Goal: Task Accomplishment & Management: Manage account settings

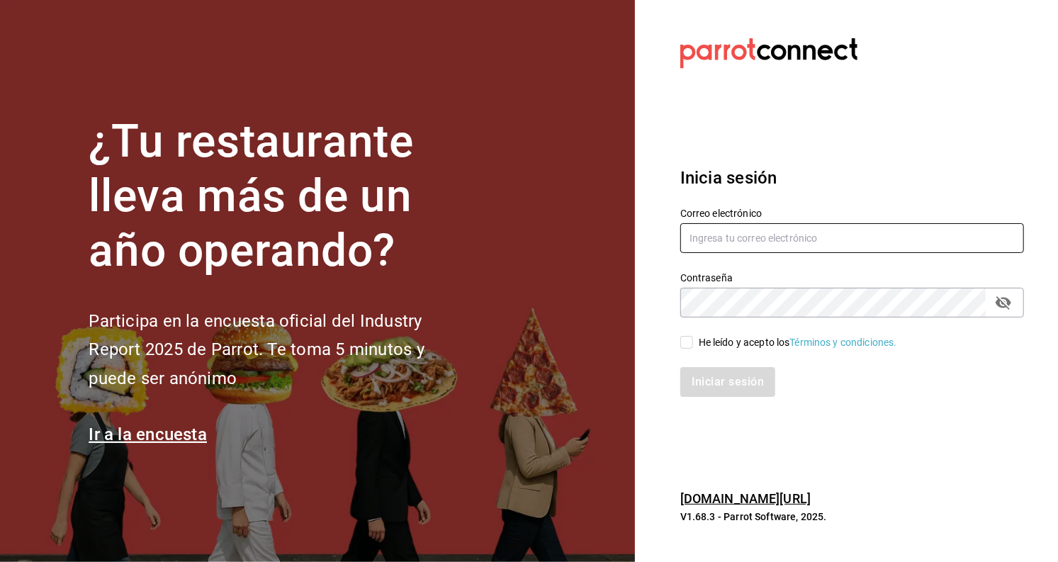
click at [726, 227] on input "text" at bounding box center [852, 238] width 344 height 30
type input "colomevazquezlauraathziri@gmail.com"
click at [692, 344] on input "He leído y acepto los Términos y condiciones." at bounding box center [686, 342] width 13 height 13
checkbox input "true"
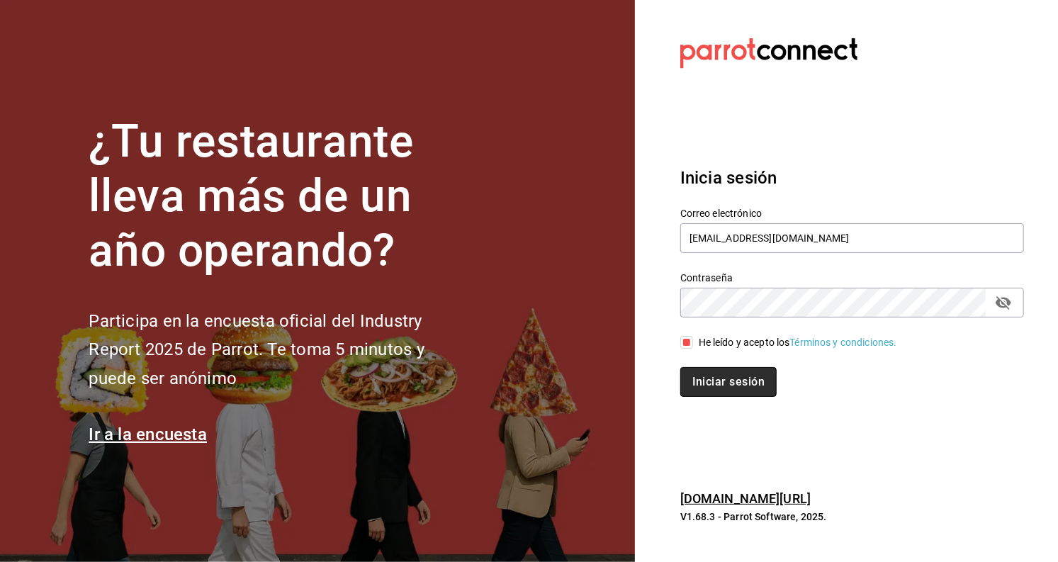
click at [708, 374] on button "Iniciar sesión" at bounding box center [728, 382] width 96 height 30
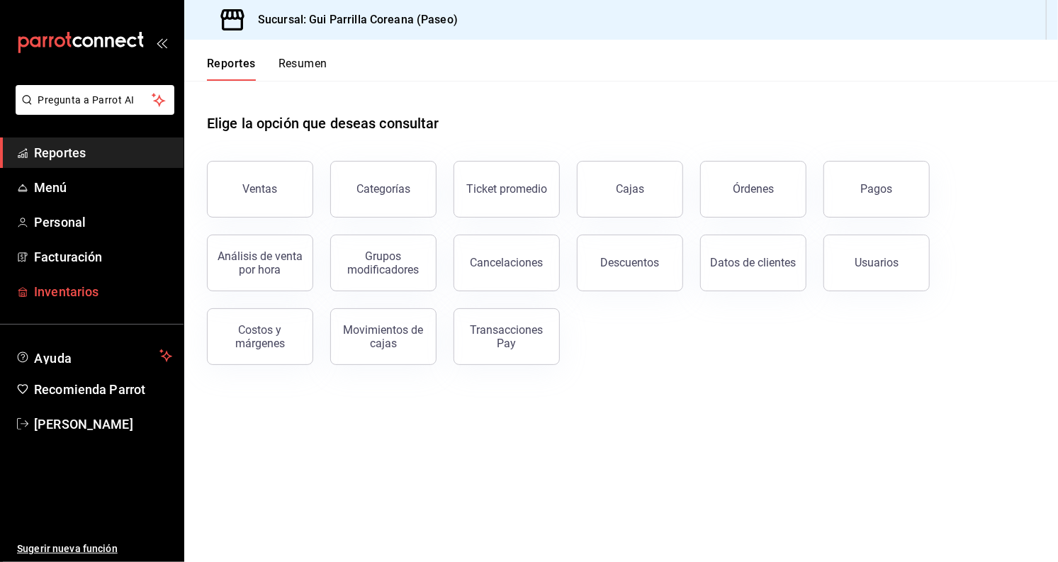
click at [76, 286] on span "Inventarios" at bounding box center [103, 291] width 138 height 19
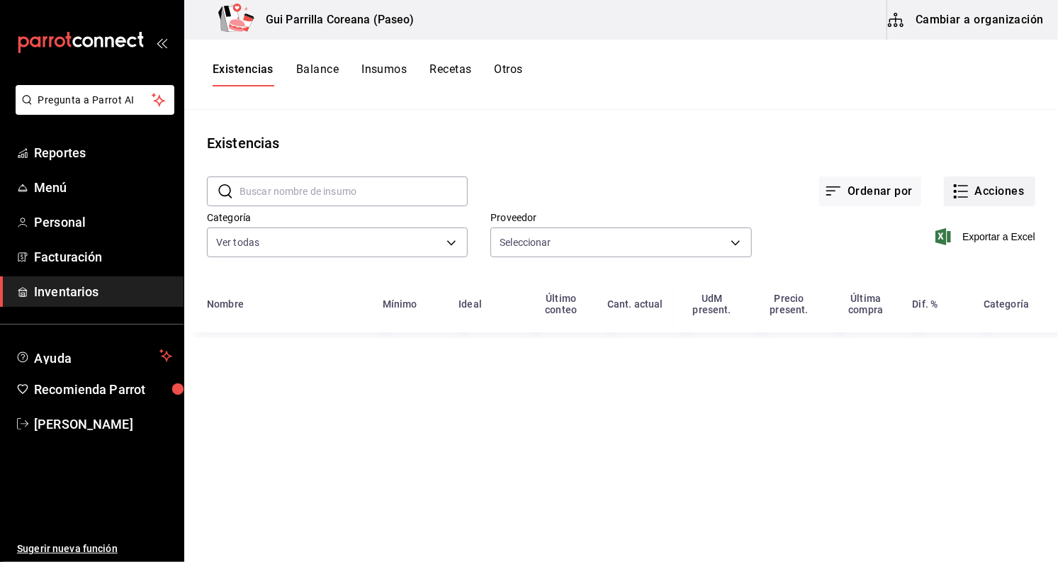
type input "0666e60b-29c3-4b80-ba51-d53d4788f348,1212a5c2-a1f6-406e-bc04-cb76a3bda432,d5665…"
click at [1009, 188] on button "Acciones" at bounding box center [989, 191] width 91 height 30
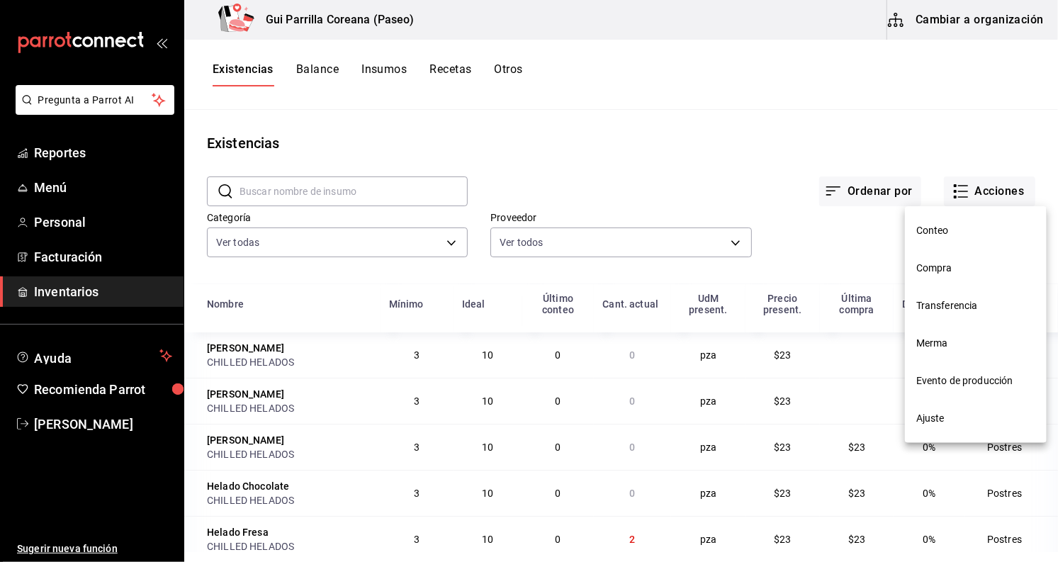
click at [947, 268] on span "Compra" at bounding box center [975, 268] width 119 height 15
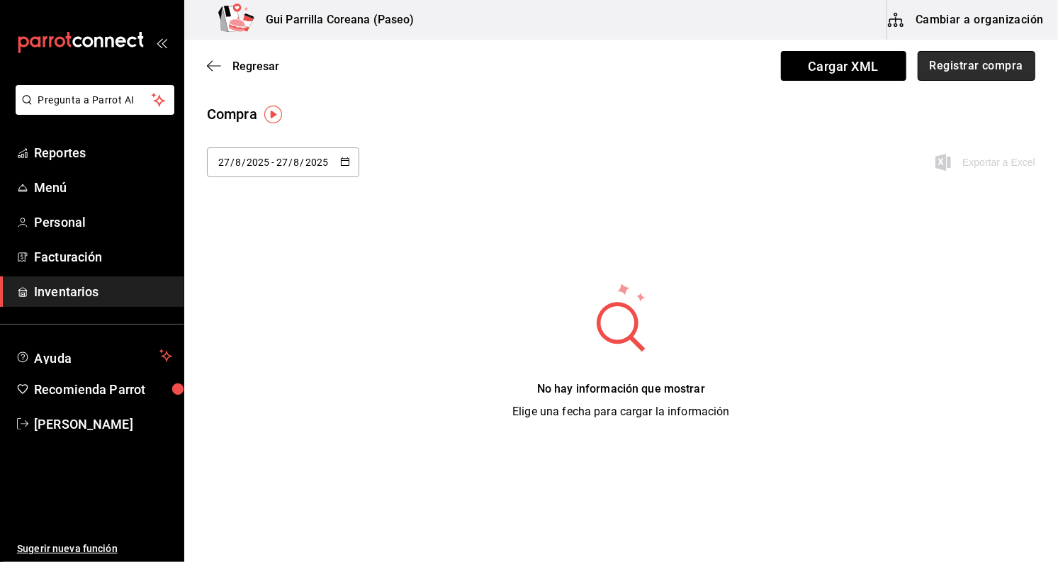
click at [1001, 72] on button "Registrar compra" at bounding box center [977, 66] width 118 height 30
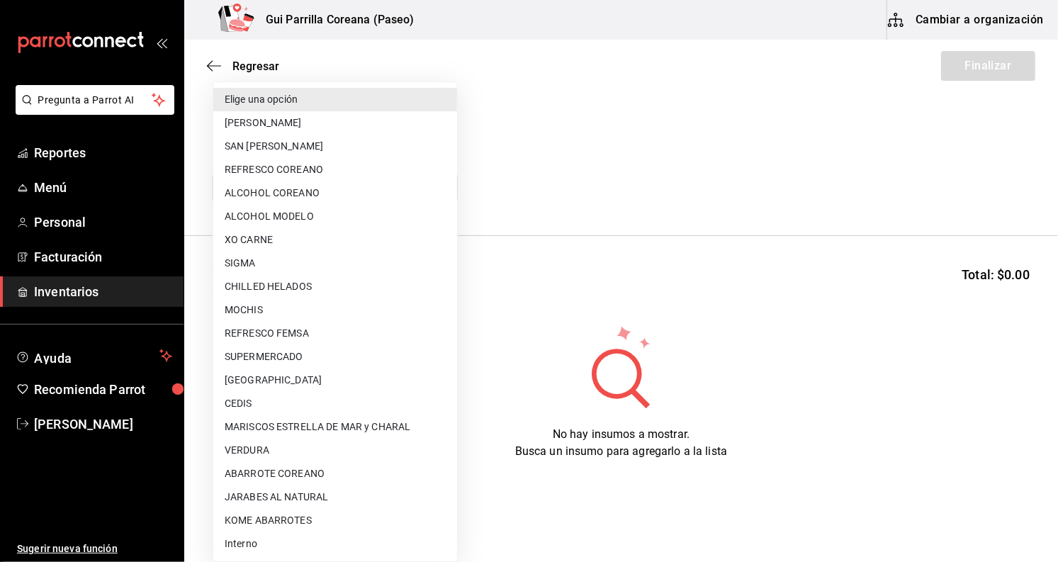
click at [368, 188] on body "Pregunta a Parrot AI Reportes Menú Personal Facturación Inventarios Ayuda Recom…" at bounding box center [529, 241] width 1058 height 482
click at [351, 174] on li "REFRESCO COREANO" at bounding box center [335, 169] width 244 height 23
type input "d5665645-aa16-4a15-ac38-7f7d05d62664"
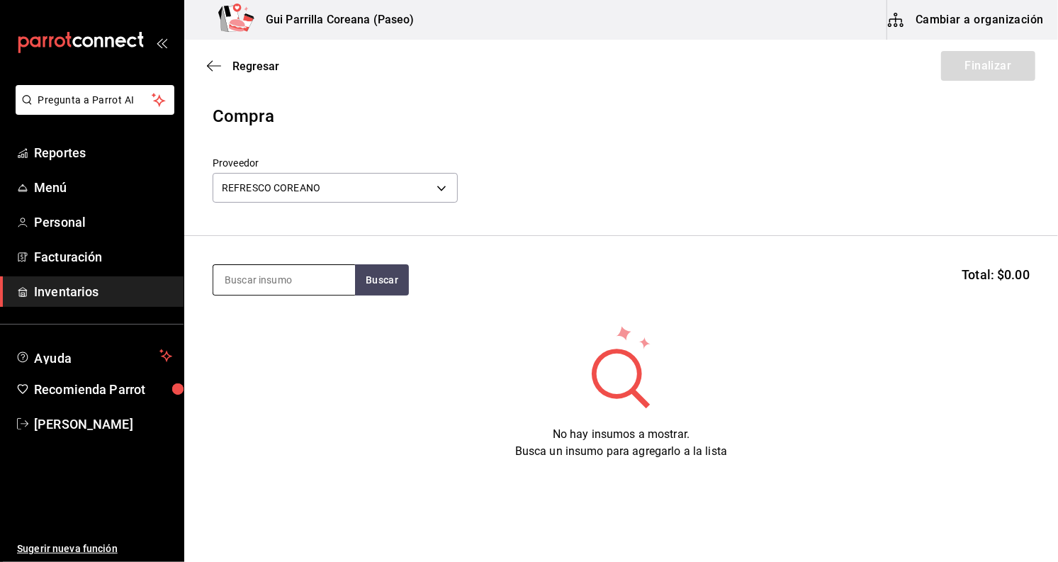
click at [300, 283] on input at bounding box center [284, 280] width 142 height 30
type input "bong"
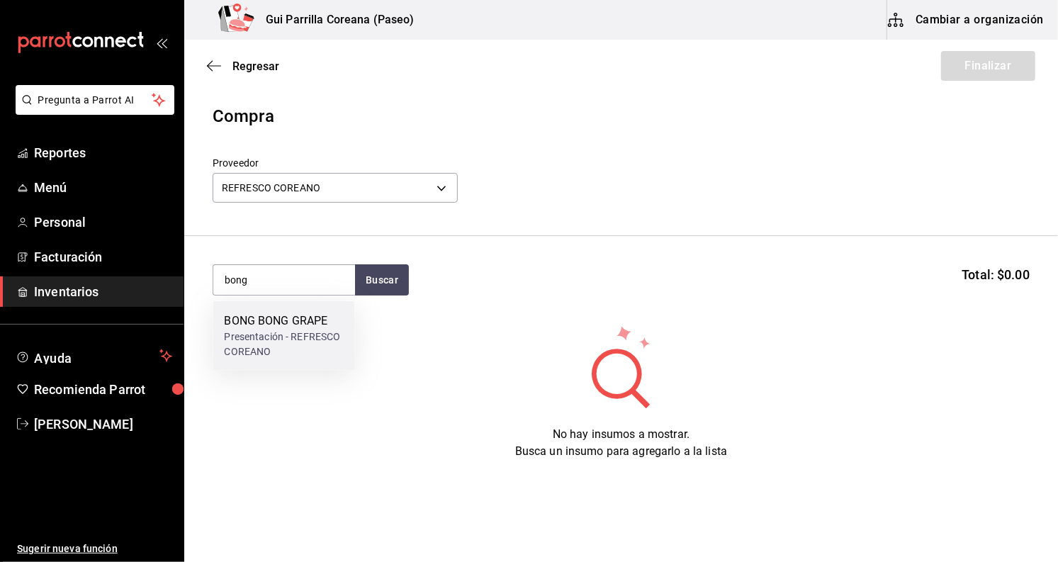
click at [313, 327] on div "BONG BONG GRAPE" at bounding box center [283, 320] width 119 height 17
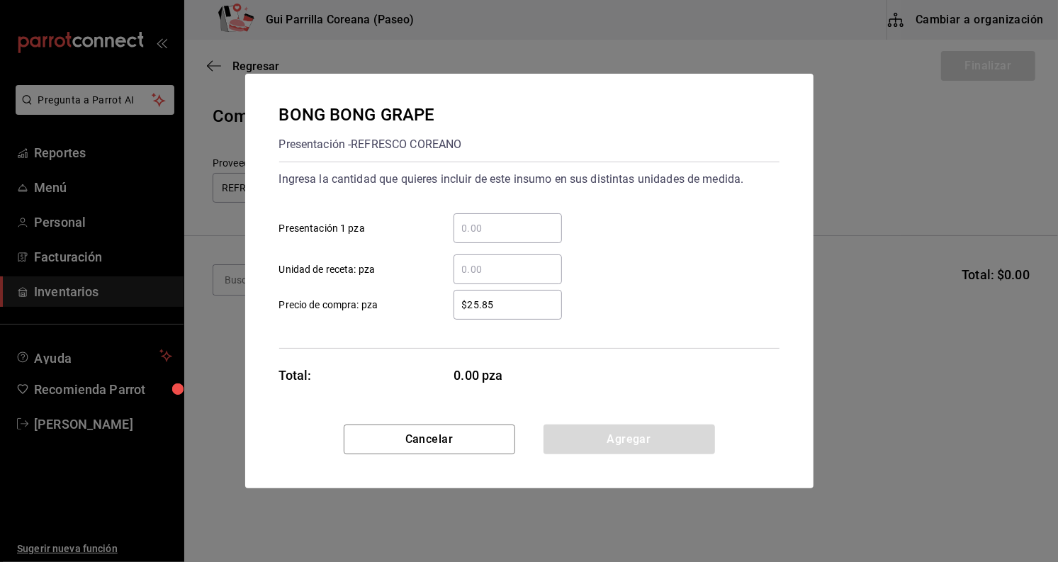
click at [467, 232] on input "​ Presentación 1 pza" at bounding box center [508, 228] width 108 height 17
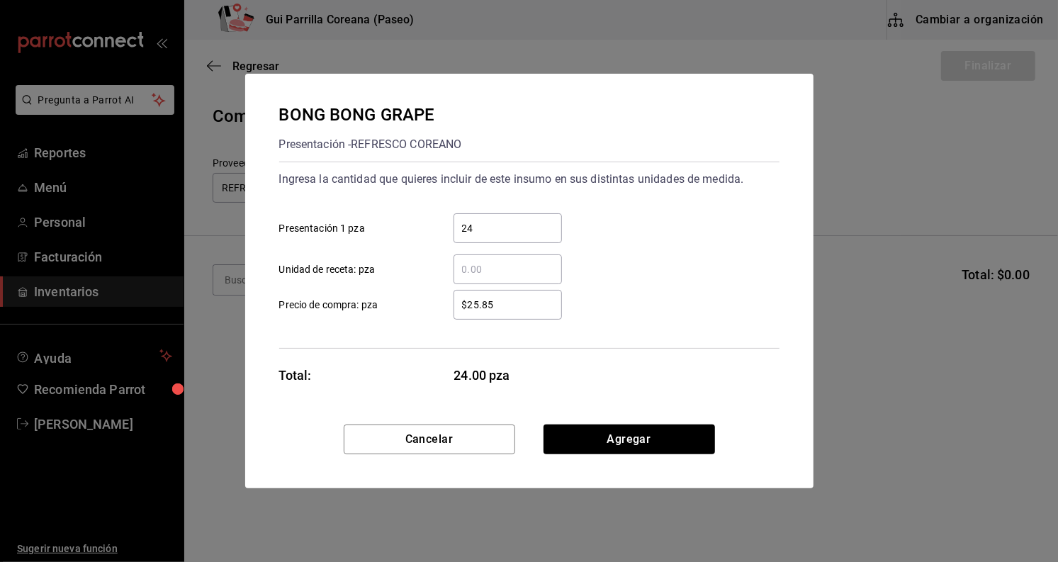
type input "24"
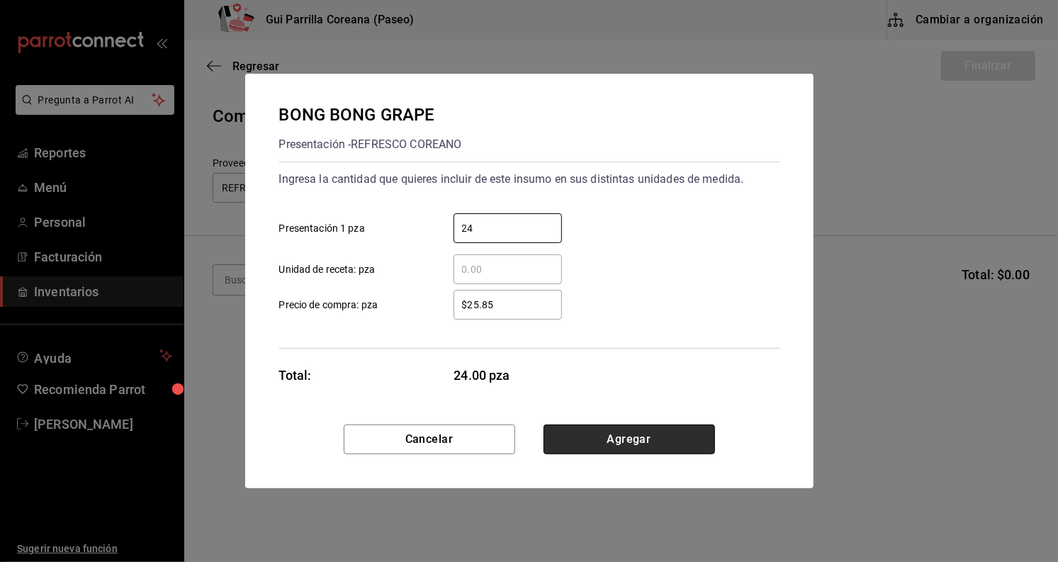
click at [675, 439] on button "Agregar" at bounding box center [629, 439] width 171 height 30
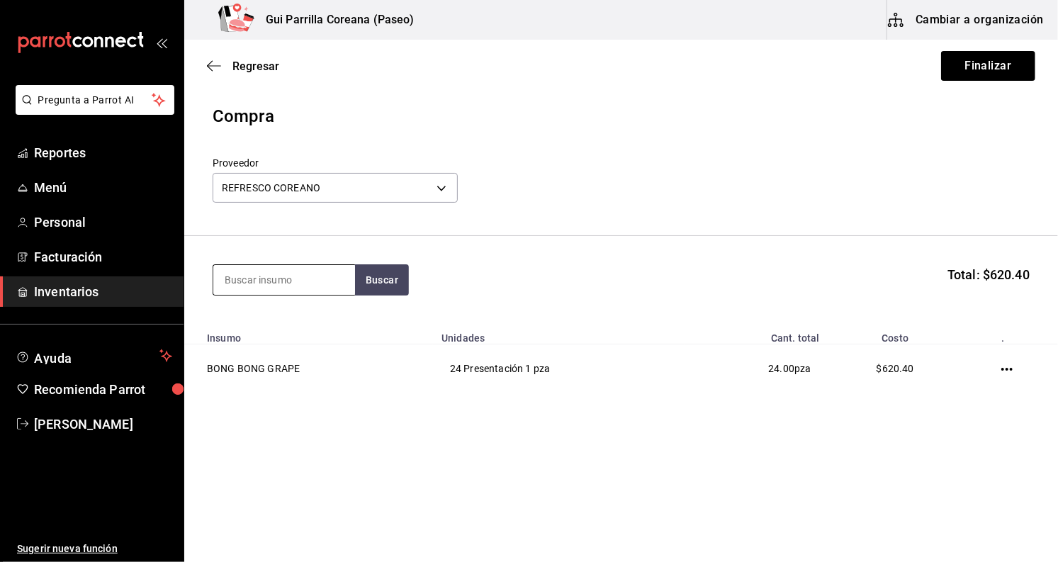
click at [298, 278] on input at bounding box center [284, 280] width 142 height 30
type input "pera"
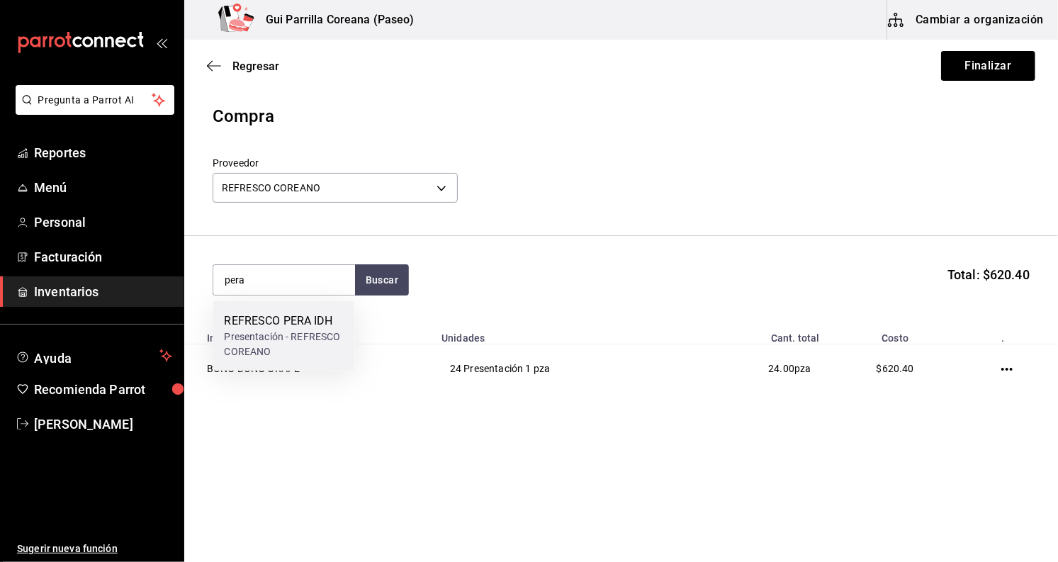
click at [286, 327] on div "REFRESCO PERA IDH" at bounding box center [283, 320] width 119 height 17
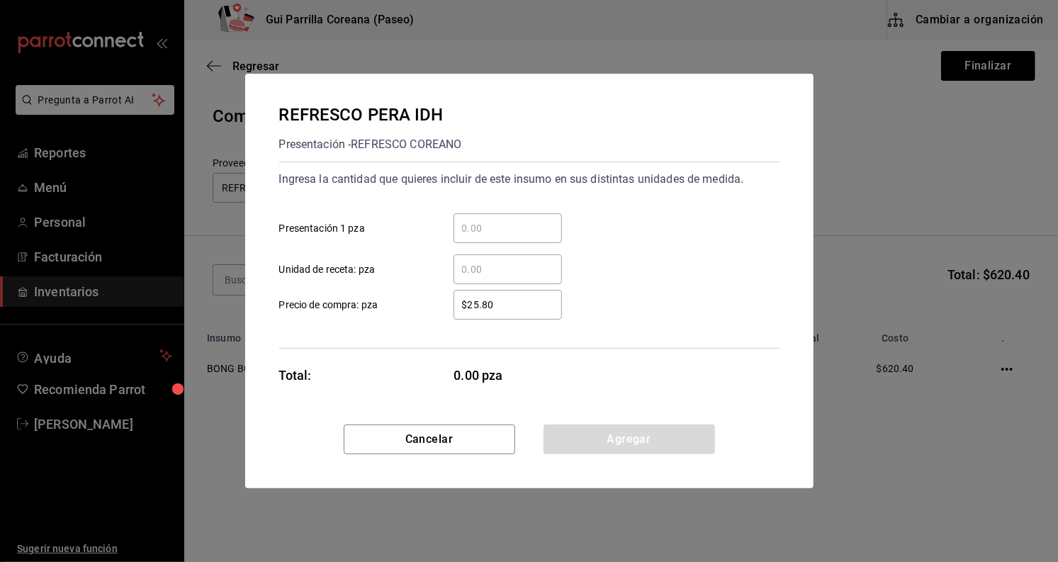
click at [499, 230] on input "​ Presentación 1 pza" at bounding box center [508, 228] width 108 height 17
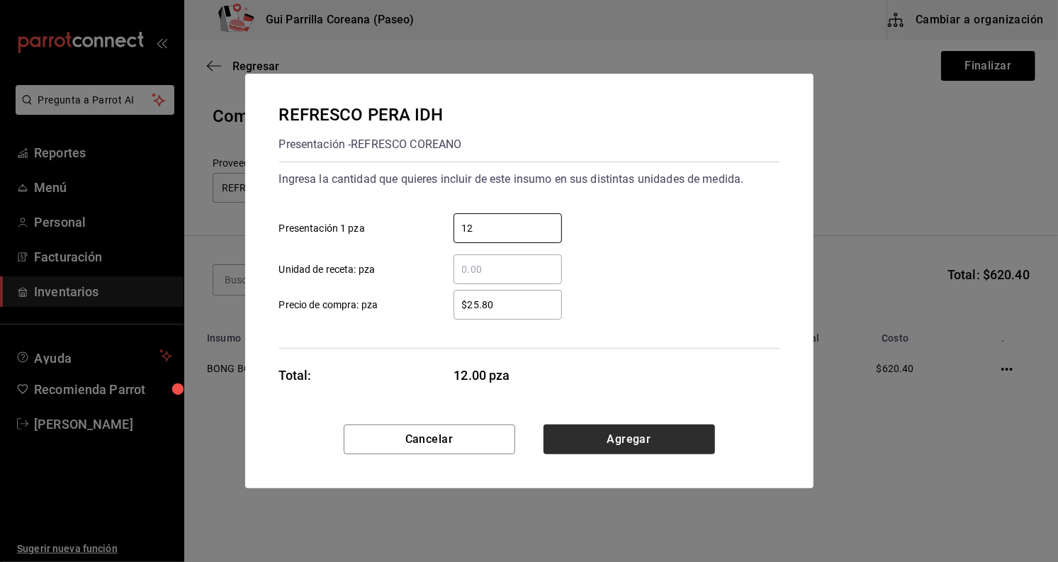
type input "12"
click at [622, 437] on button "Agregar" at bounding box center [629, 439] width 171 height 30
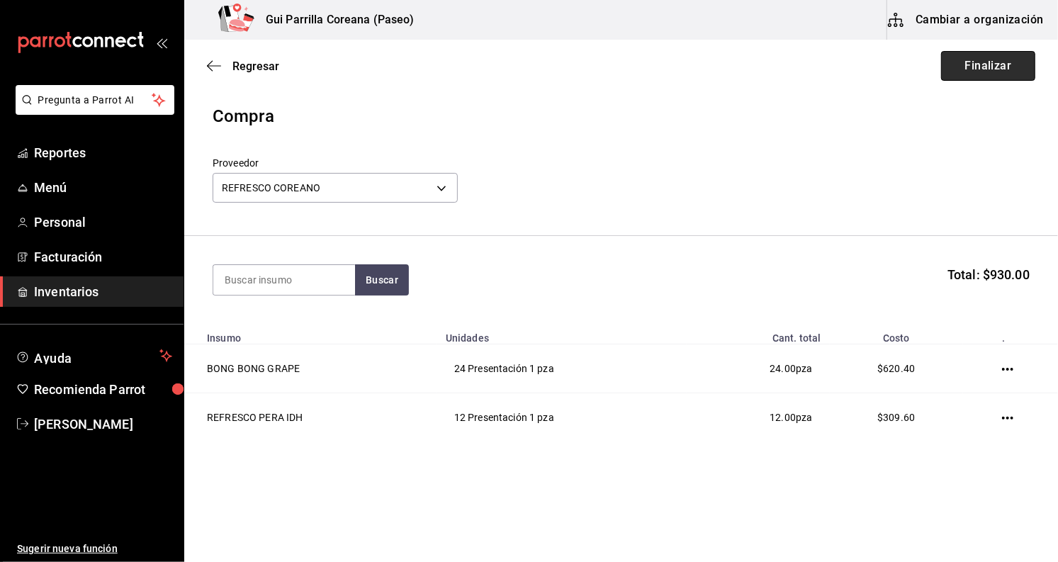
click at [958, 74] on button "Finalizar" at bounding box center [988, 66] width 94 height 30
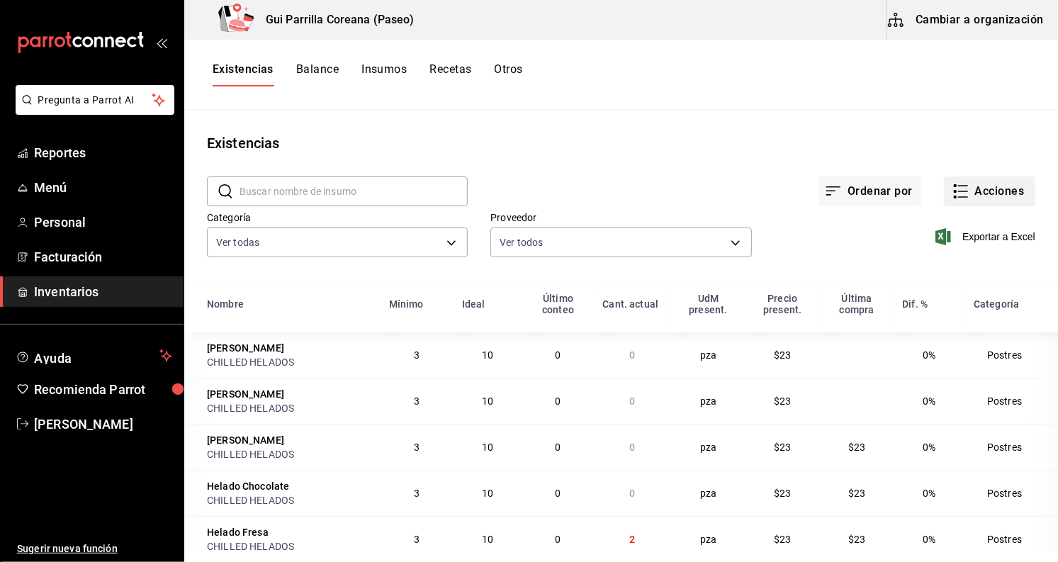
click at [1003, 185] on button "Acciones" at bounding box center [989, 191] width 91 height 30
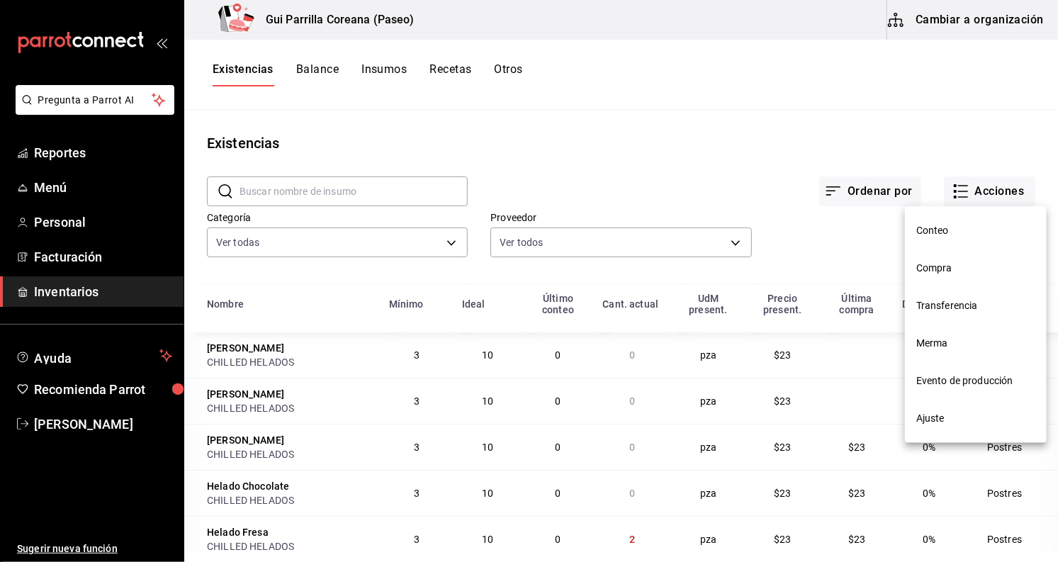
click at [966, 264] on span "Compra" at bounding box center [975, 268] width 119 height 15
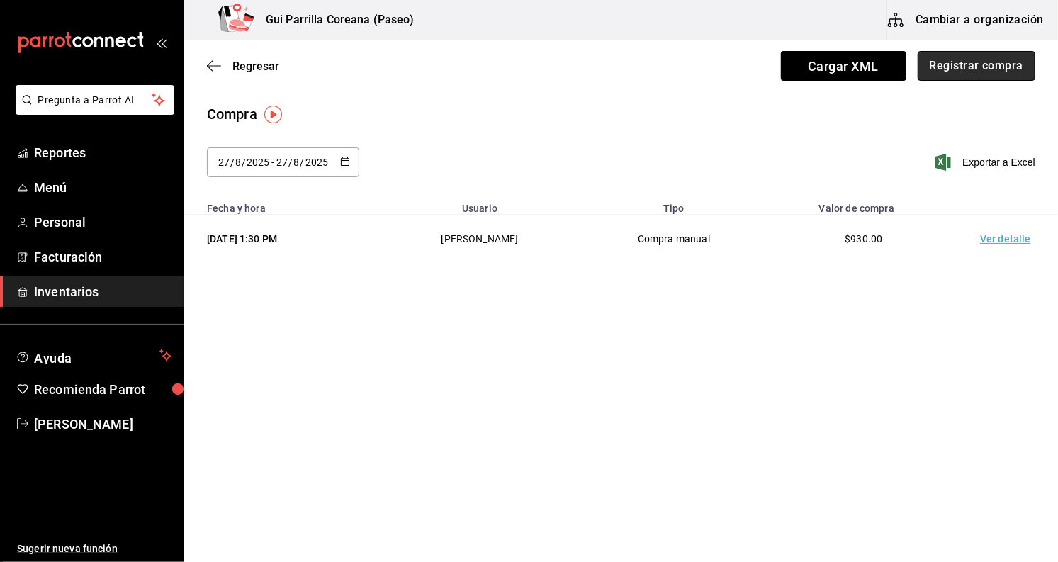
click at [979, 66] on button "Registrar compra" at bounding box center [977, 66] width 118 height 30
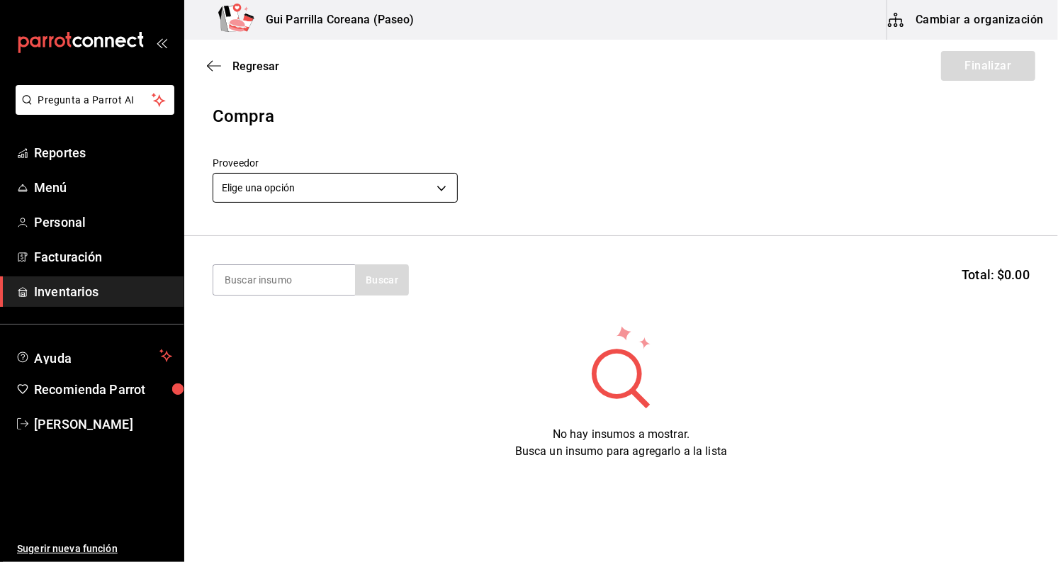
click at [376, 198] on body "Pregunta a Parrot AI Reportes Menú Personal Facturación Inventarios Ayuda Recom…" at bounding box center [529, 241] width 1058 height 482
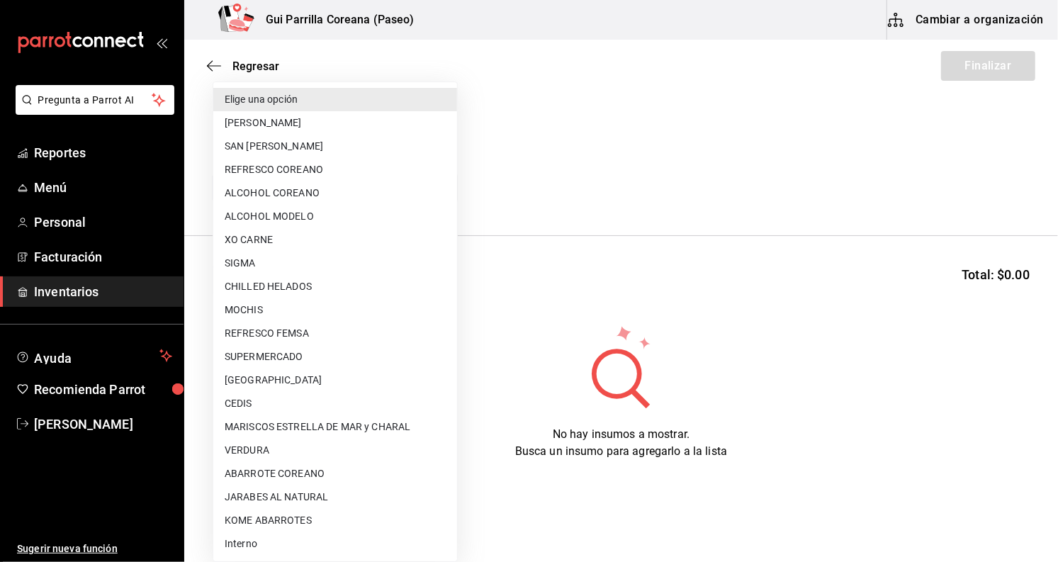
click at [356, 188] on li "ALCOHOL COREANO" at bounding box center [335, 192] width 244 height 23
type input "3599d279-fd6c-48f0-addb-65a421d00478"
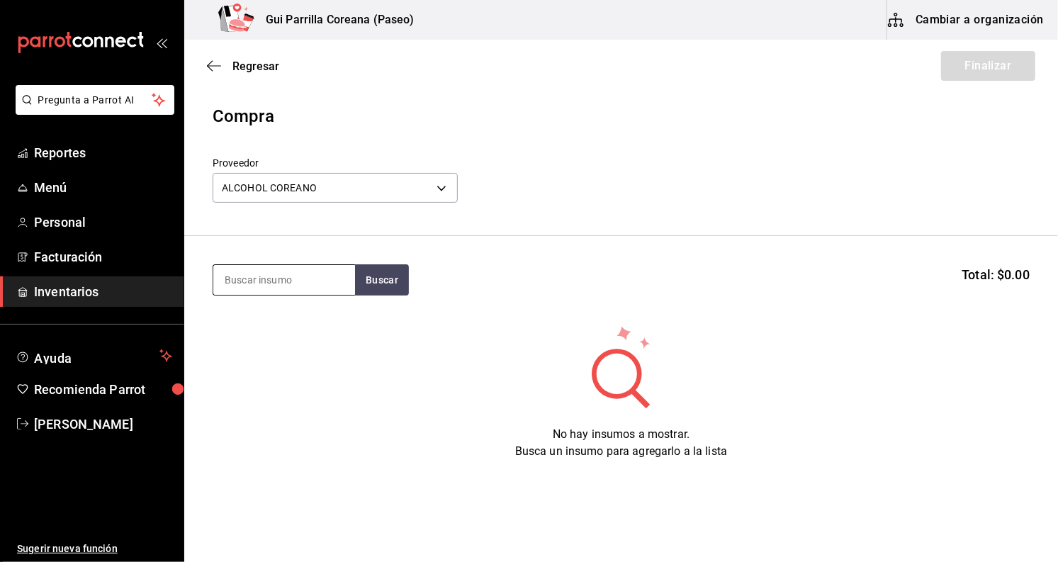
click at [309, 274] on input at bounding box center [284, 280] width 142 height 30
type input "soju"
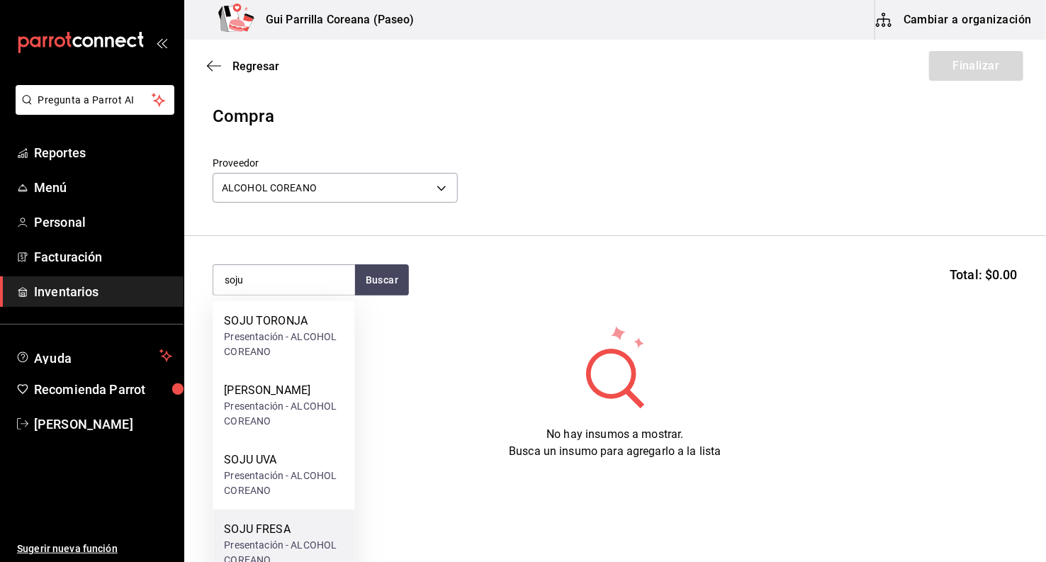
click at [292, 529] on div "SOJU FRESA" at bounding box center [283, 529] width 119 height 17
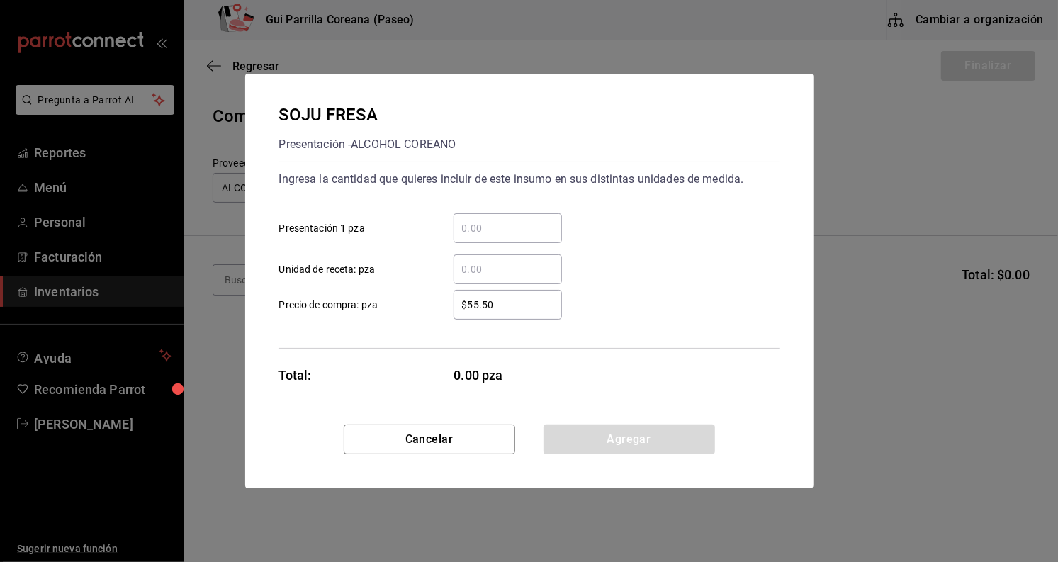
click at [499, 228] on input "​ Presentación 1 pza" at bounding box center [508, 228] width 108 height 17
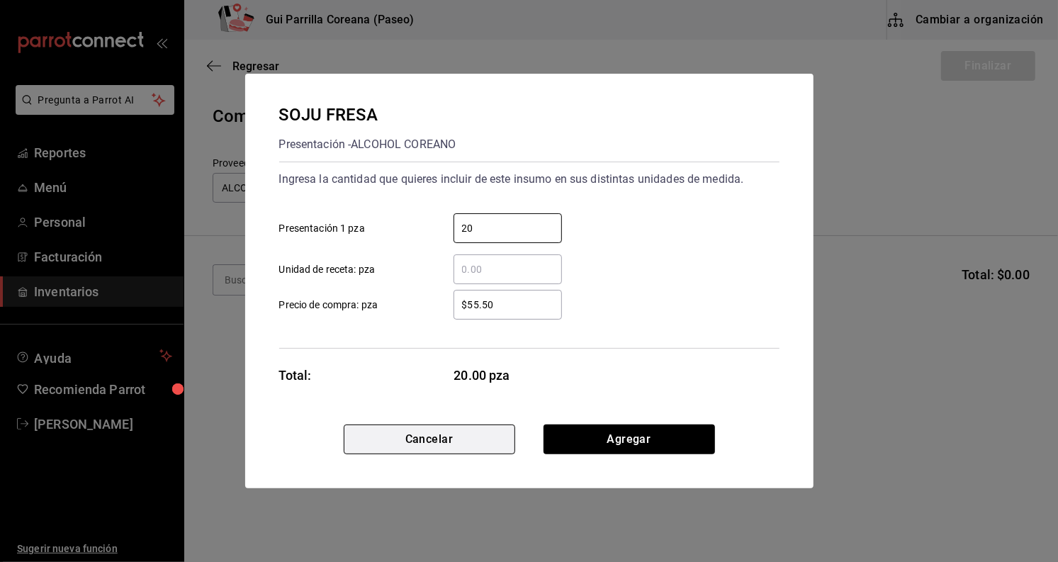
type input "20"
click at [492, 444] on button "Cancelar" at bounding box center [429, 439] width 171 height 30
click at [492, 444] on div "No hay insumos a mostrar. Busca un insumo para agregarlo a la lista" at bounding box center [621, 392] width 874 height 136
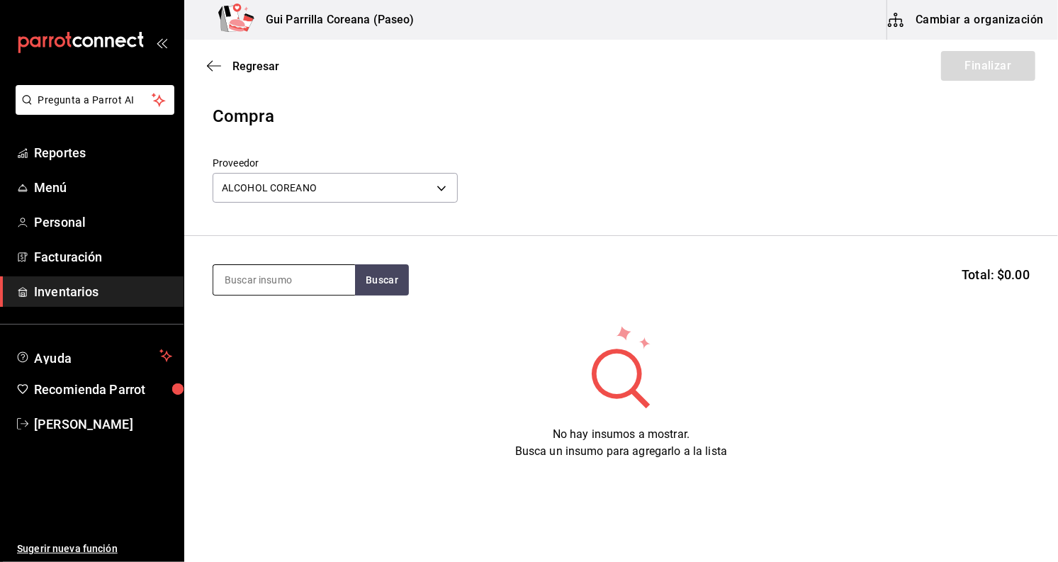
click at [313, 289] on input at bounding box center [284, 280] width 142 height 30
click at [307, 291] on input at bounding box center [284, 280] width 142 height 30
type input "soju"
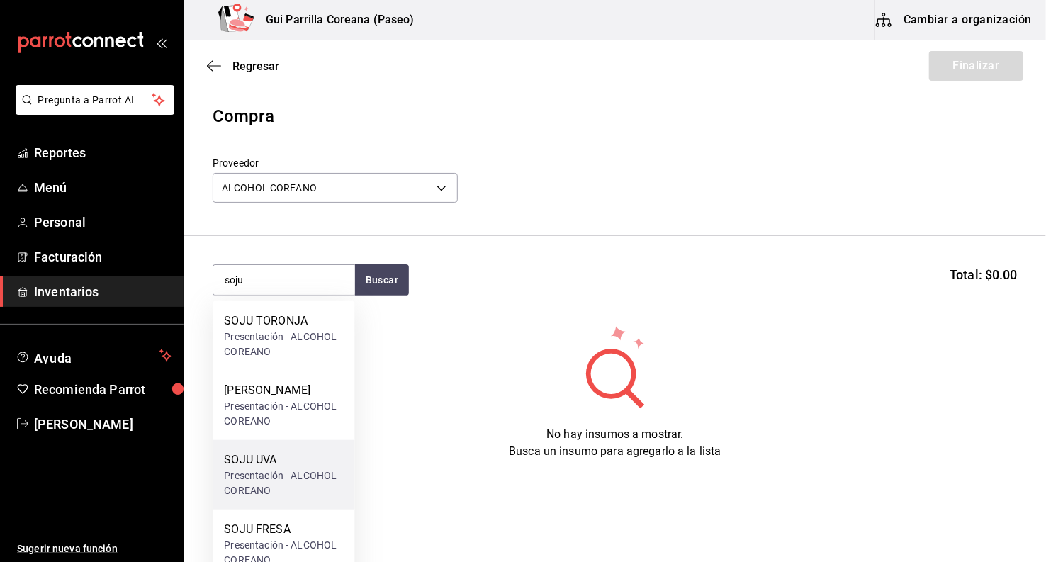
click at [294, 471] on div "Presentación - ALCOHOL COREANO" at bounding box center [283, 483] width 119 height 30
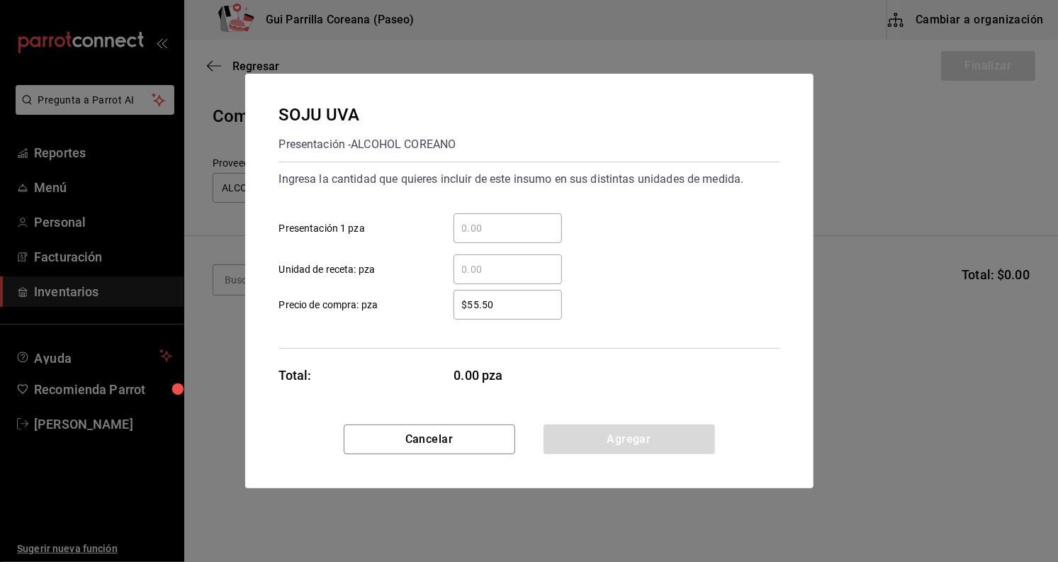
click at [497, 237] on div "​" at bounding box center [508, 228] width 108 height 30
click at [497, 237] on input "​ Presentación 1 pza" at bounding box center [508, 228] width 108 height 17
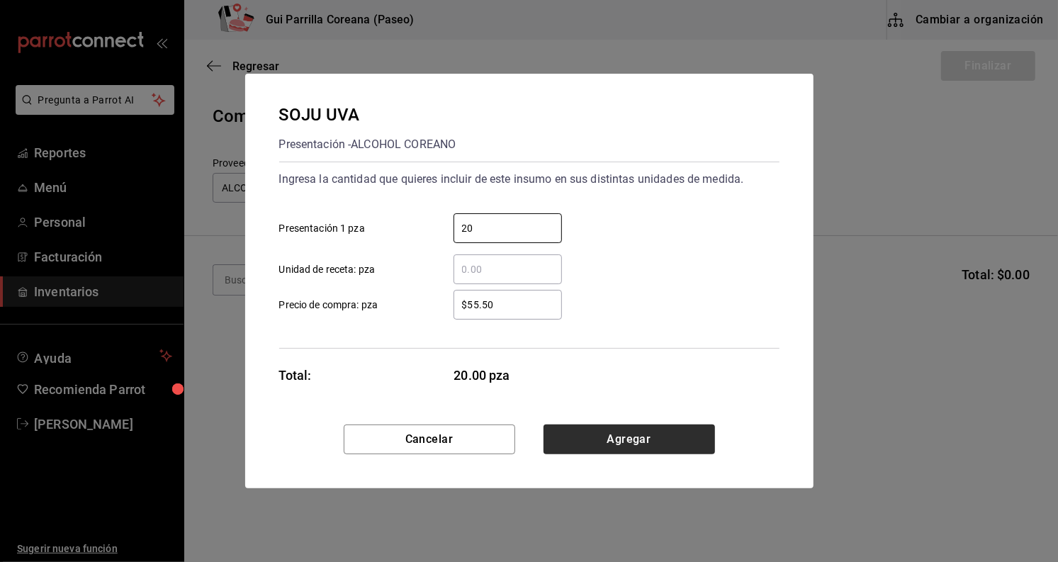
type input "20"
click at [637, 426] on button "Agregar" at bounding box center [629, 439] width 171 height 30
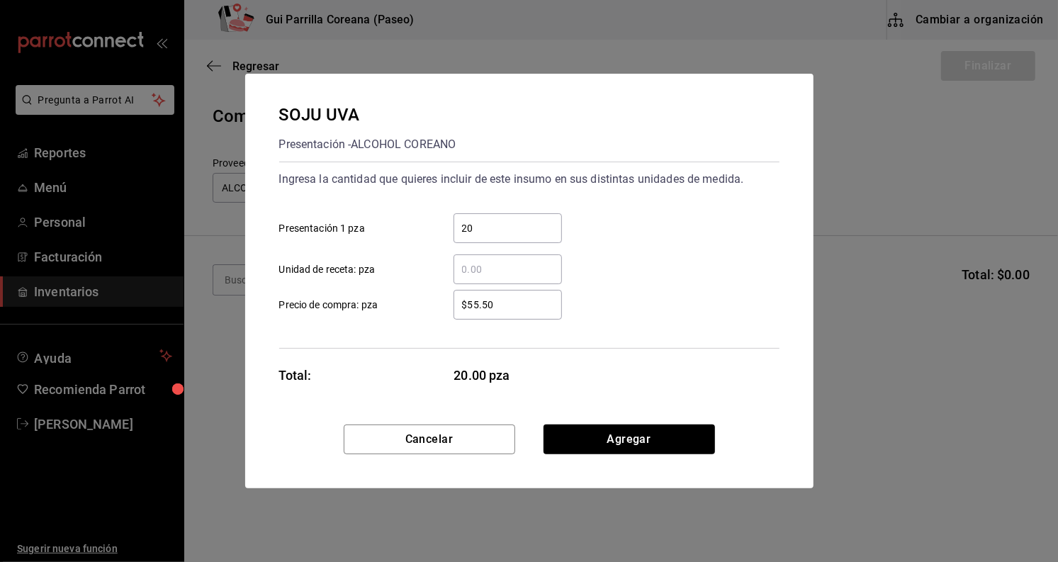
click at [637, 426] on main "Regresar Finalizar Compra Proveedor ALCOHOL COREANO 3599d279-fd6c-48f0-addb-65a…" at bounding box center [621, 273] width 874 height 466
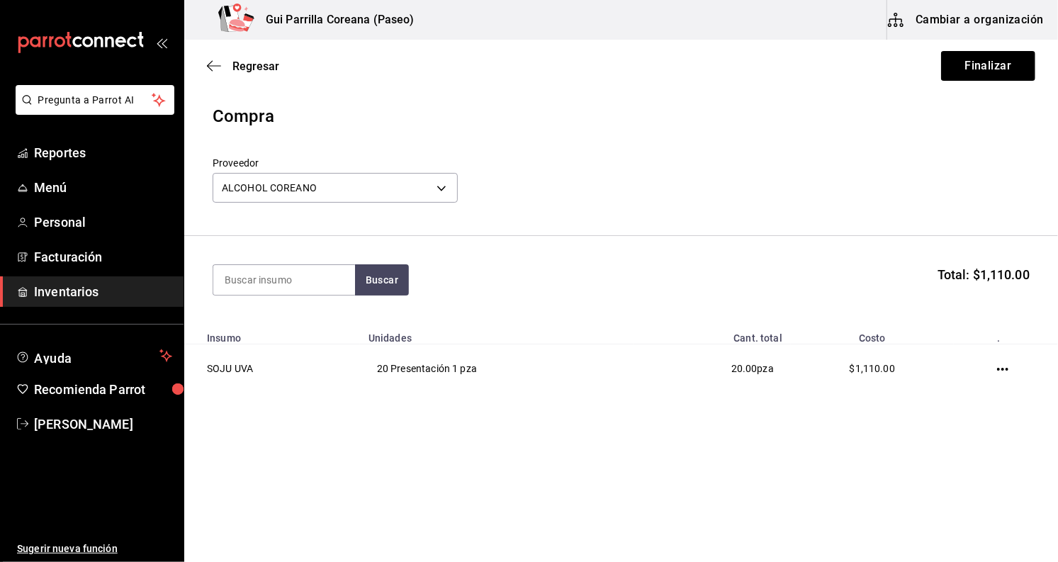
click at [243, 260] on section "Buscar Total: $1,110.00" at bounding box center [621, 280] width 874 height 88
click at [245, 270] on input at bounding box center [284, 280] width 142 height 30
type input "soju"
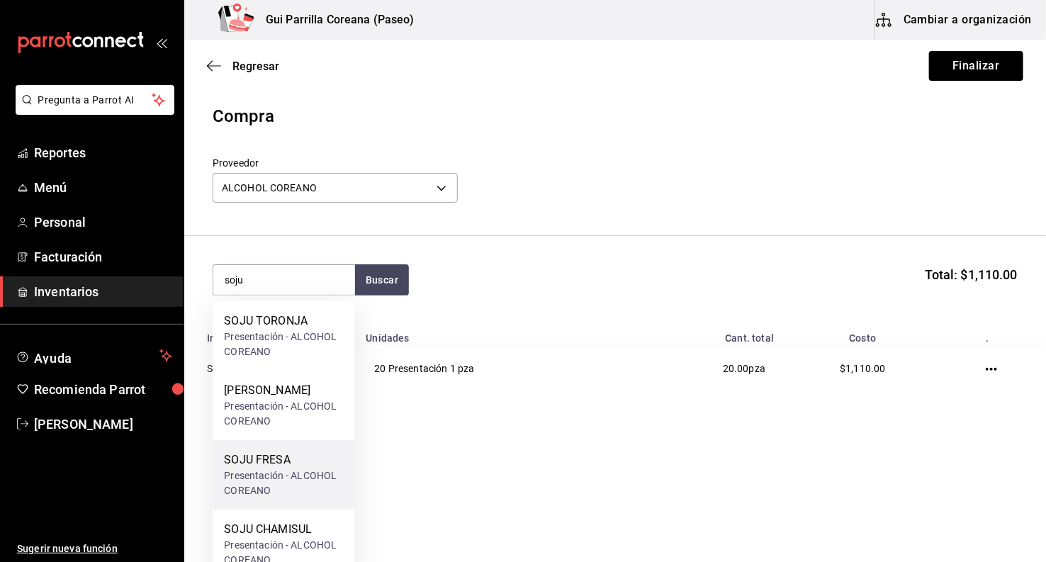
click at [307, 461] on div "SOJU FRESA" at bounding box center [283, 459] width 119 height 17
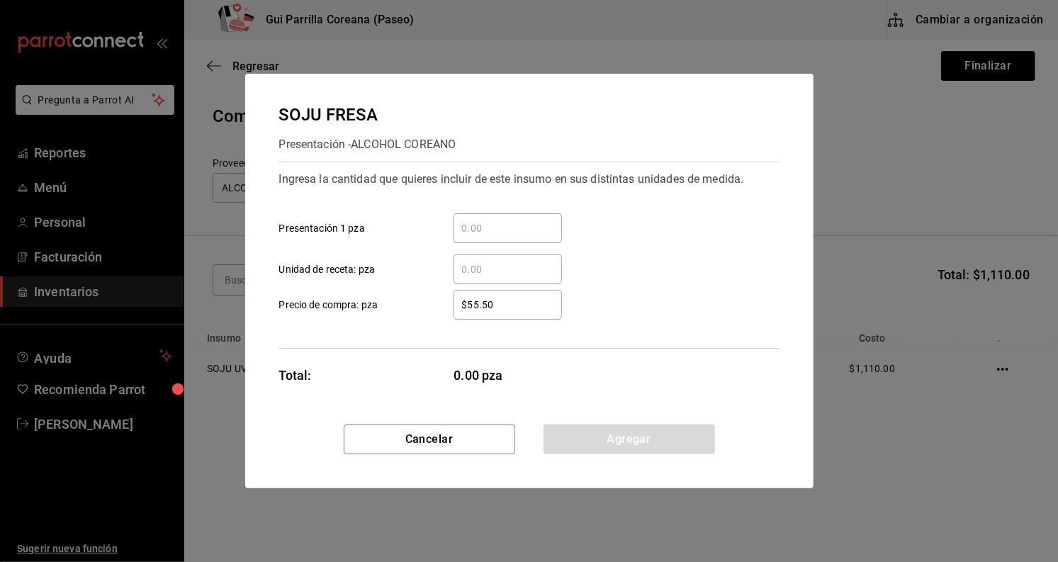
click at [508, 242] on div "​" at bounding box center [508, 228] width 108 height 30
click at [508, 237] on input "​ Presentación 1 pza" at bounding box center [508, 228] width 108 height 17
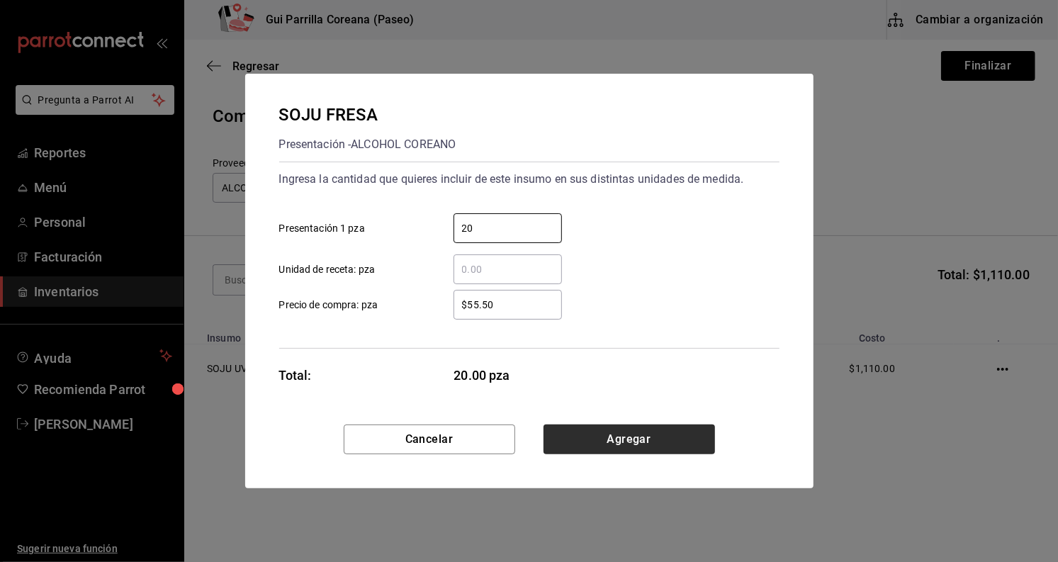
type input "20"
click at [631, 434] on button "Agregar" at bounding box center [629, 439] width 171 height 30
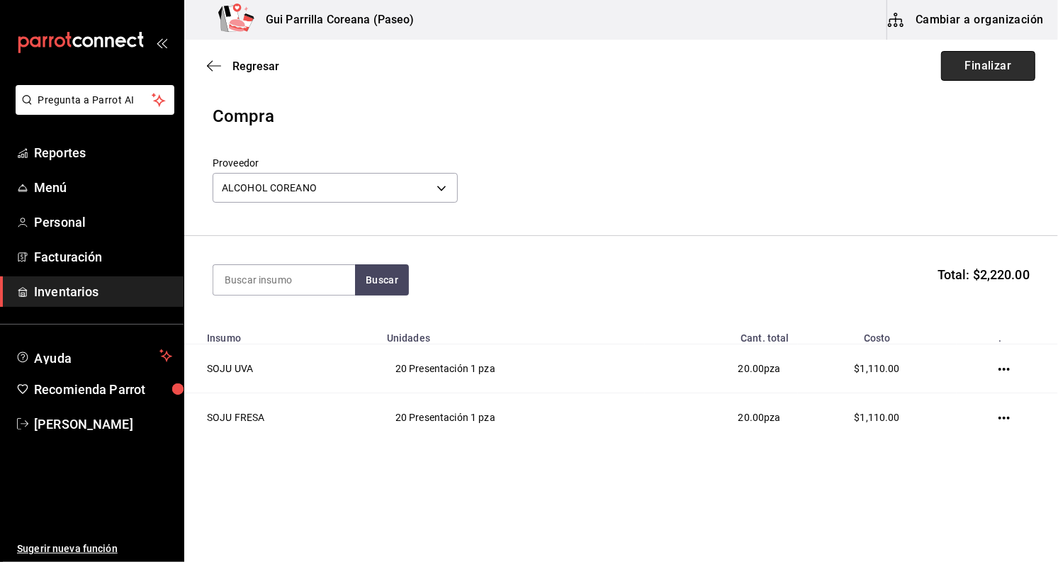
click at [1015, 68] on button "Finalizar" at bounding box center [988, 66] width 94 height 30
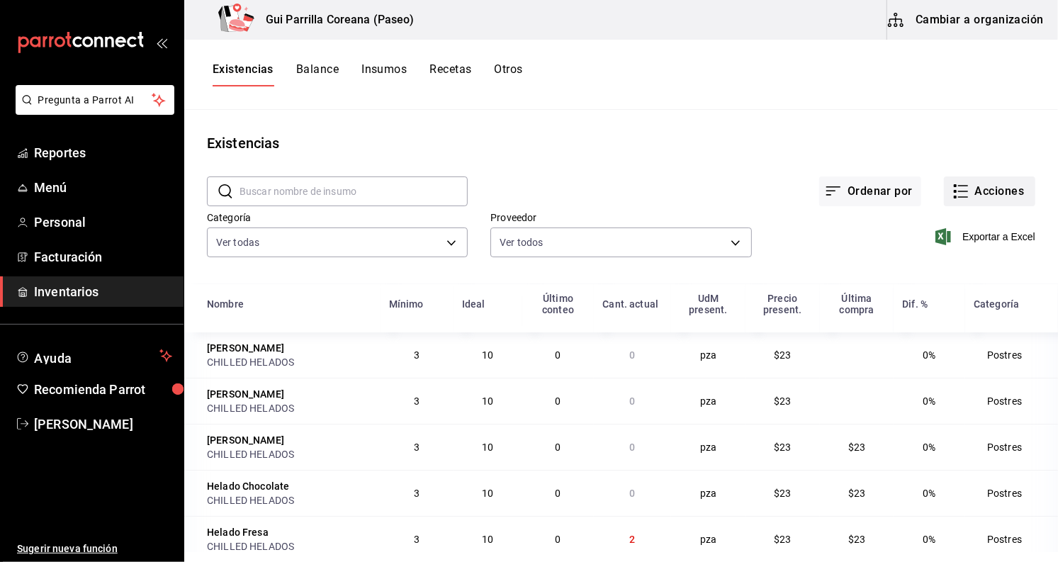
click at [986, 203] on button "Acciones" at bounding box center [989, 191] width 91 height 30
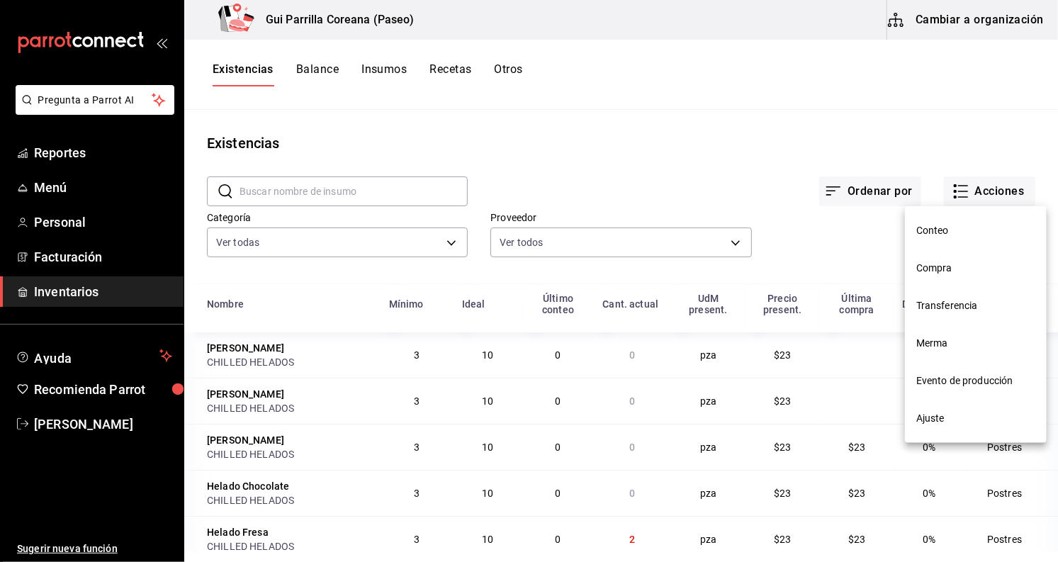
click at [975, 273] on span "Compra" at bounding box center [975, 268] width 119 height 15
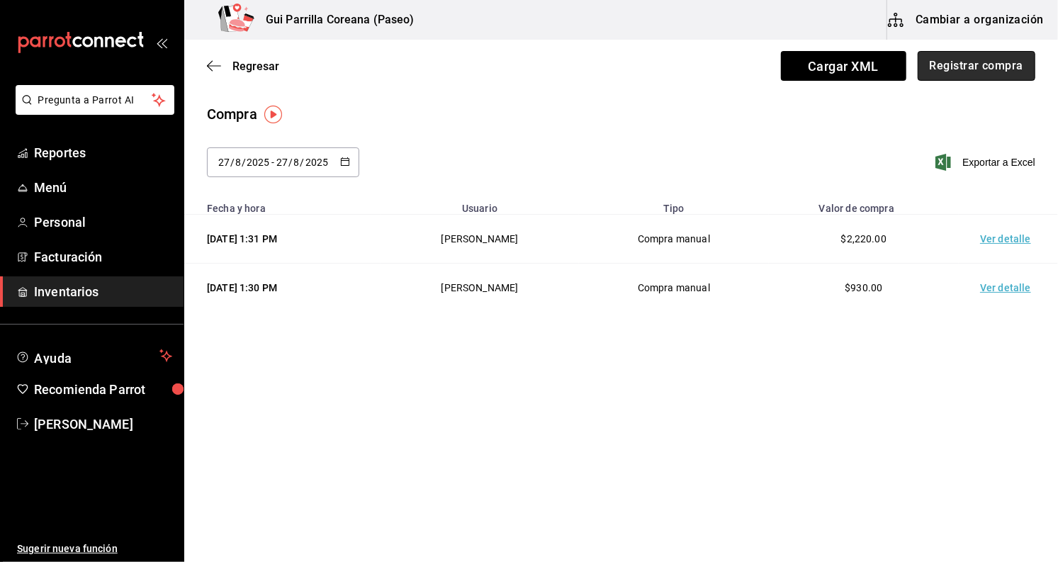
click at [966, 63] on button "Registrar compra" at bounding box center [977, 66] width 118 height 30
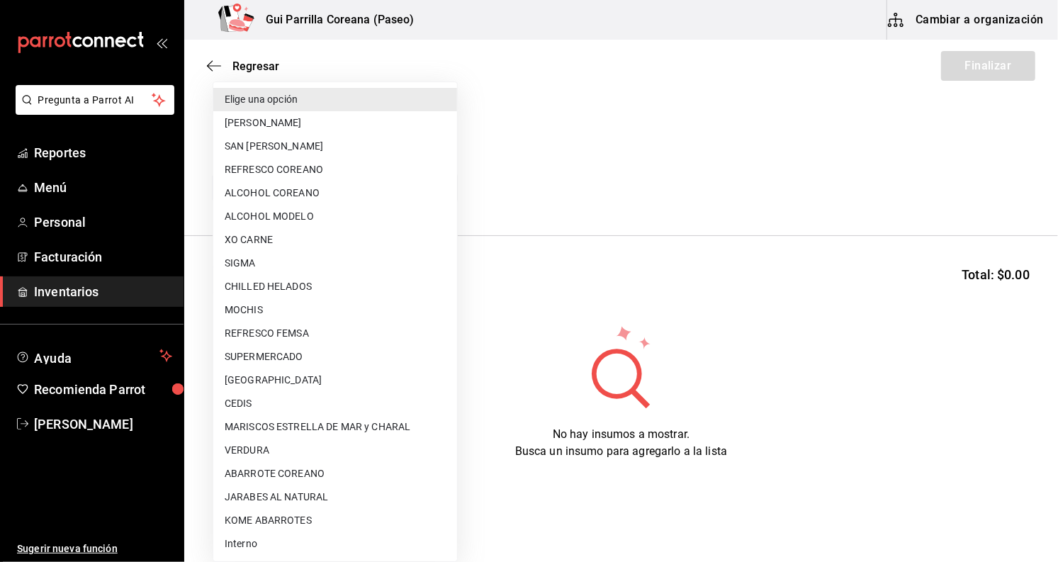
click at [357, 193] on body "Pregunta a Parrot AI Reportes Menú Personal Facturación Inventarios Ayuda Recom…" at bounding box center [529, 241] width 1058 height 482
click at [357, 193] on li "ALCOHOL COREANO" at bounding box center [335, 192] width 244 height 23
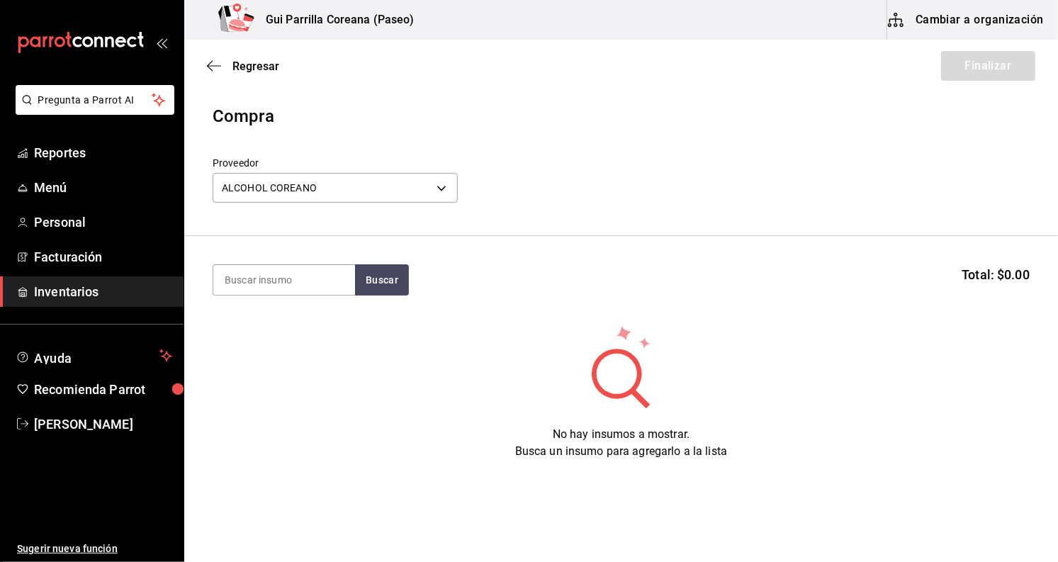
click at [356, 193] on body "Pregunta a Parrot AI Reportes Menú Personal Facturación Inventarios Ayuda Recom…" at bounding box center [529, 241] width 1058 height 482
click at [355, 194] on body "Pregunta a Parrot AI Reportes Menú Personal Facturación Inventarios Ayuda Recom…" at bounding box center [529, 241] width 1058 height 482
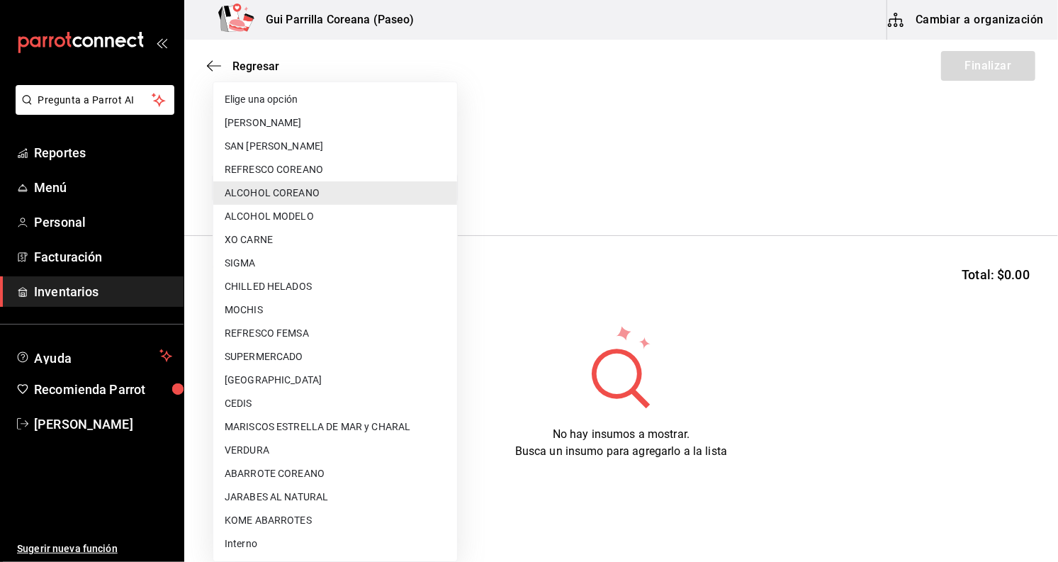
click at [356, 171] on li "REFRESCO COREANO" at bounding box center [335, 169] width 244 height 23
type input "d5665645-aa16-4a15-ac38-7f7d05d62664"
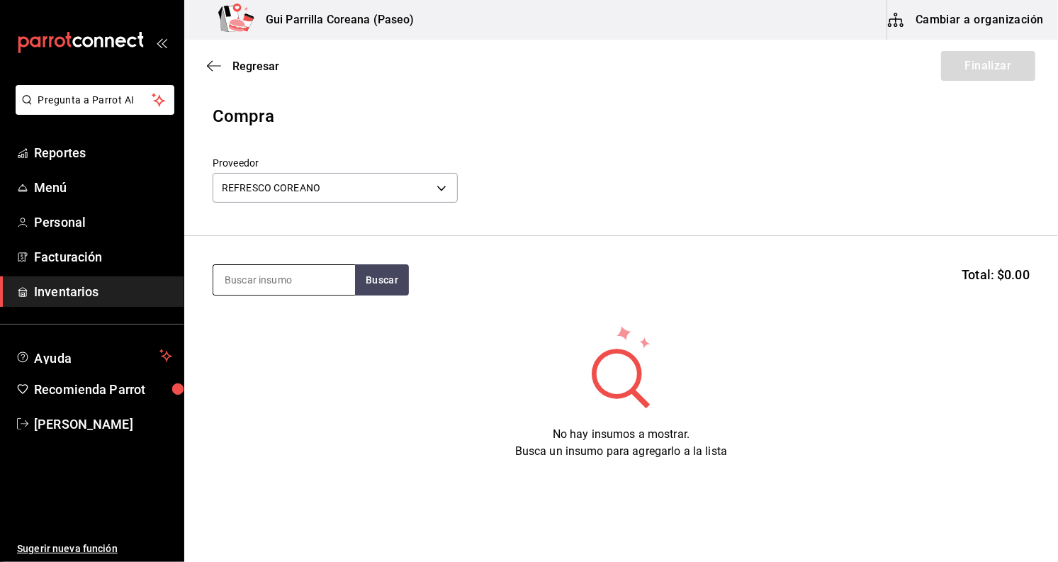
click at [286, 278] on input at bounding box center [284, 280] width 142 height 30
type input "milk"
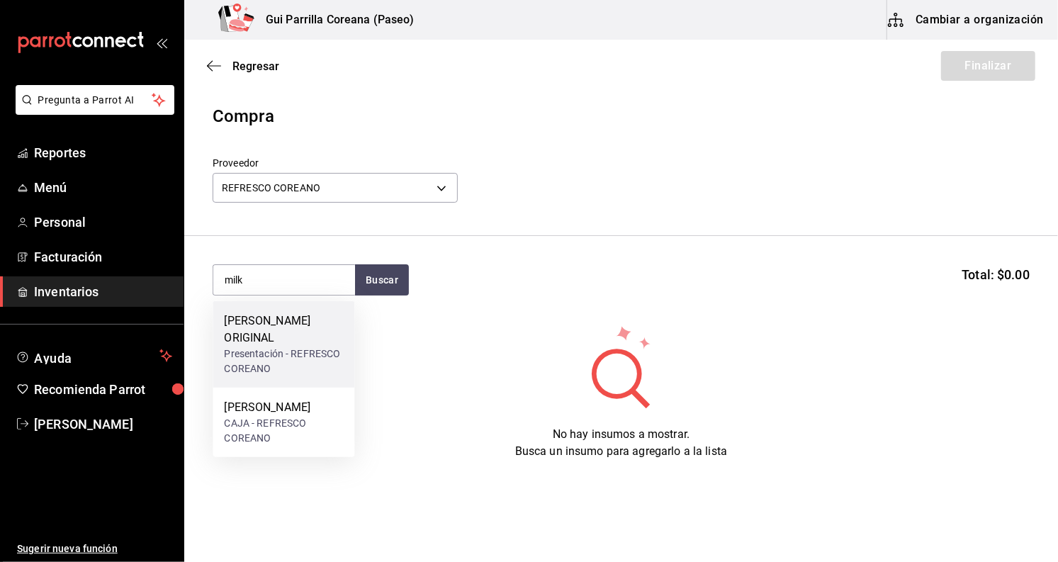
click at [312, 347] on div "Presentación - REFRESCO COREANO" at bounding box center [283, 362] width 119 height 30
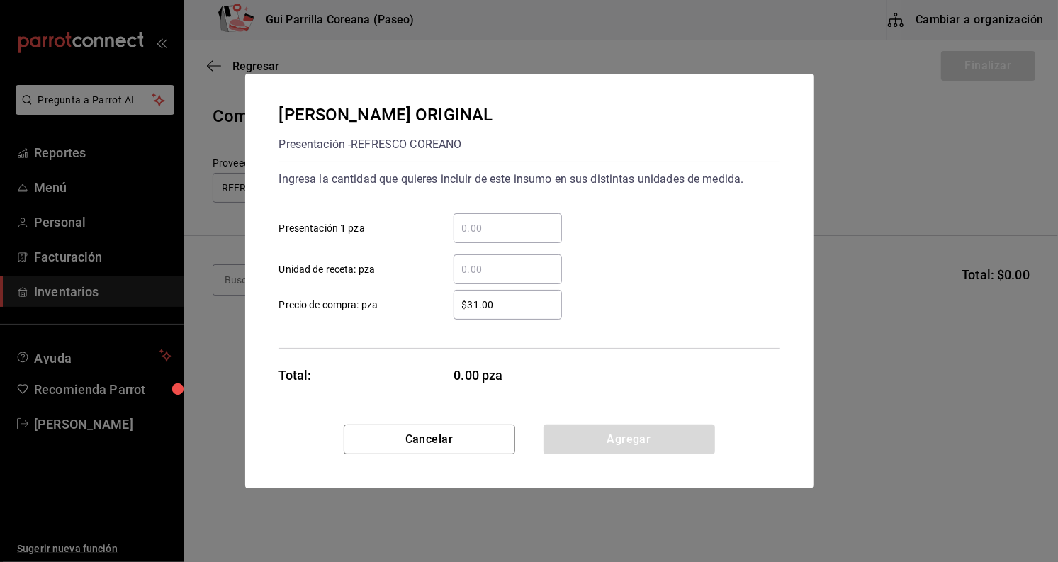
click at [507, 225] on input "​ Presentación 1 pza" at bounding box center [508, 228] width 108 height 17
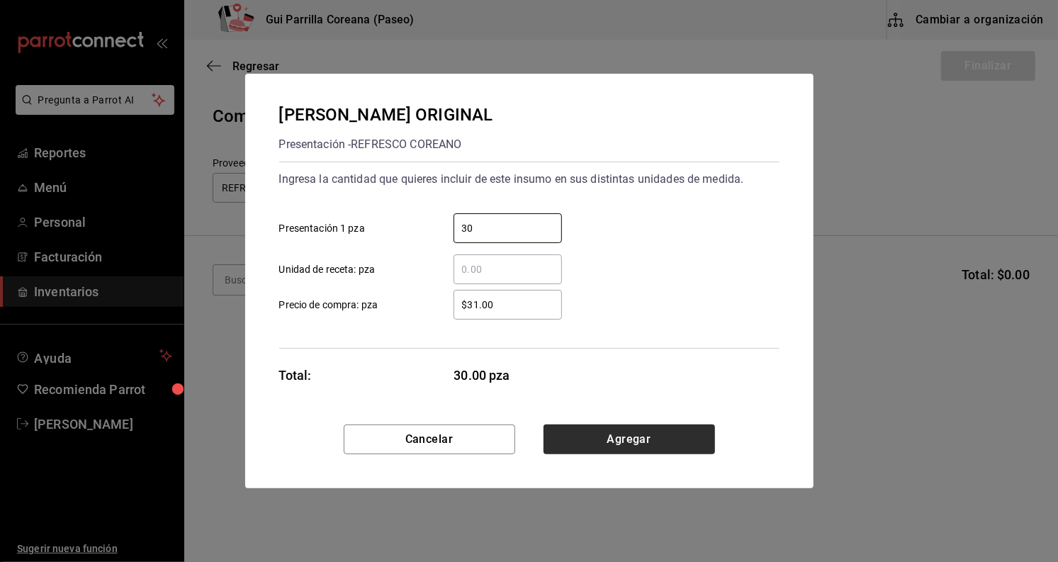
type input "30"
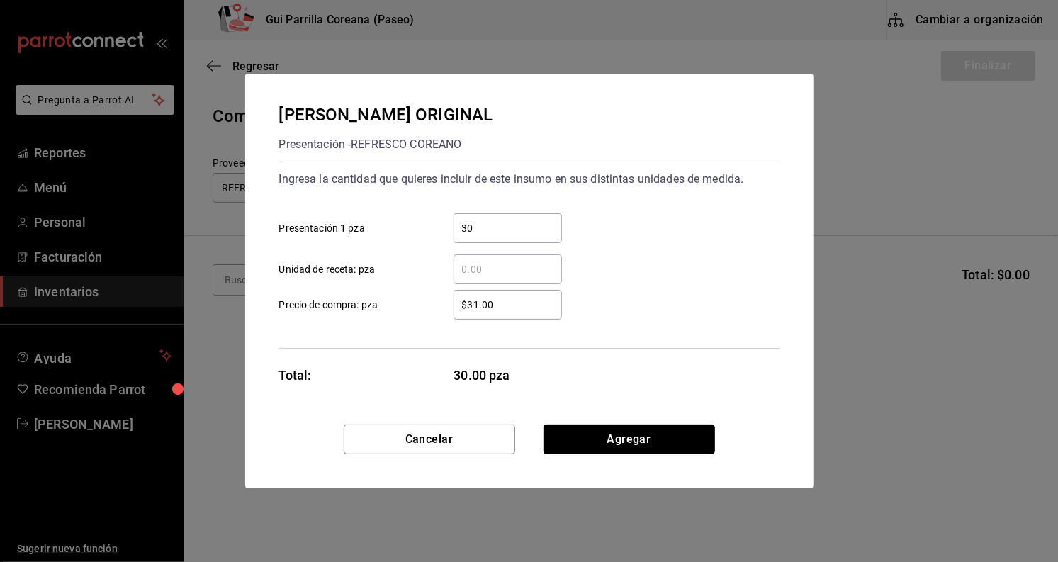
drag, startPoint x: 590, startPoint y: 443, endPoint x: 563, endPoint y: 420, distance: 35.2
click at [592, 443] on button "Agregar" at bounding box center [629, 439] width 171 height 30
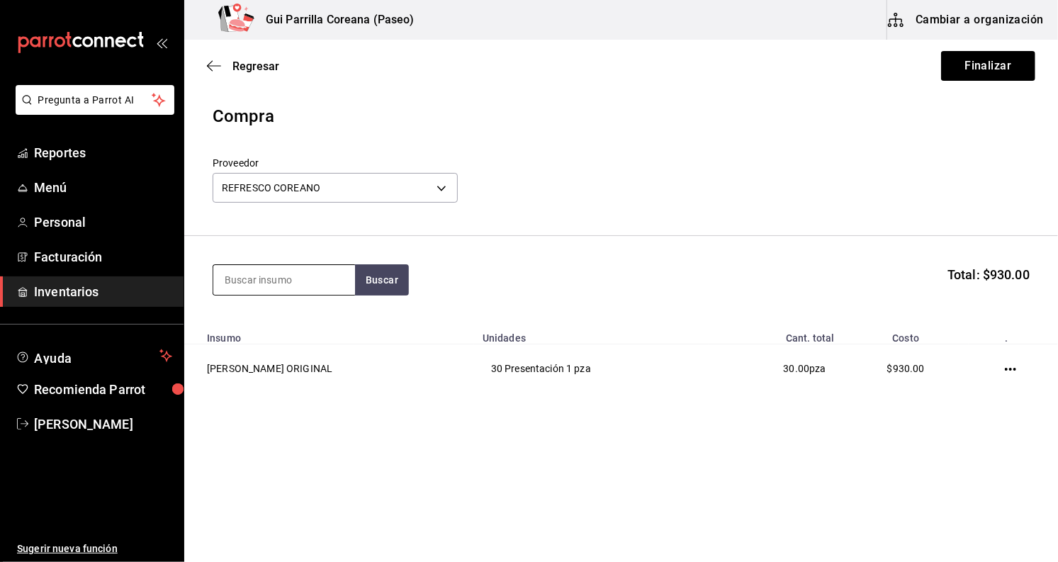
click at [299, 280] on input at bounding box center [284, 280] width 142 height 30
type input "mil"
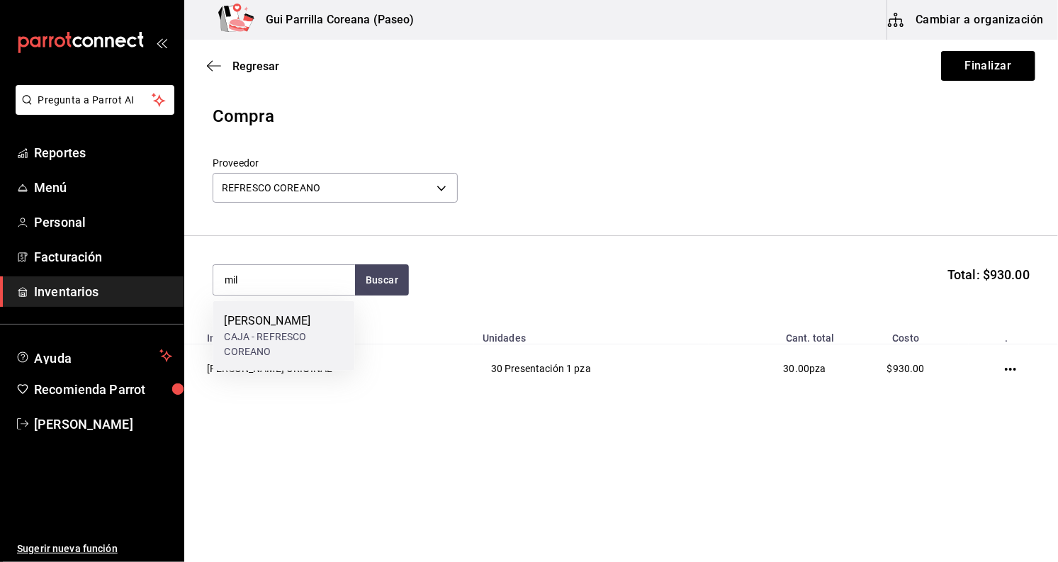
click at [300, 309] on div "[PERSON_NAME] CAJA - REFRESCO COREANO" at bounding box center [284, 335] width 142 height 69
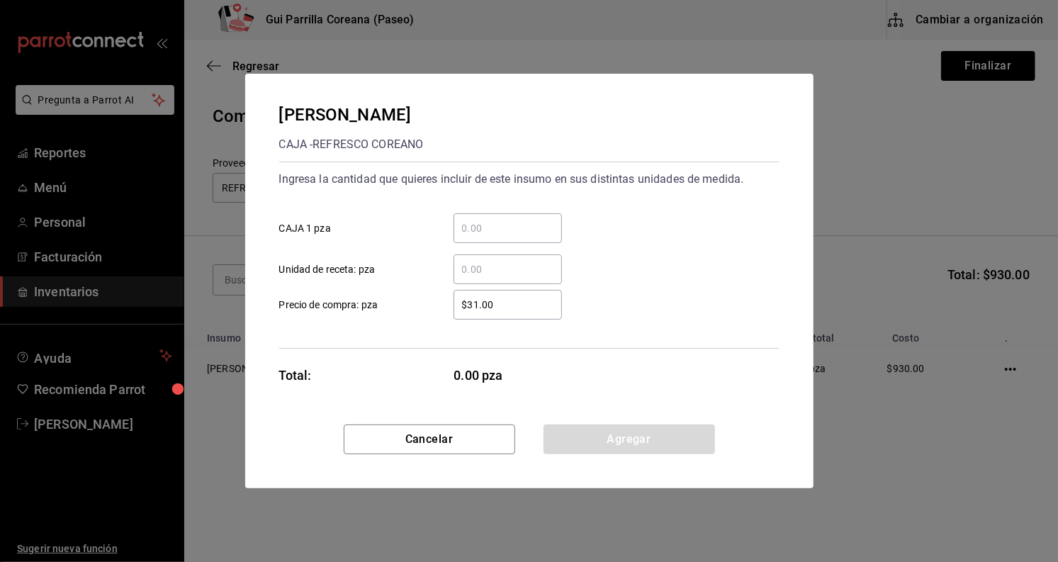
click at [492, 227] on input "​ CAJA 1 pza" at bounding box center [508, 228] width 108 height 17
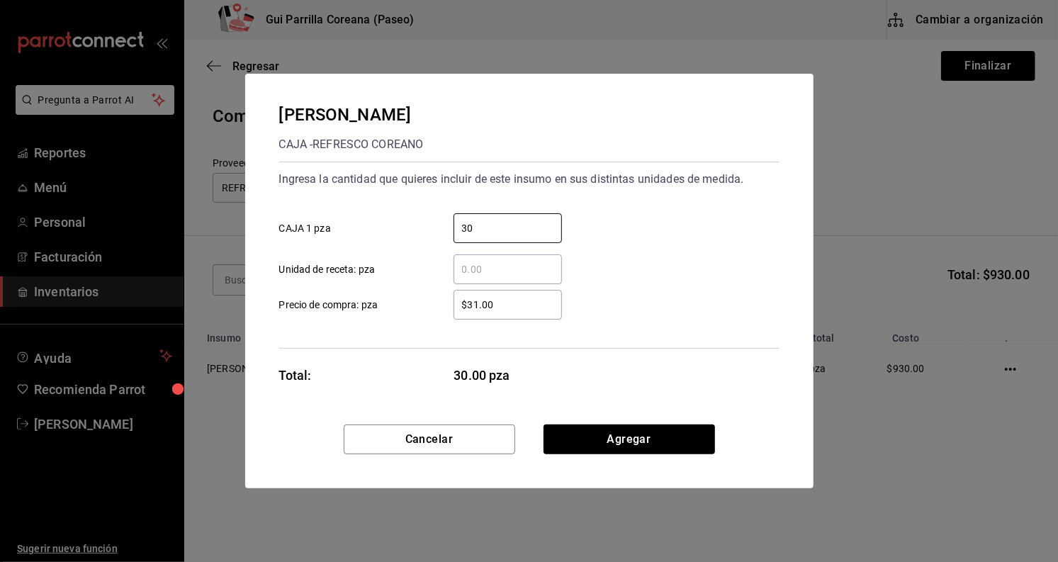
type input "30"
click at [609, 459] on div "Cancelar Agregar" at bounding box center [529, 456] width 568 height 64
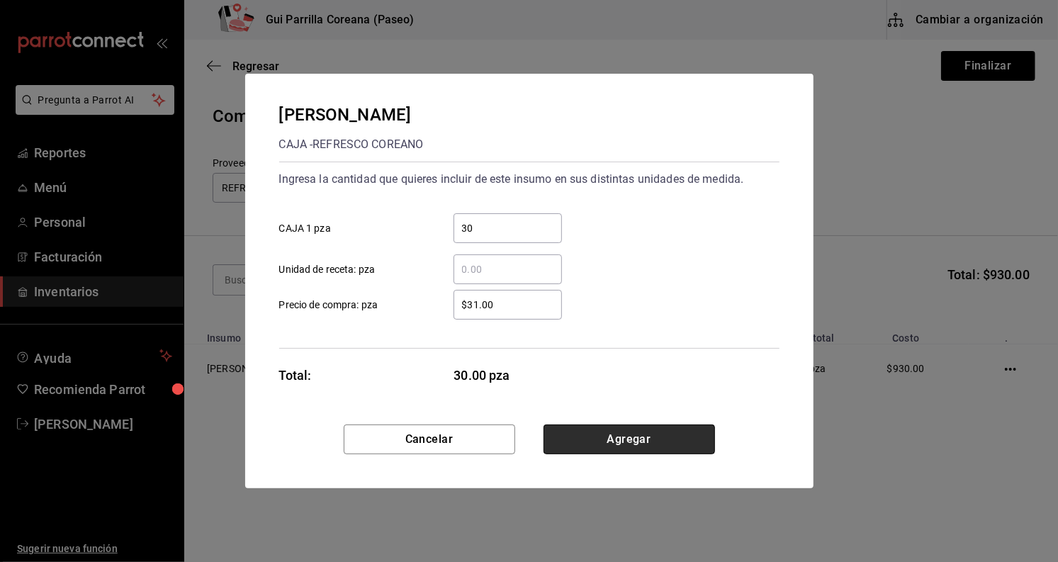
click at [609, 444] on button "Agregar" at bounding box center [629, 439] width 171 height 30
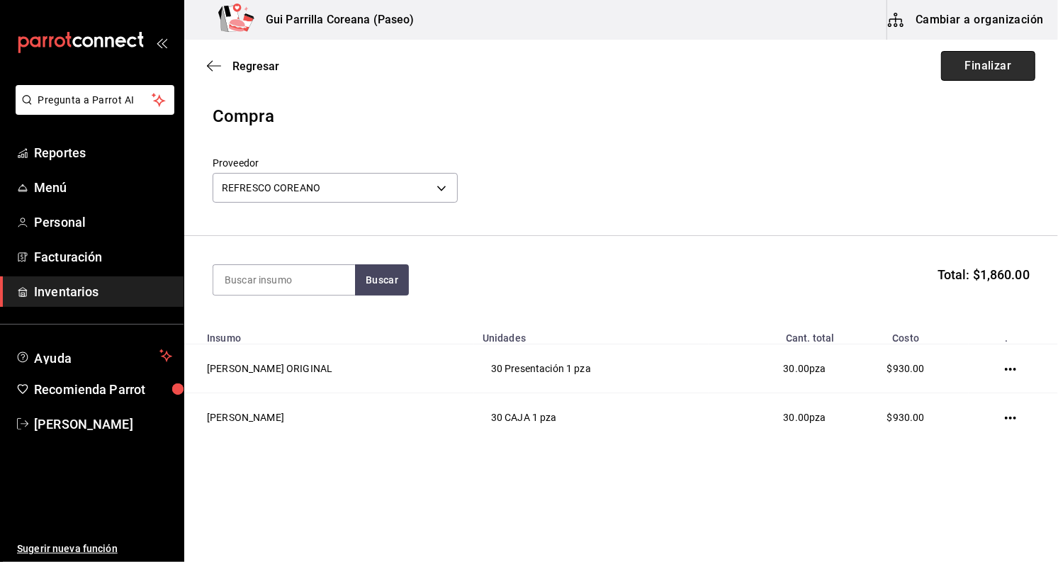
click at [994, 64] on button "Finalizar" at bounding box center [988, 66] width 94 height 30
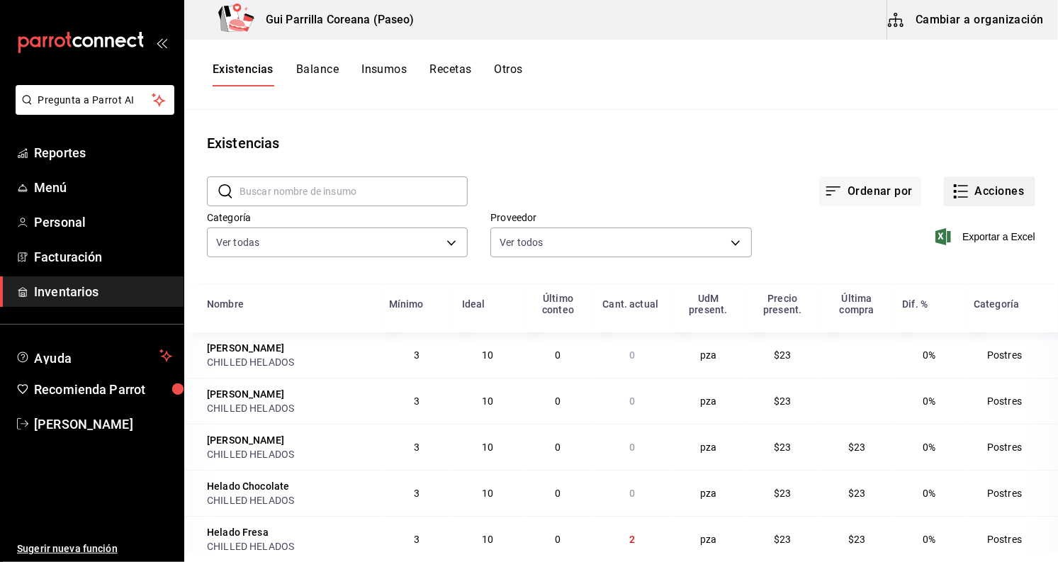
click at [989, 183] on button "Acciones" at bounding box center [989, 191] width 91 height 30
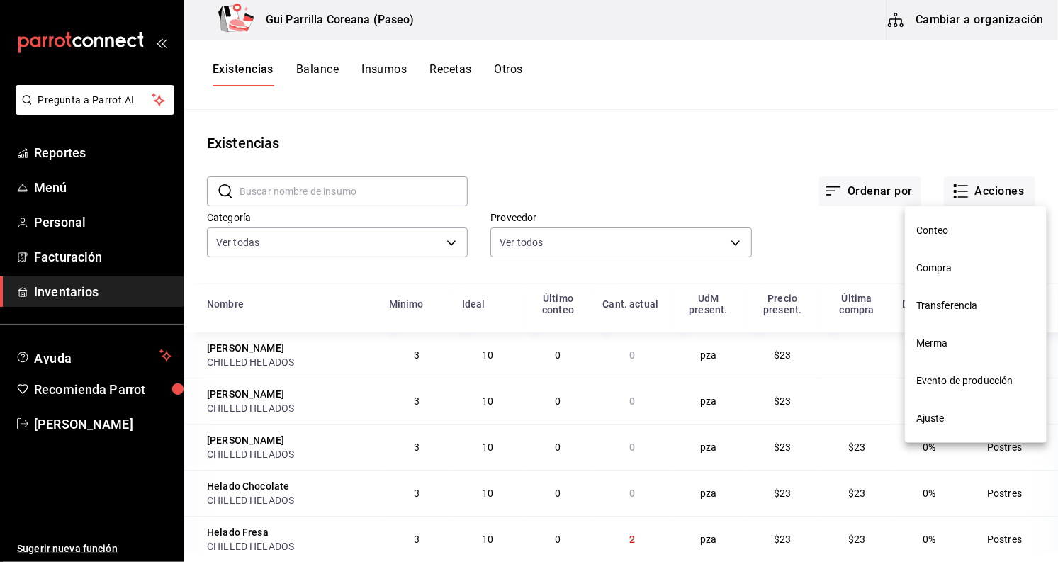
click at [980, 262] on span "Compra" at bounding box center [975, 268] width 119 height 15
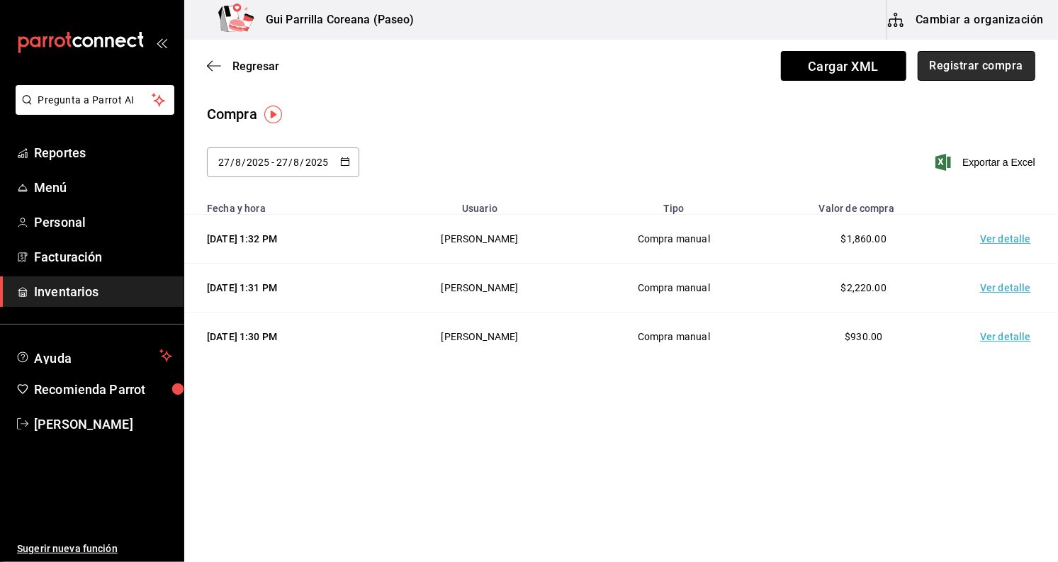
click at [951, 72] on button "Registrar compra" at bounding box center [977, 66] width 118 height 30
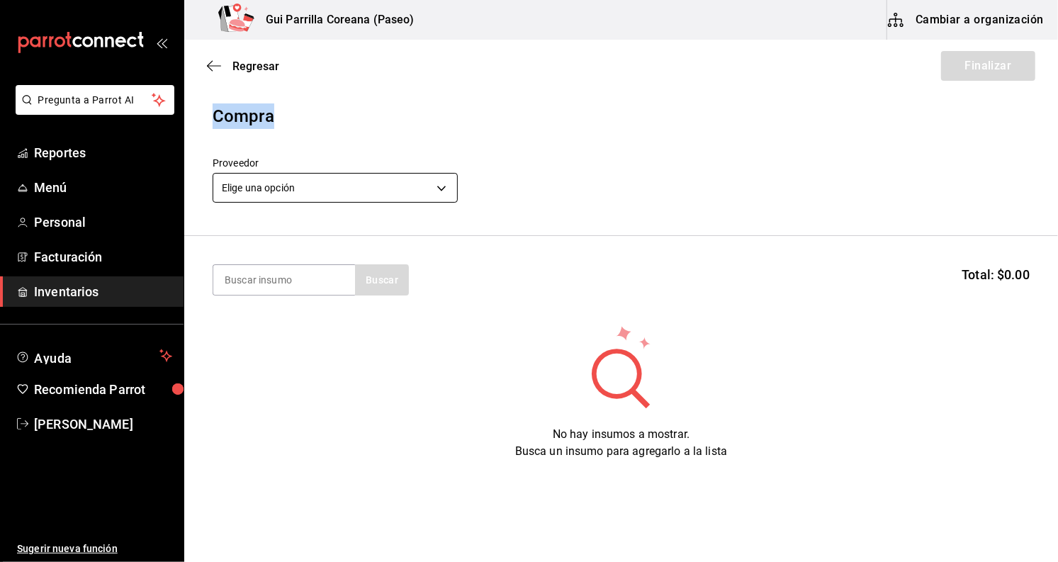
click at [349, 182] on body "Pregunta a Parrot AI Reportes Menú Personal Facturación Inventarios Ayuda Recom…" at bounding box center [529, 241] width 1058 height 482
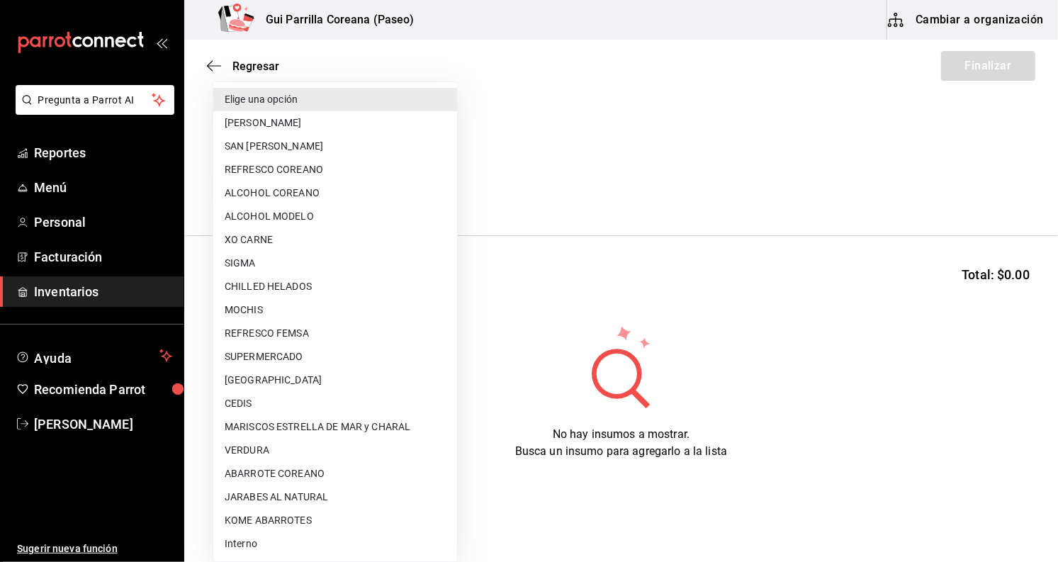
drag, startPoint x: 349, startPoint y: 168, endPoint x: 327, endPoint y: 210, distance: 47.2
click at [327, 210] on ul "Elige una opción [PERSON_NAME] SAN [PERSON_NAME] REFRESCO COREANO ALCOHOL COREA…" at bounding box center [335, 321] width 244 height 479
click at [321, 218] on li "ALCOHOL MODELO" at bounding box center [335, 216] width 244 height 23
type input "3e07f928-5a93-4d81-8b7a-f04b3f939f59"
click at [321, 218] on li "ALCOHOL MODELO" at bounding box center [335, 216] width 244 height 23
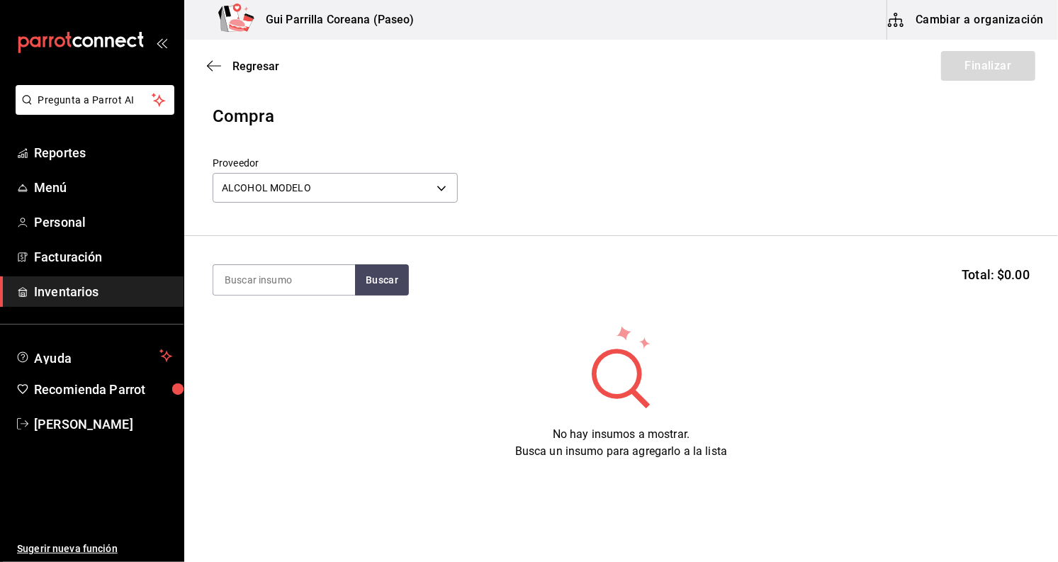
click at [294, 274] on input at bounding box center [284, 280] width 142 height 30
type input "modelo"
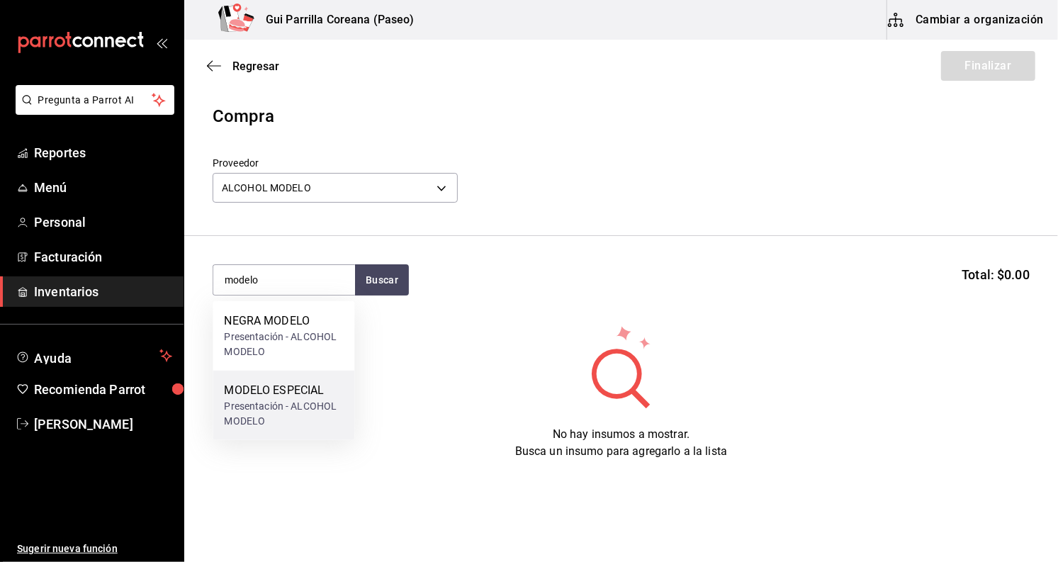
click at [299, 385] on div "MODELO ESPECIAL" at bounding box center [283, 390] width 119 height 17
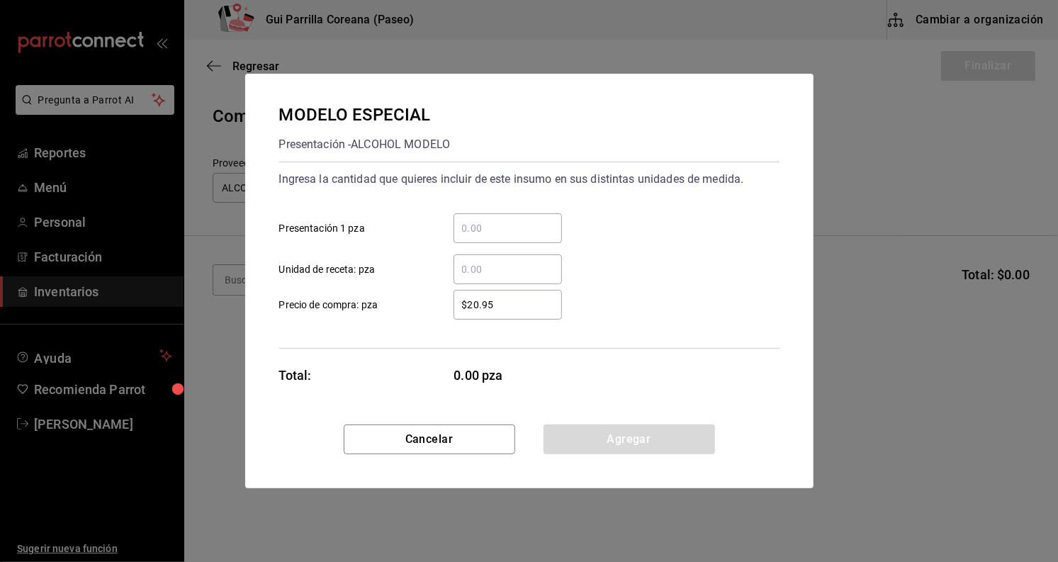
click at [513, 230] on input "​ Presentación 1 pza" at bounding box center [508, 228] width 108 height 17
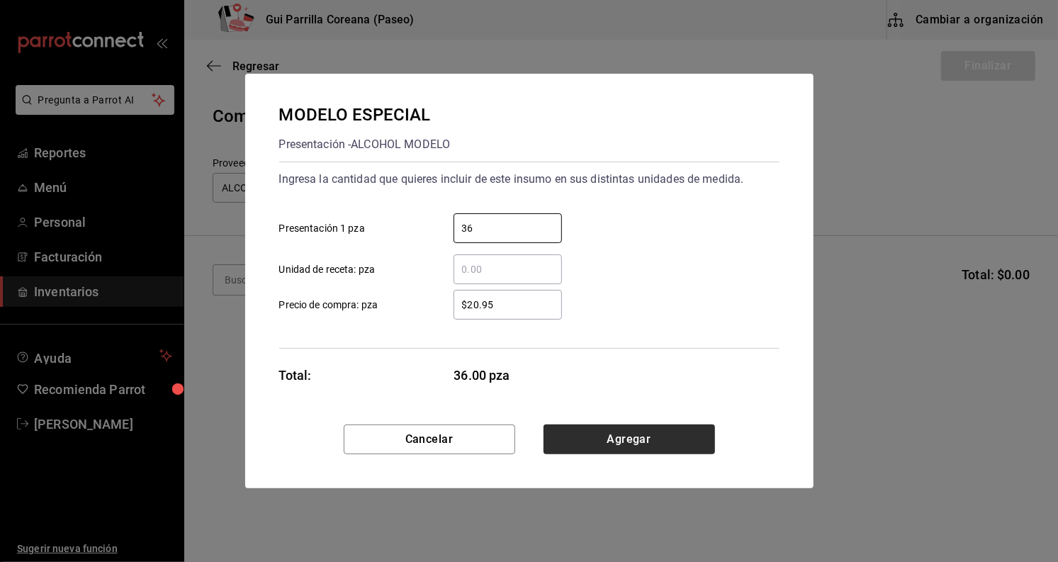
type input "36"
click at [595, 438] on button "Agregar" at bounding box center [629, 439] width 171 height 30
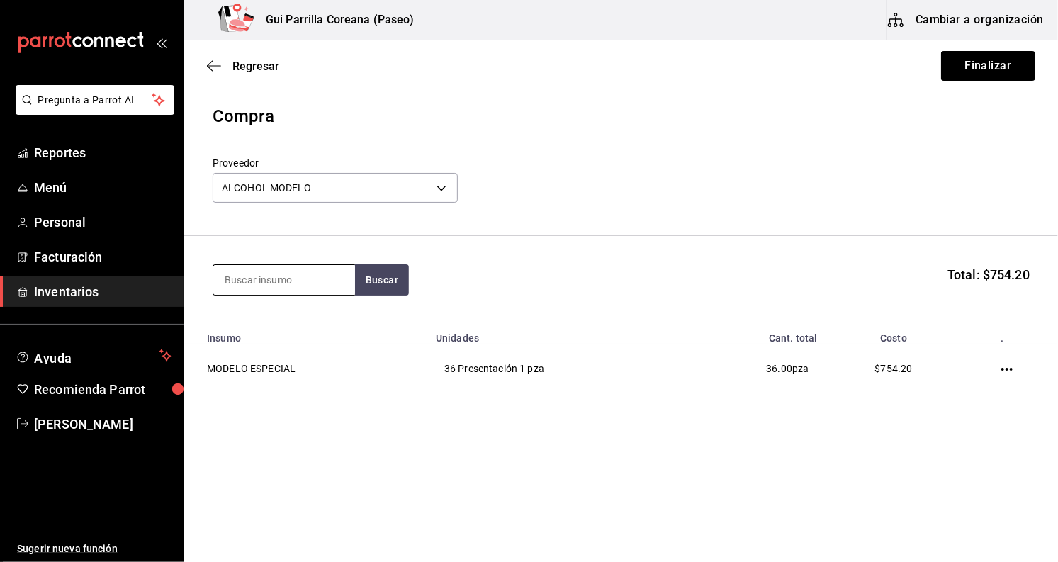
click at [311, 279] on input at bounding box center [284, 280] width 142 height 30
type input "negra"
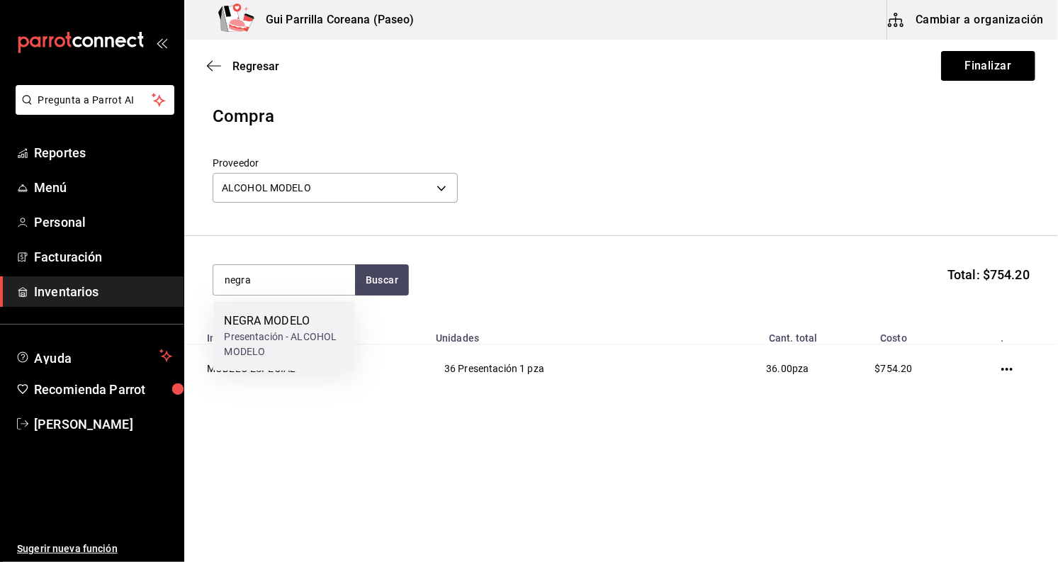
click at [284, 331] on div "Presentación - ALCOHOL MODELO" at bounding box center [283, 345] width 119 height 30
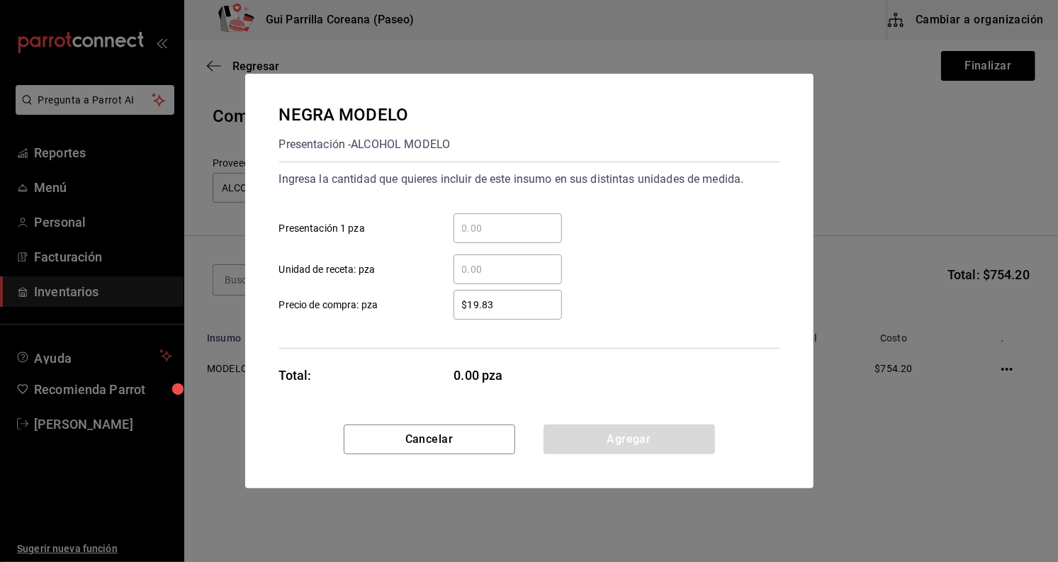
click at [507, 229] on input "​ Presentación 1 pza" at bounding box center [508, 228] width 108 height 17
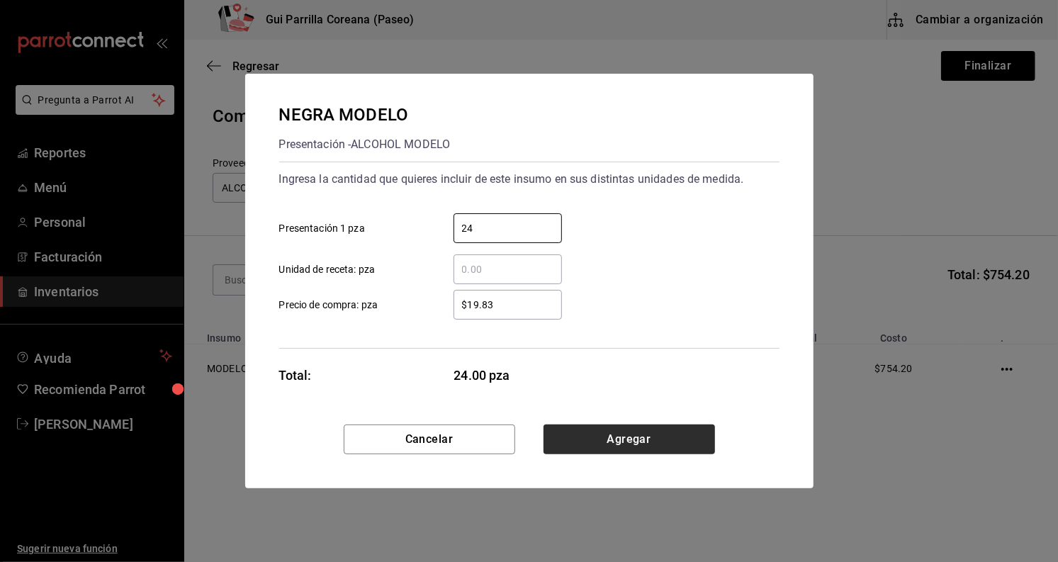
type input "24"
click at [614, 442] on button "Agregar" at bounding box center [629, 439] width 171 height 30
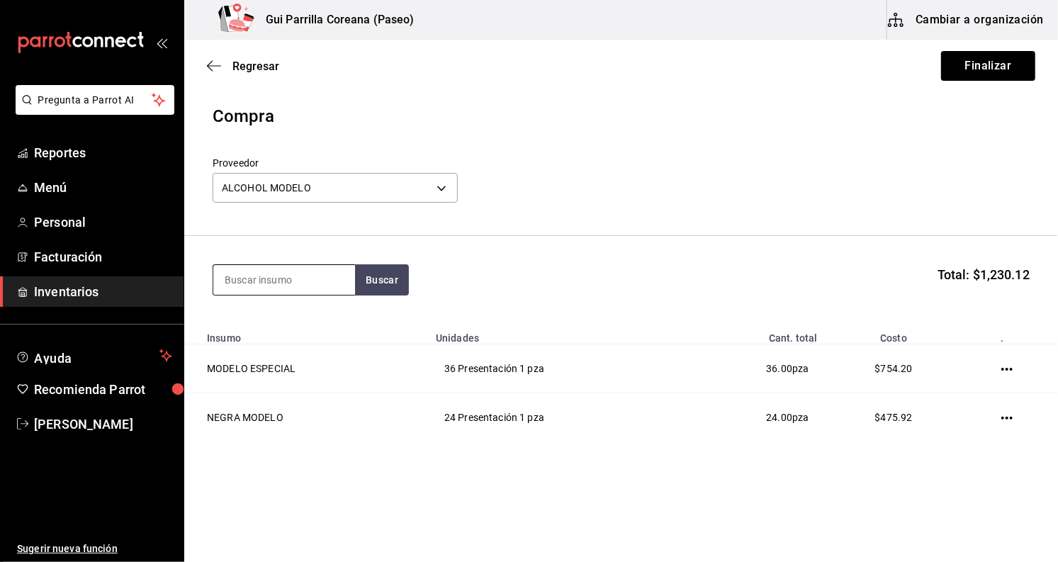
click at [323, 283] on input at bounding box center [284, 280] width 142 height 30
type input "stella"
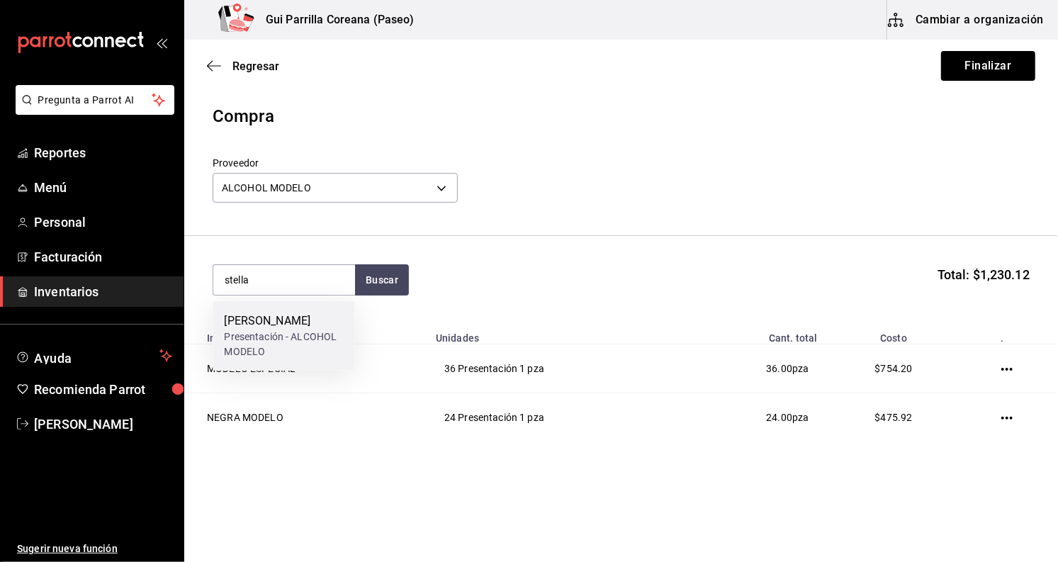
click at [300, 333] on div "Presentación - ALCOHOL MODELO" at bounding box center [283, 345] width 119 height 30
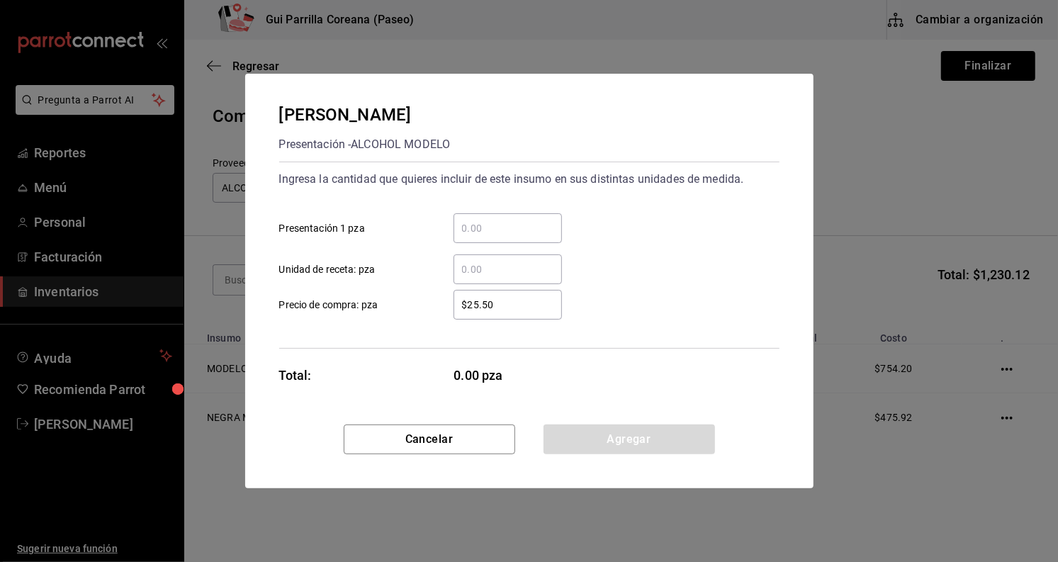
drag, startPoint x: 488, startPoint y: 210, endPoint x: 487, endPoint y: 223, distance: 12.1
click at [487, 218] on div "​ Presentación 1 pza" at bounding box center [524, 222] width 512 height 41
drag, startPoint x: 487, startPoint y: 223, endPoint x: 484, endPoint y: 230, distance: 8.3
click at [487, 225] on input "​ Presentación 1 pza" at bounding box center [508, 228] width 108 height 17
click at [484, 230] on input "​ Presentación 1 pza" at bounding box center [508, 228] width 108 height 17
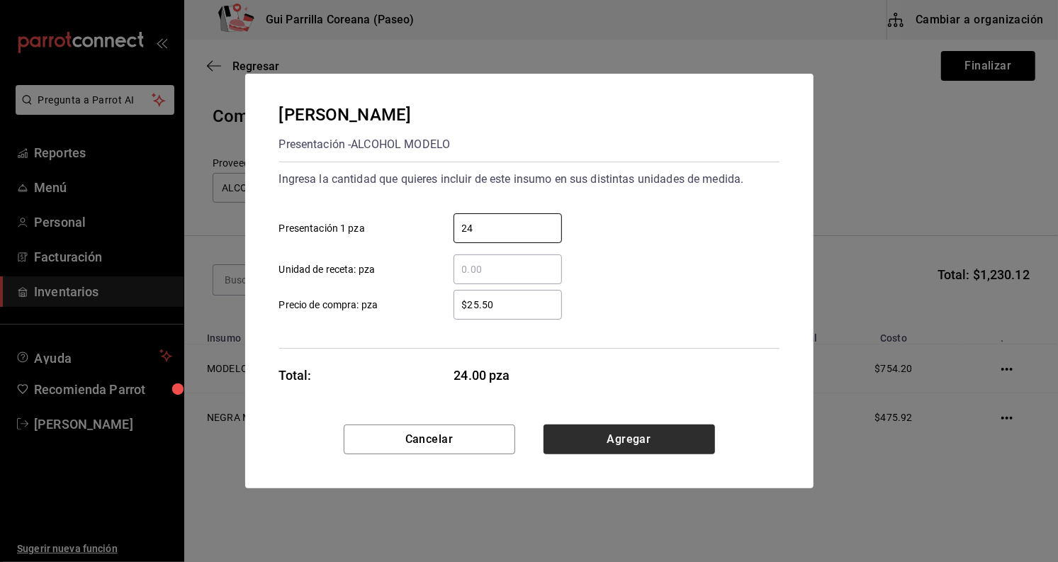
type input "24"
drag, startPoint x: 591, startPoint y: 441, endPoint x: 582, endPoint y: 439, distance: 9.3
click at [590, 441] on button "Agregar" at bounding box center [629, 439] width 171 height 30
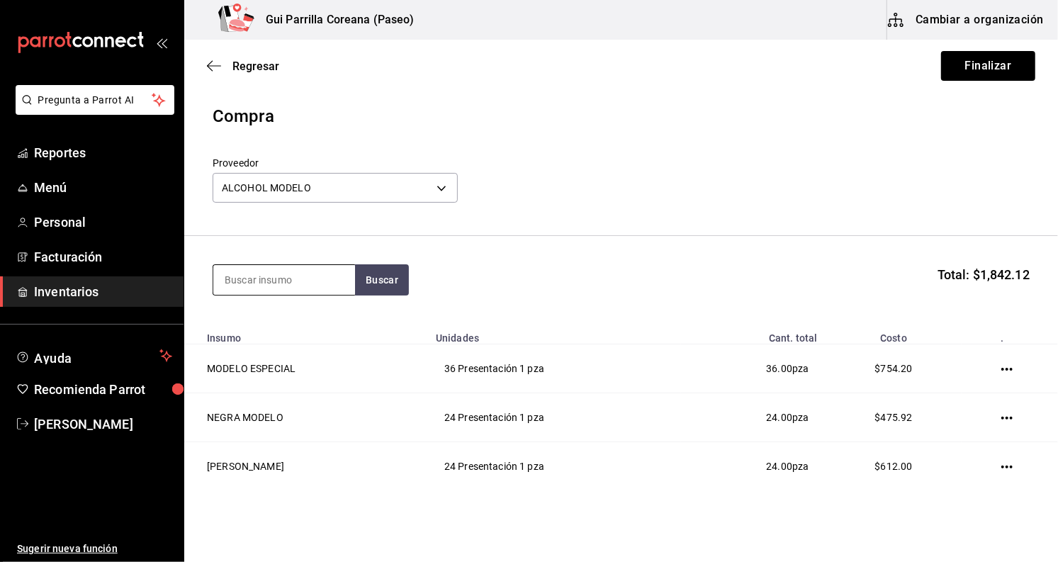
click at [278, 280] on input at bounding box center [284, 280] width 142 height 30
type input "ultra"
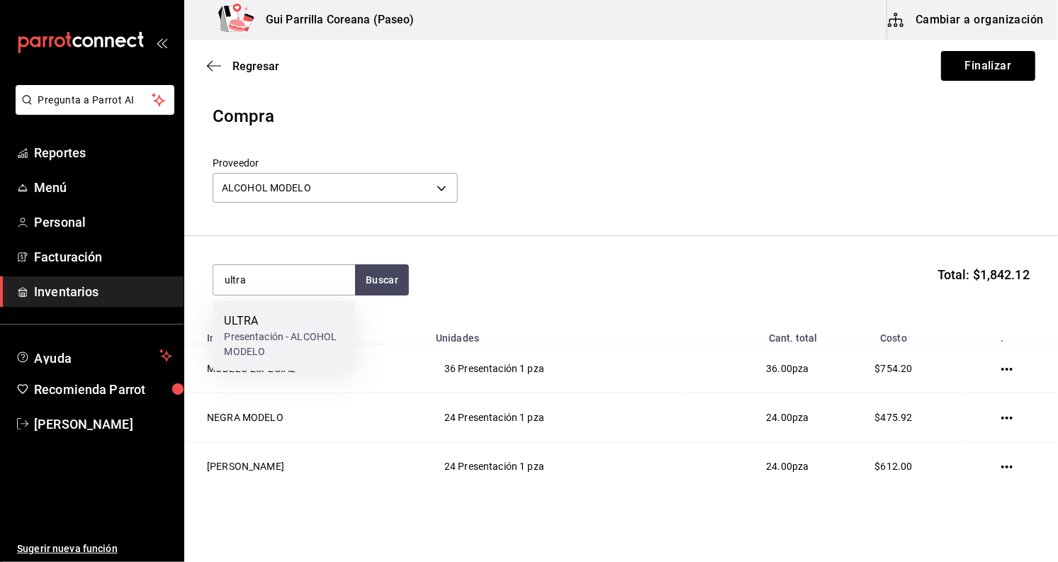
click at [286, 317] on div "ULTRA" at bounding box center [283, 320] width 119 height 17
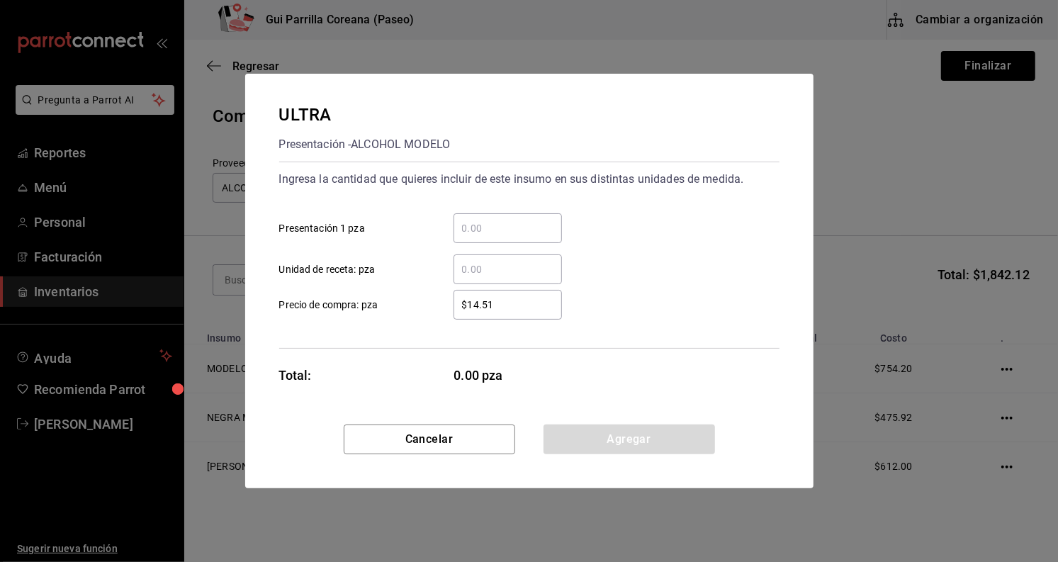
click at [481, 228] on input "​ Presentación 1 pza" at bounding box center [508, 228] width 108 height 17
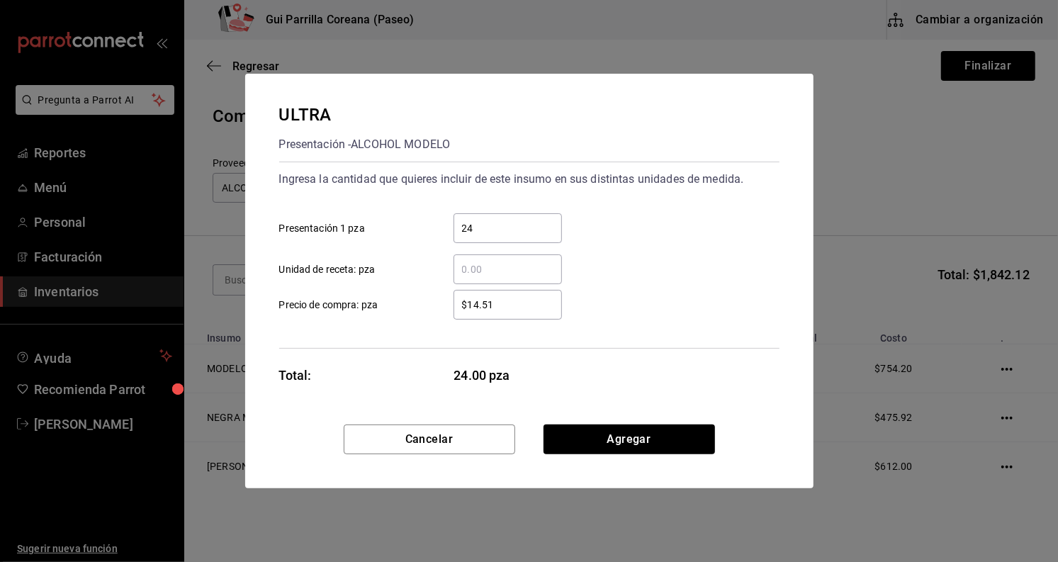
type input "24"
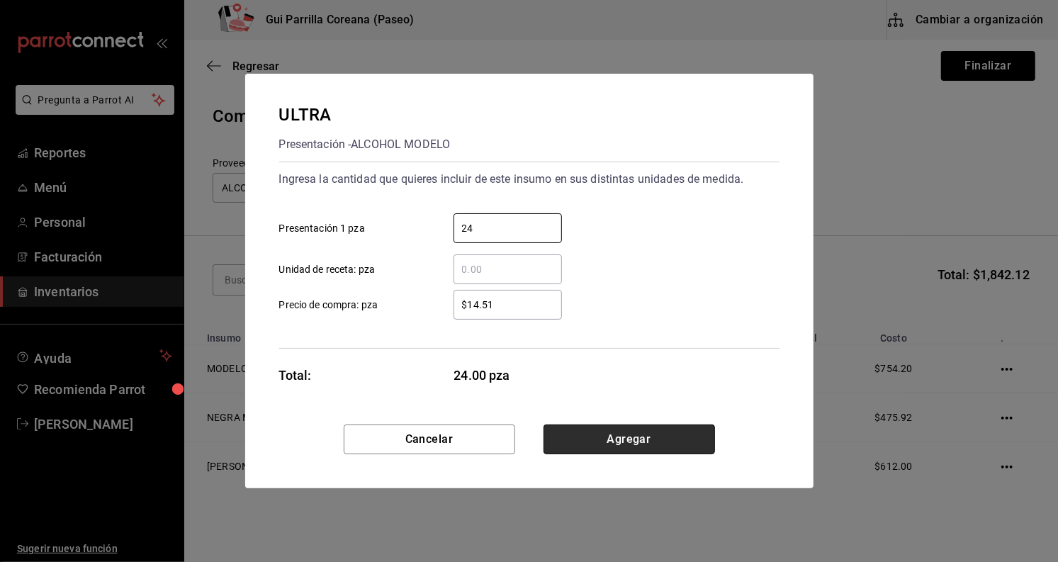
click at [568, 437] on button "Agregar" at bounding box center [629, 439] width 171 height 30
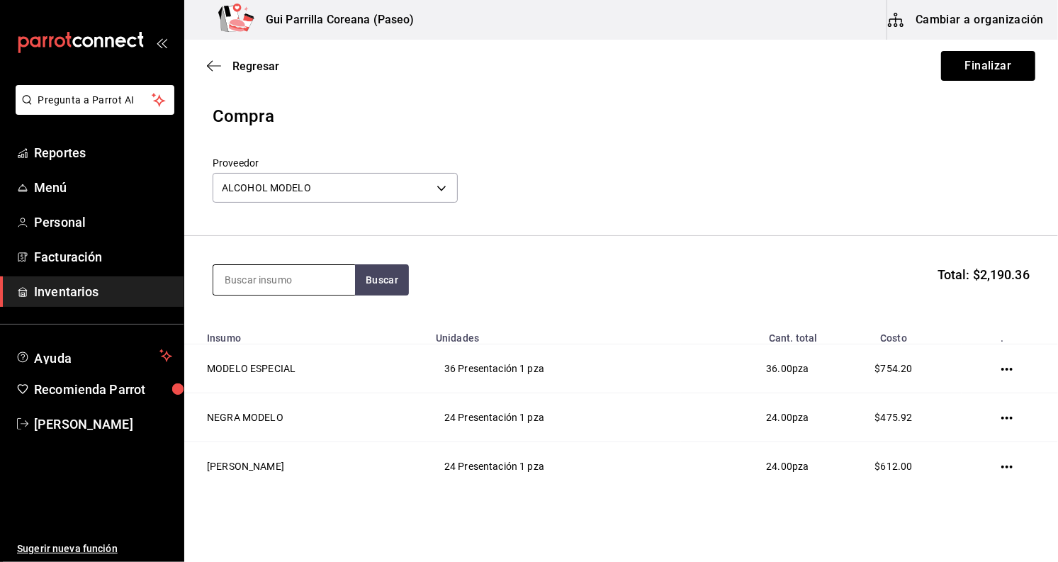
click at [326, 269] on input at bounding box center [284, 280] width 142 height 30
type input "corona"
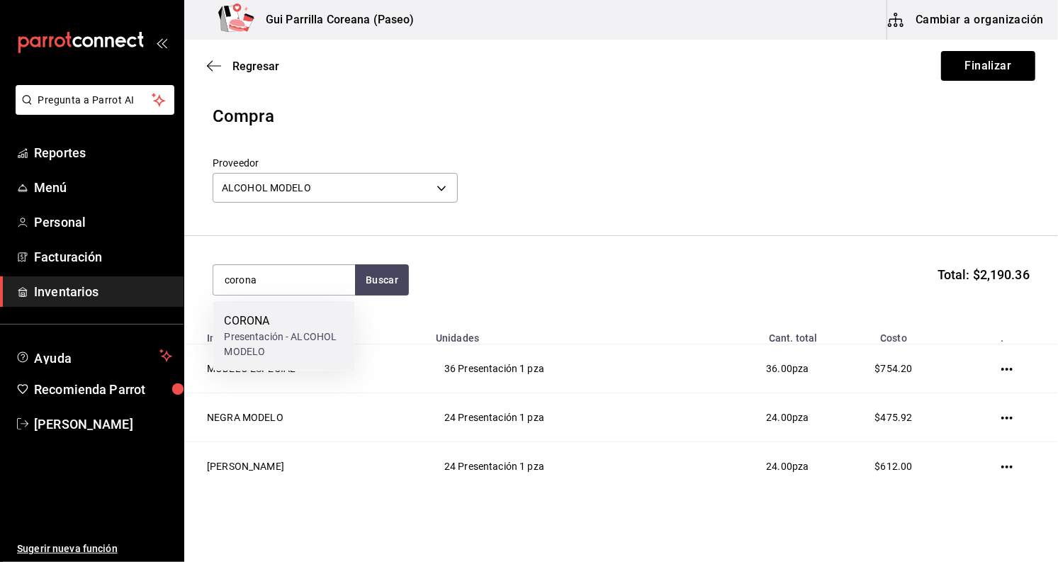
click at [300, 334] on div "Presentación - ALCOHOL MODELO" at bounding box center [283, 345] width 119 height 30
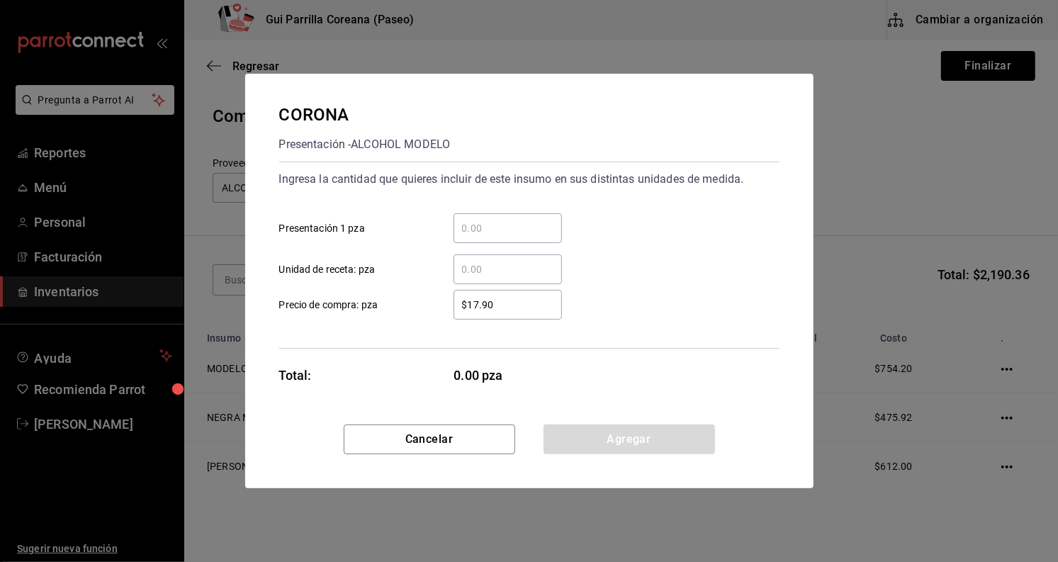
click at [482, 213] on div "​" at bounding box center [508, 228] width 108 height 30
click at [482, 220] on input "​ Presentación 1 pza" at bounding box center [508, 228] width 108 height 17
click at [481, 232] on input "​ Presentación 1 pza" at bounding box center [508, 228] width 108 height 17
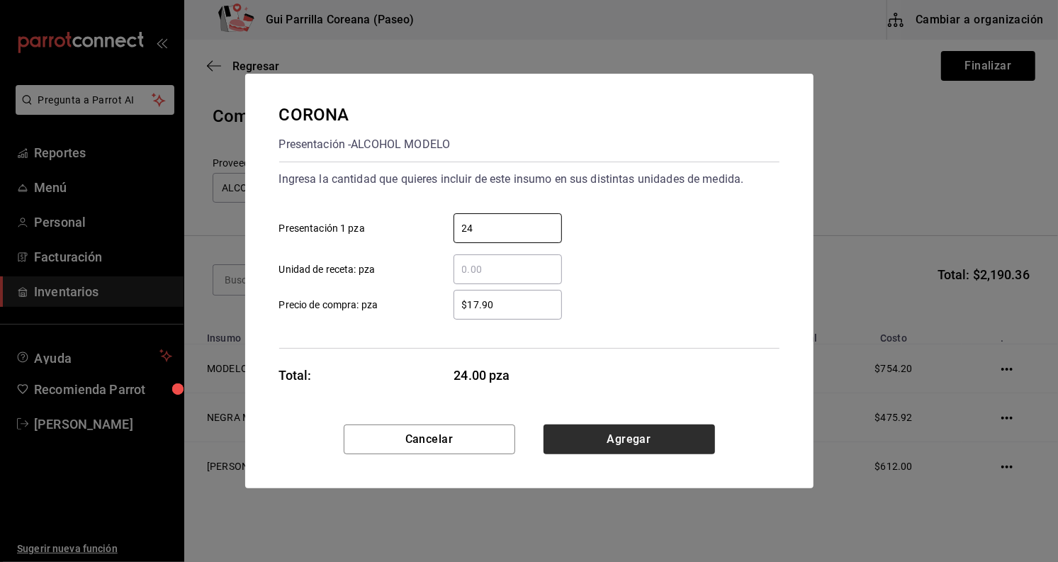
type input "24"
click at [608, 437] on button "Agregar" at bounding box center [629, 439] width 171 height 30
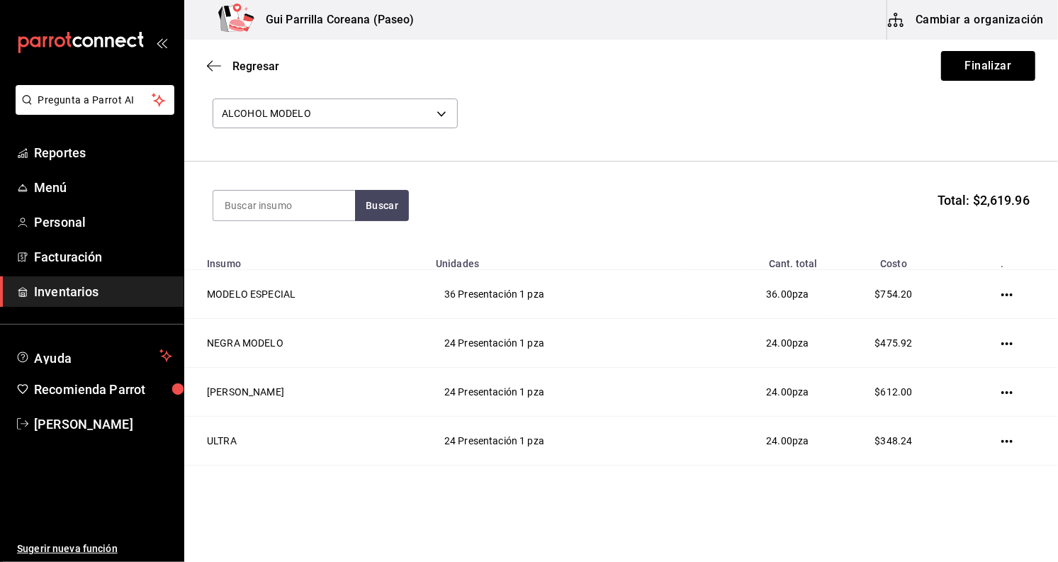
scroll to position [73, 0]
click at [965, 65] on button "Finalizar" at bounding box center [988, 66] width 94 height 30
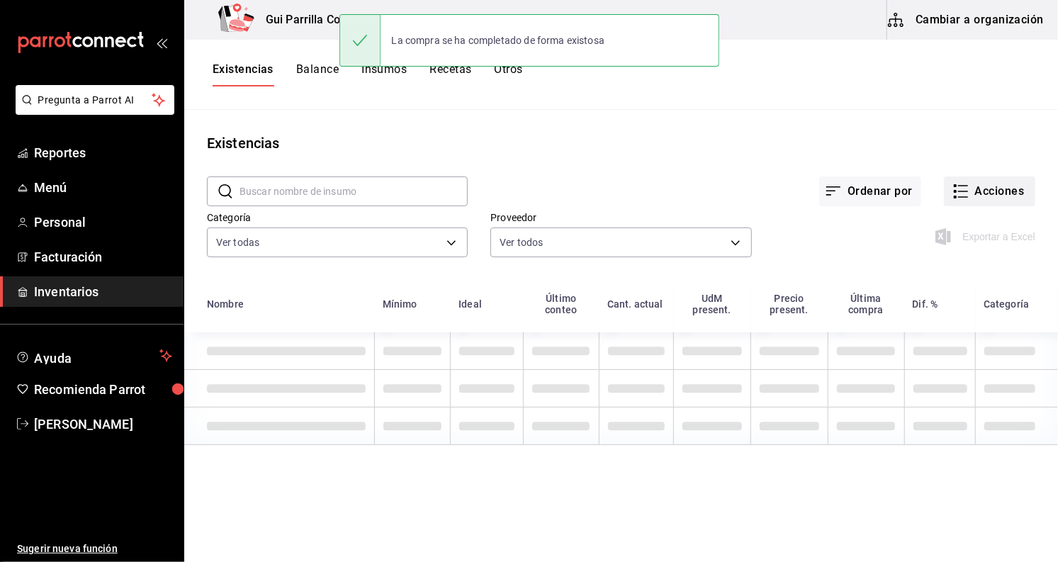
click at [988, 196] on button "Acciones" at bounding box center [989, 191] width 91 height 30
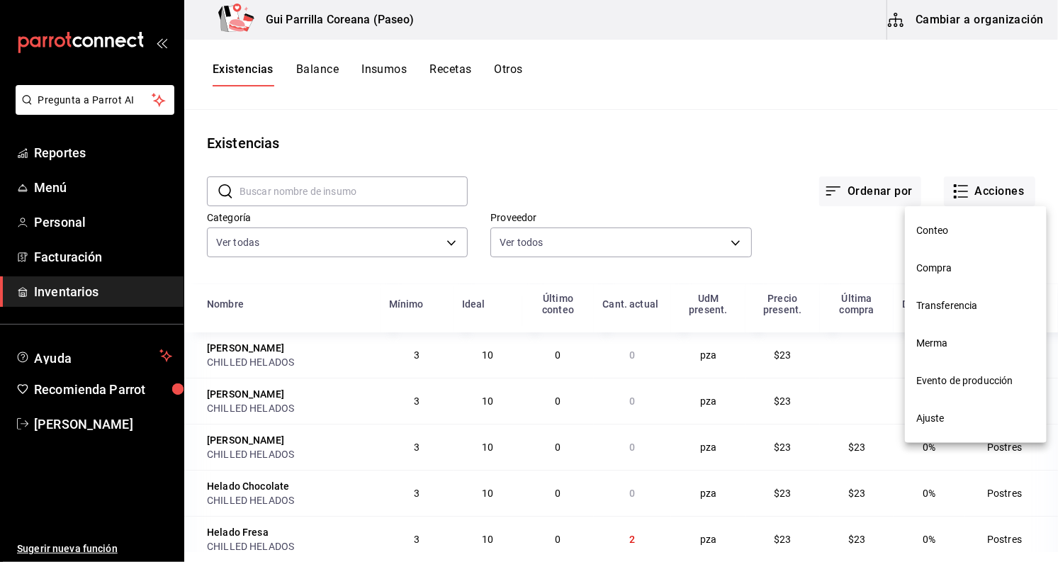
click at [998, 254] on li "Compra" at bounding box center [976, 268] width 142 height 38
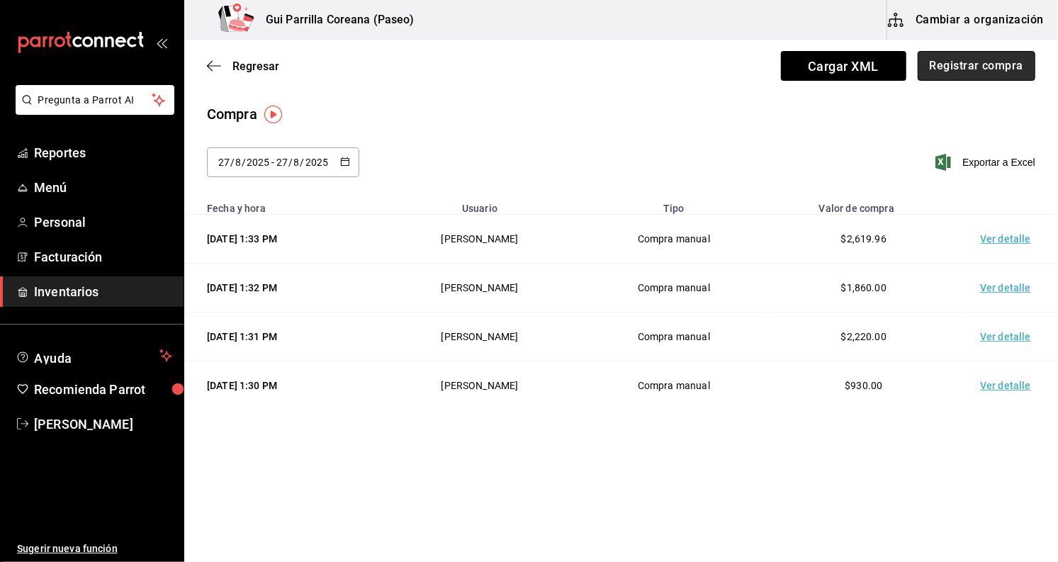
click at [1011, 68] on button "Registrar compra" at bounding box center [977, 66] width 118 height 30
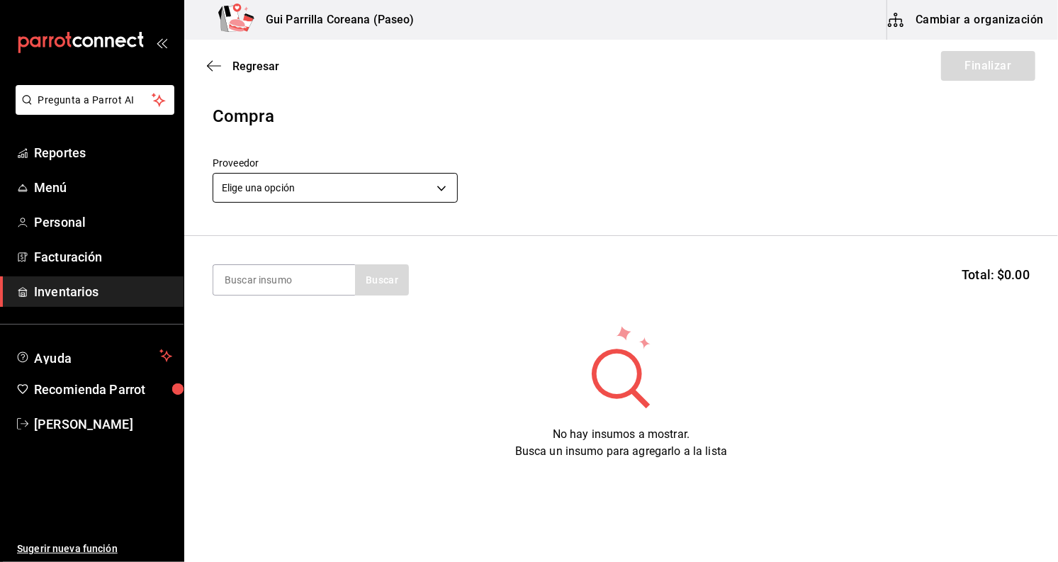
click at [417, 185] on body "Pregunta a Parrot AI Reportes Menú Personal Facturación Inventarios Ayuda Recom…" at bounding box center [529, 241] width 1058 height 482
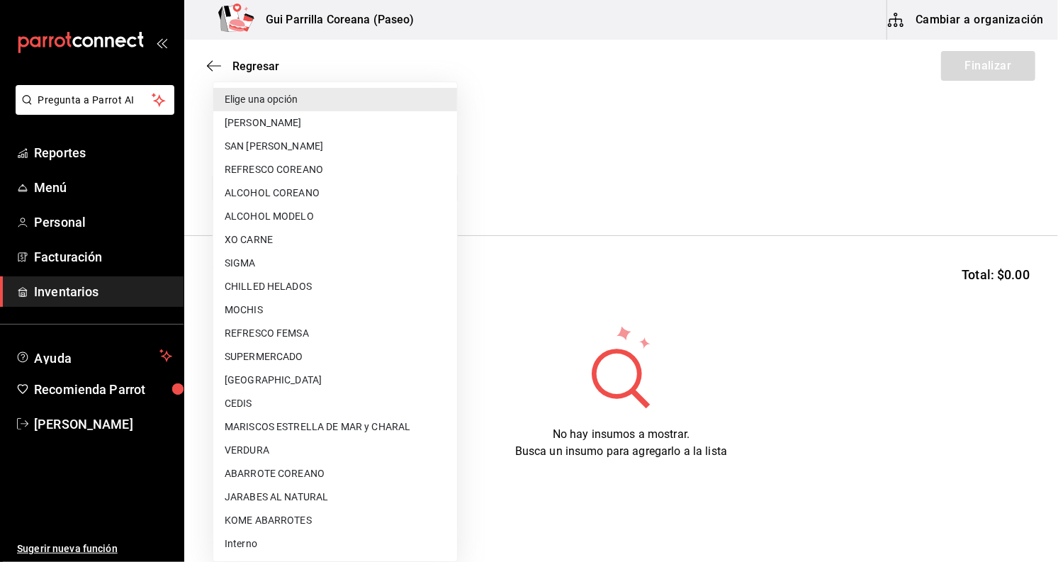
click at [360, 330] on li "REFRESCO FEMSA" at bounding box center [335, 333] width 244 height 23
type input "71103bdc-7ecf-4d10-90db-c7aad6418865"
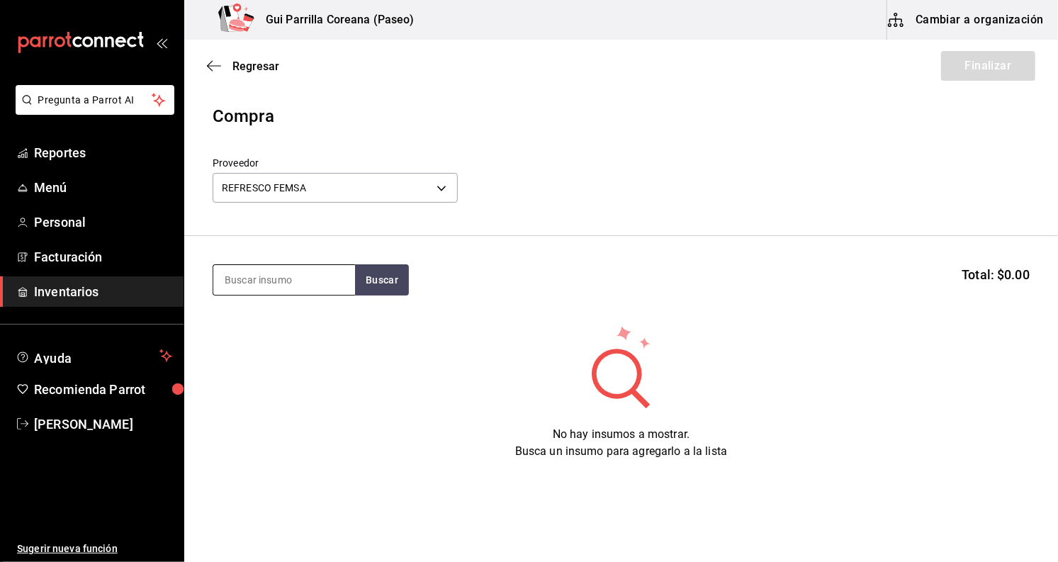
click at [293, 288] on input at bounding box center [284, 280] width 142 height 30
type input "coca"
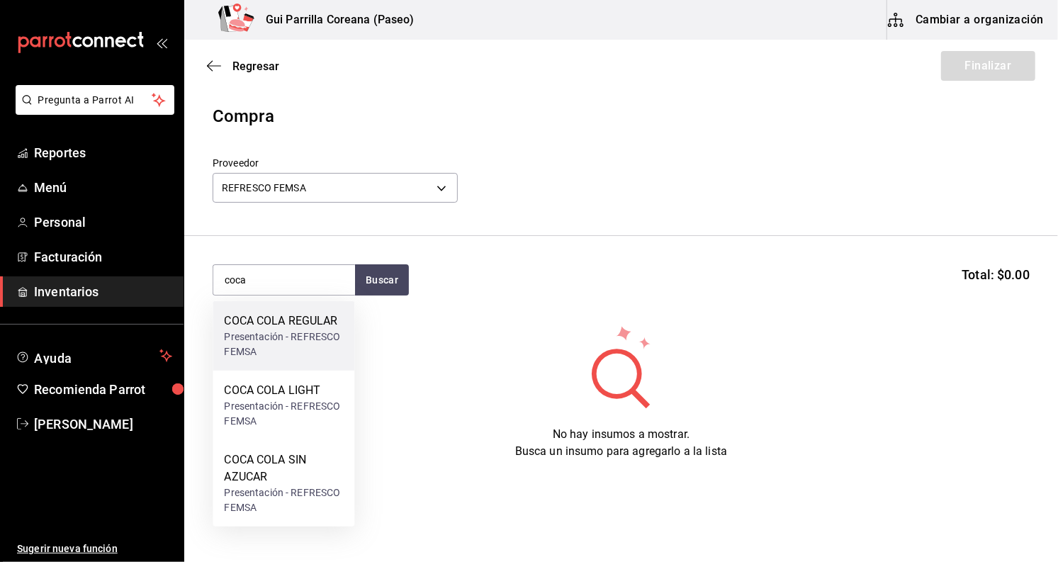
click at [325, 340] on div "Presentación - REFRESCO FEMSA" at bounding box center [283, 345] width 119 height 30
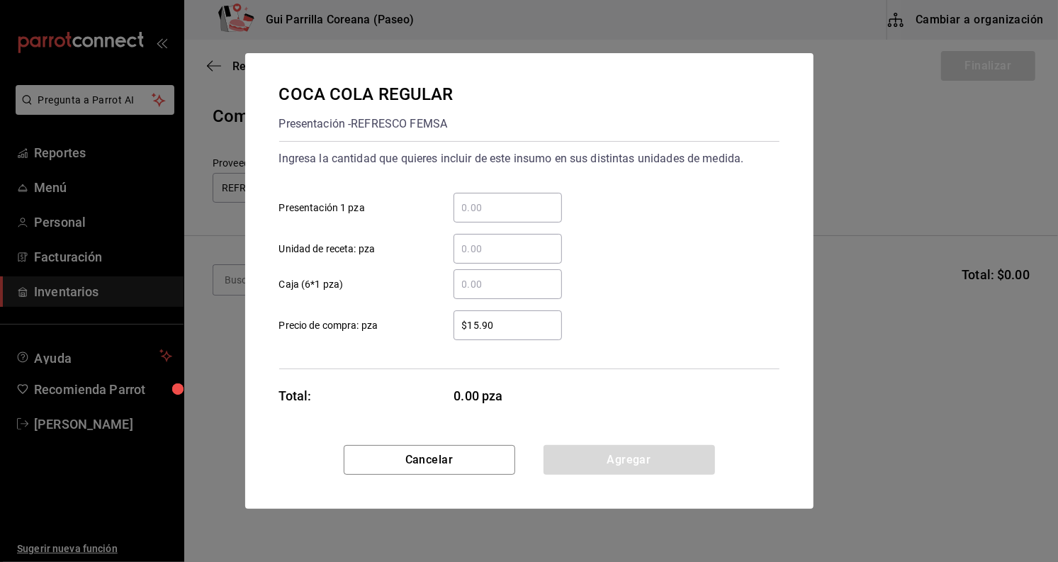
drag, startPoint x: 514, startPoint y: 215, endPoint x: 514, endPoint y: 195, distance: 20.6
click at [514, 215] on input "​ Presentación 1 pza" at bounding box center [508, 207] width 108 height 17
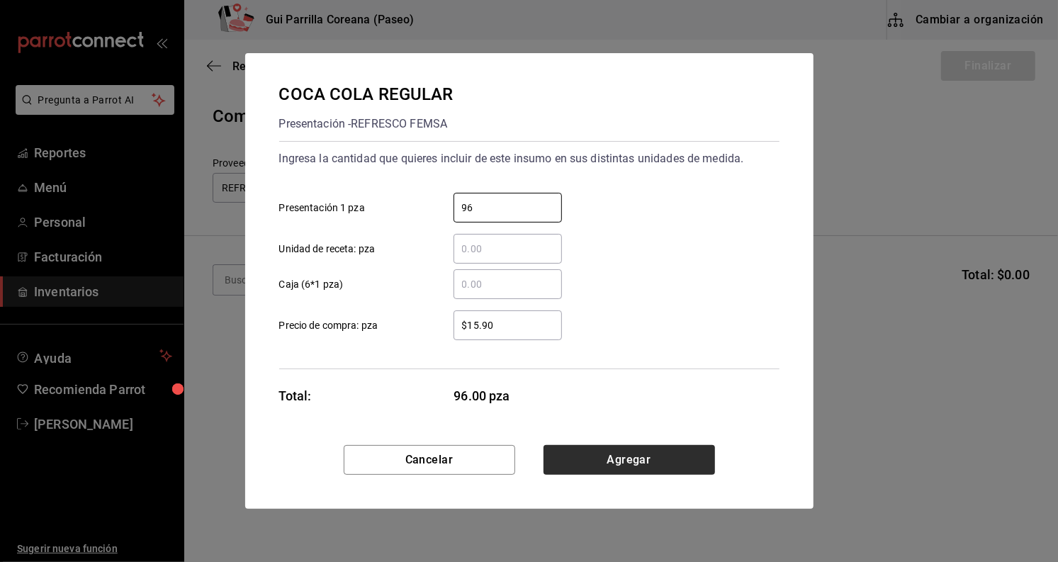
type input "96"
click at [677, 452] on button "Agregar" at bounding box center [629, 460] width 171 height 30
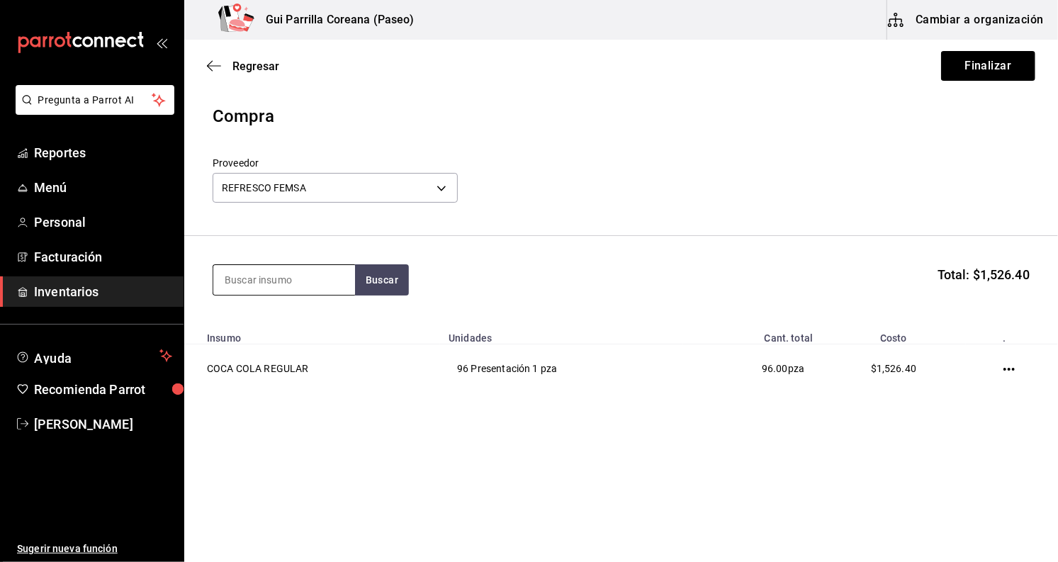
click at [283, 279] on input at bounding box center [284, 280] width 142 height 30
type input "sprite"
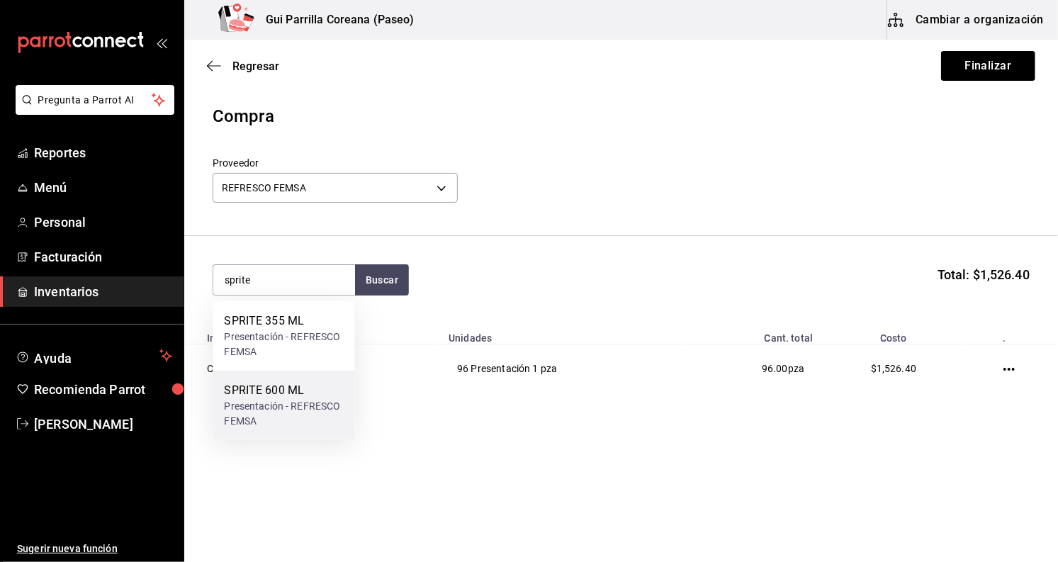
click at [322, 402] on div "Presentación - REFRESCO FEMSA" at bounding box center [283, 414] width 119 height 30
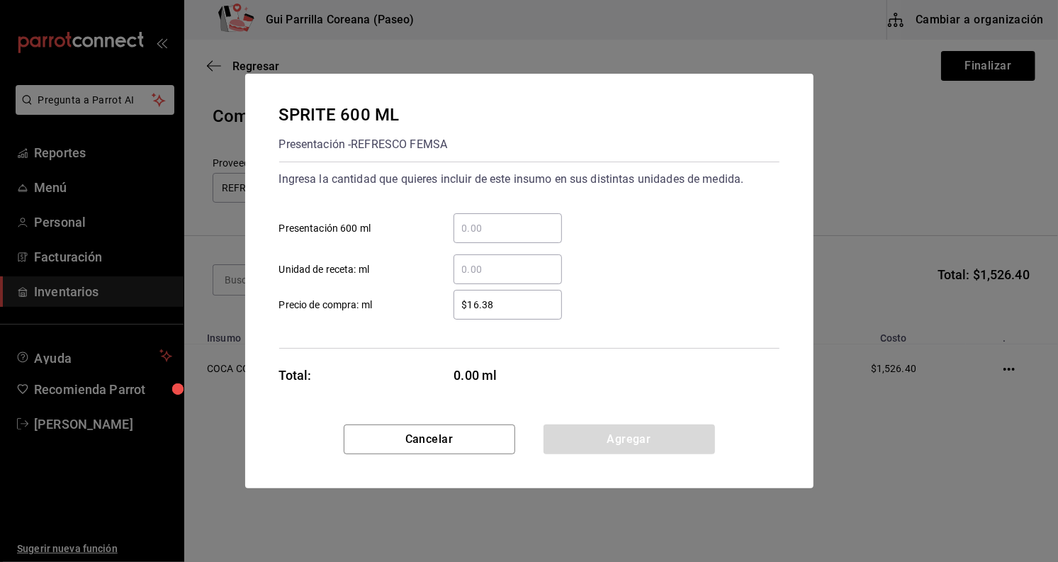
click at [493, 234] on input "​ Presentación 600 ml" at bounding box center [508, 228] width 108 height 17
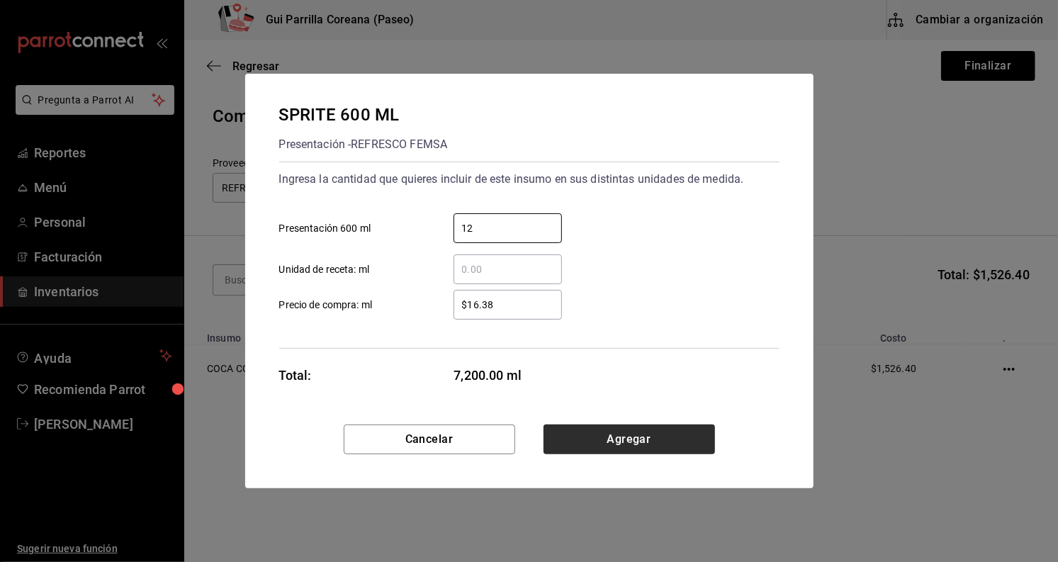
type input "12"
click at [624, 439] on button "Agregar" at bounding box center [629, 439] width 171 height 30
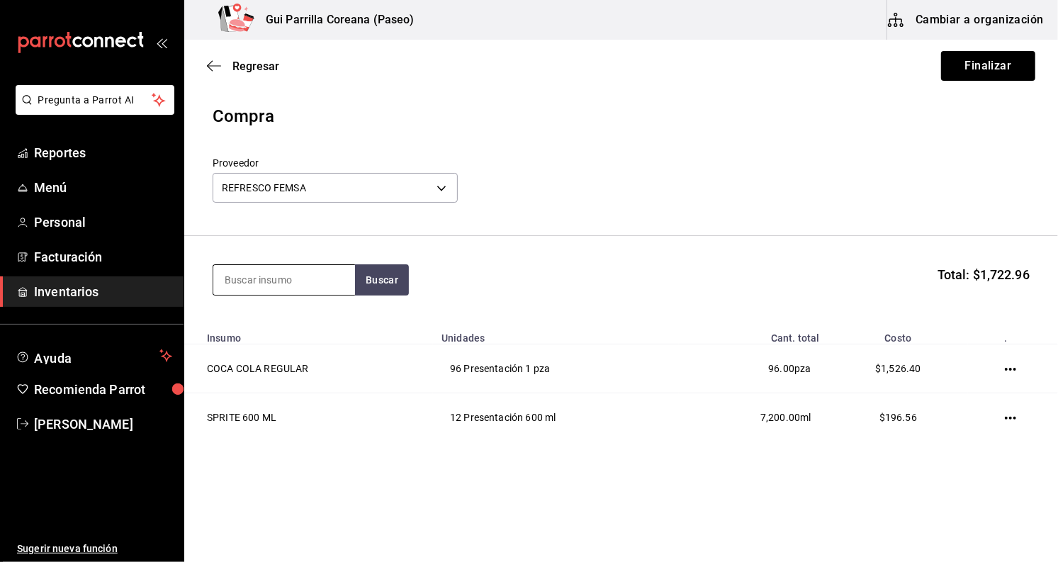
click at [295, 286] on input at bounding box center [284, 280] width 142 height 30
type input "sprite"
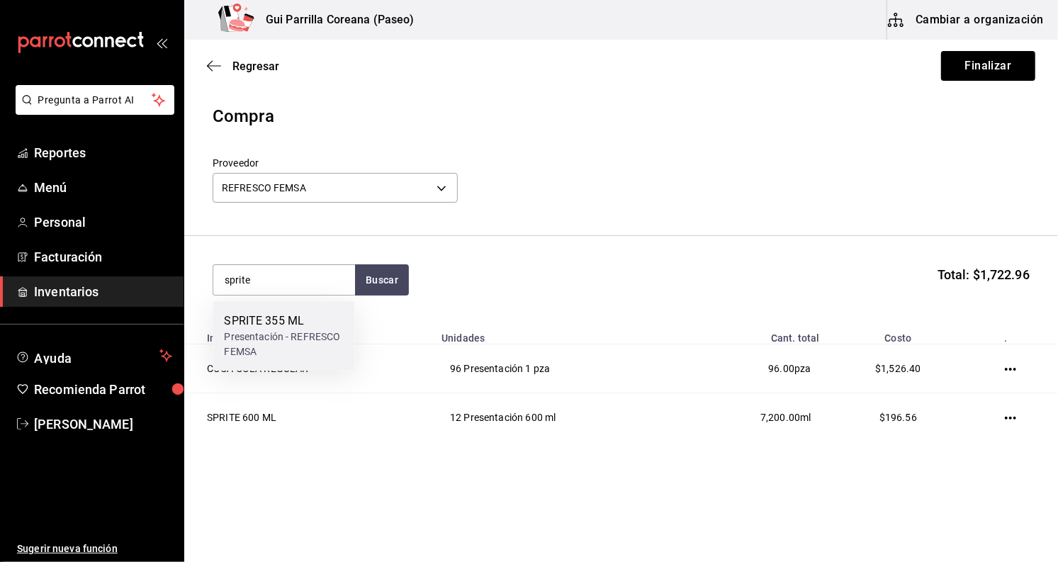
click at [289, 349] on div "Presentación - REFRESCO FEMSA" at bounding box center [283, 345] width 119 height 30
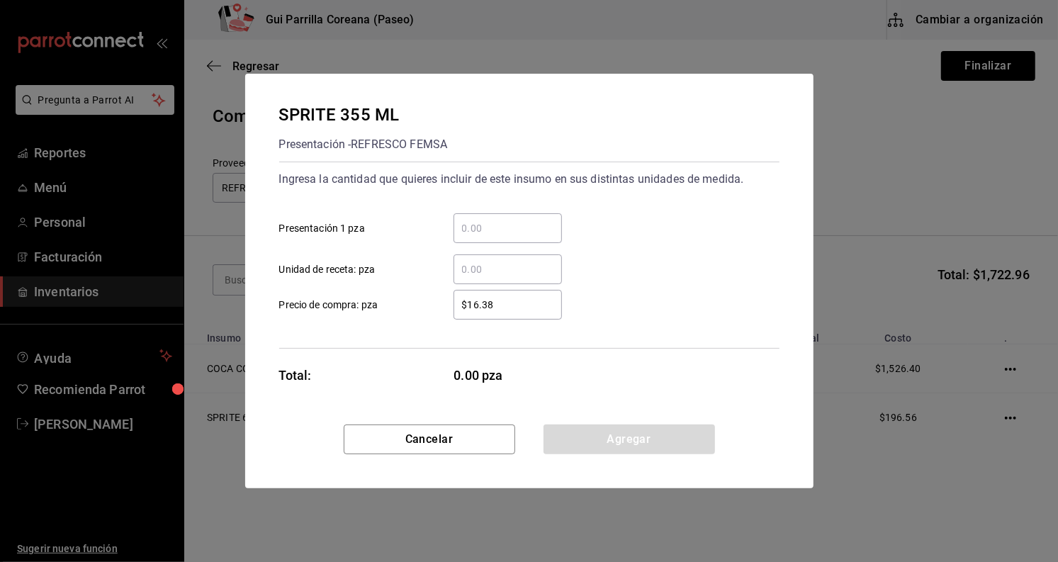
click at [505, 218] on div "​" at bounding box center [508, 228] width 108 height 30
click at [505, 220] on input "​ Presentación 1 pza" at bounding box center [508, 228] width 108 height 17
click at [507, 223] on input "​ Presentación 1 pza" at bounding box center [508, 228] width 108 height 17
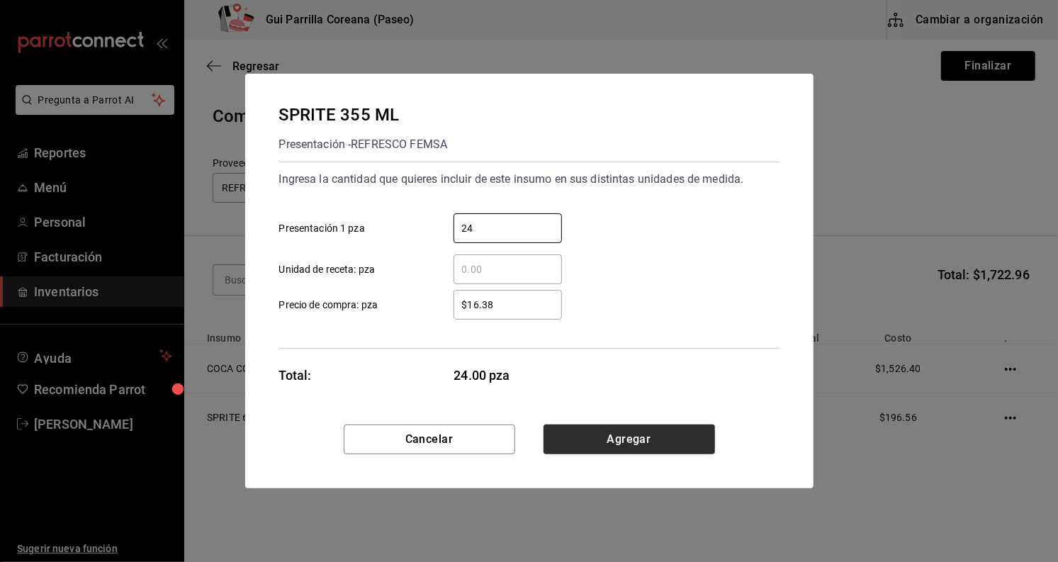
type input "24"
drag, startPoint x: 594, startPoint y: 432, endPoint x: 585, endPoint y: 428, distance: 10.1
click at [594, 434] on button "Agregar" at bounding box center [629, 439] width 171 height 30
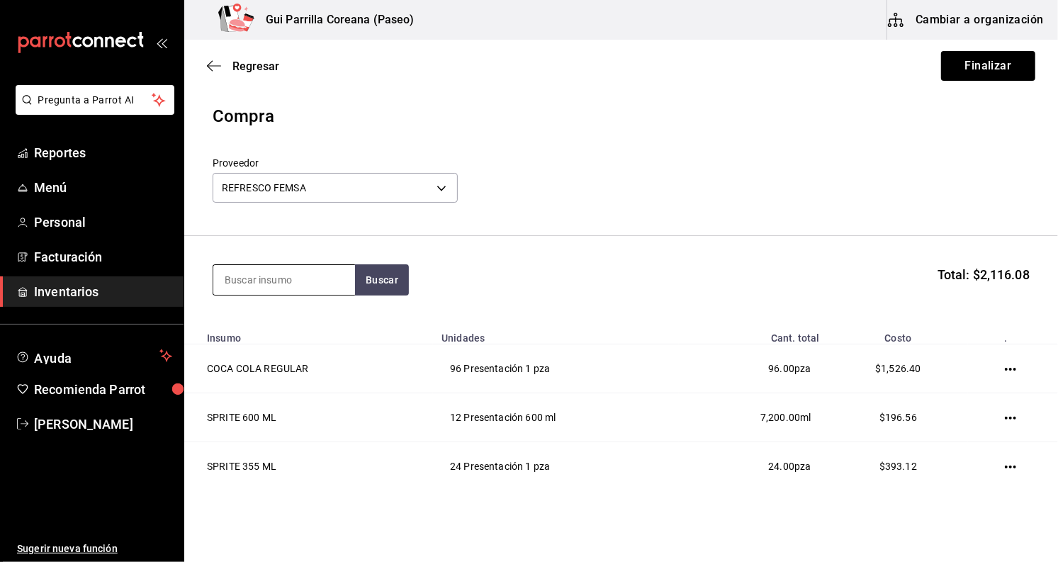
click at [316, 267] on input at bounding box center [284, 280] width 142 height 30
type input "coca"
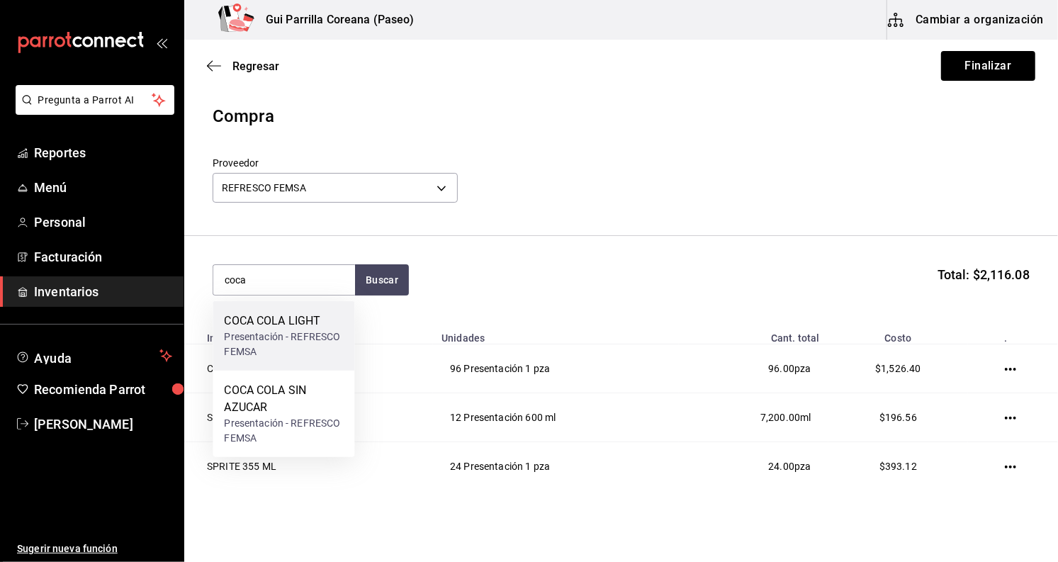
click at [220, 330] on div "COCA COLA LIGHT Presentación - REFRESCO FEMSA" at bounding box center [284, 335] width 142 height 69
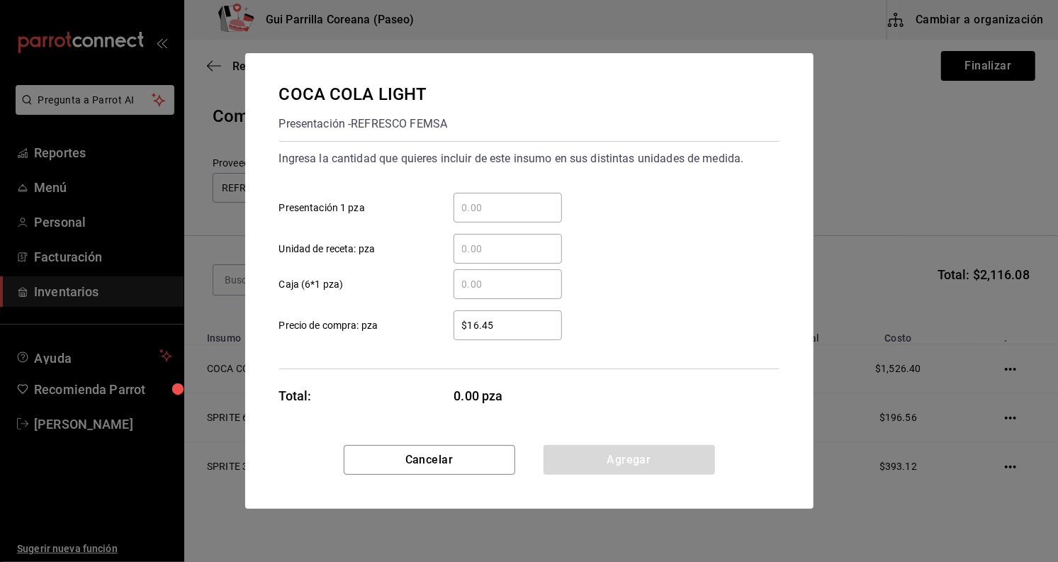
click at [522, 198] on div "​" at bounding box center [508, 208] width 108 height 30
click at [522, 199] on input "​ Presentación 1 pza" at bounding box center [508, 207] width 108 height 17
click at [522, 198] on div "​" at bounding box center [508, 208] width 108 height 30
click at [522, 199] on input "​ Presentación 1 pza" at bounding box center [508, 207] width 108 height 17
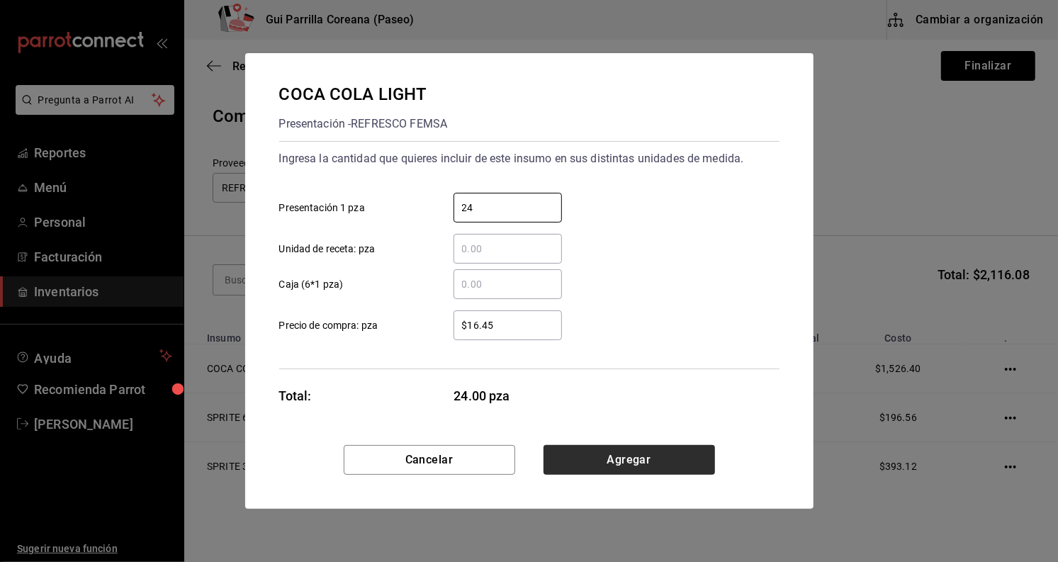
type input "24"
click at [647, 459] on button "Agregar" at bounding box center [629, 460] width 171 height 30
drag, startPoint x: 647, startPoint y: 459, endPoint x: 429, endPoint y: 409, distance: 224.0
click at [647, 459] on td "24 Presentación 1 pza" at bounding box center [556, 466] width 246 height 49
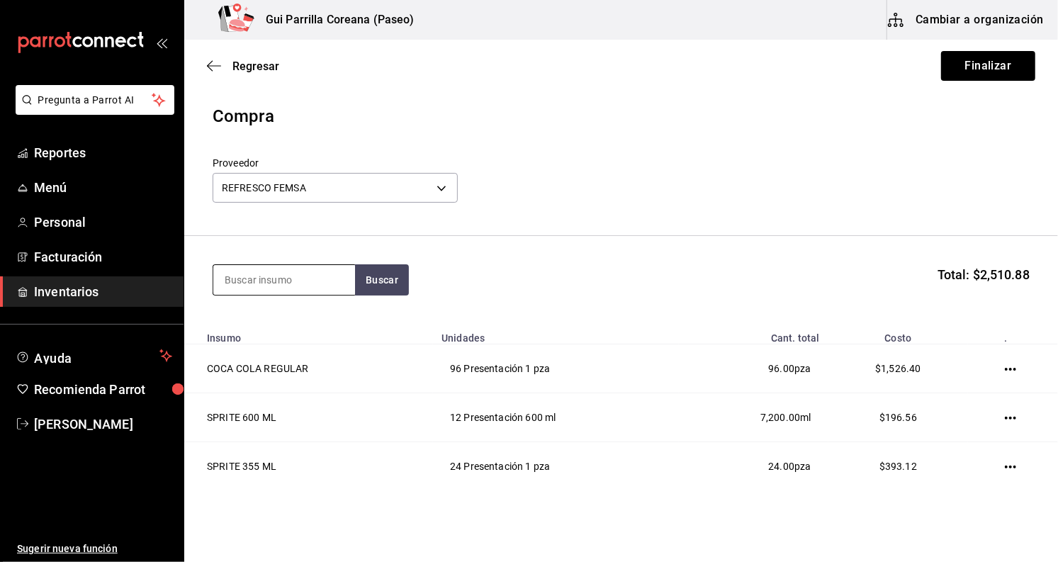
click at [340, 287] on input at bounding box center [284, 280] width 142 height 30
type input "coca"
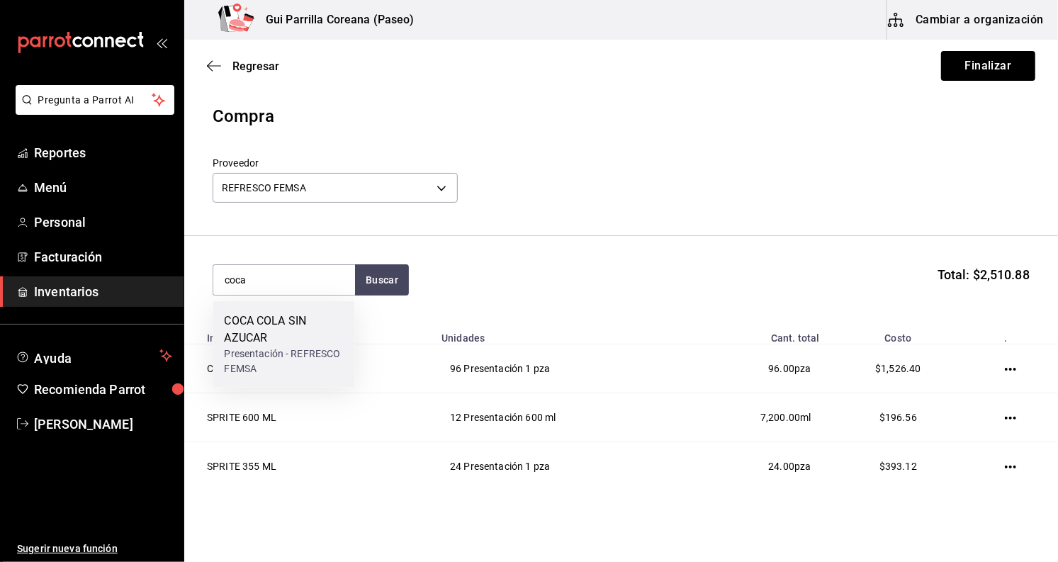
click at [262, 327] on div "COCA COLA SIN AZUCAR" at bounding box center [283, 329] width 119 height 34
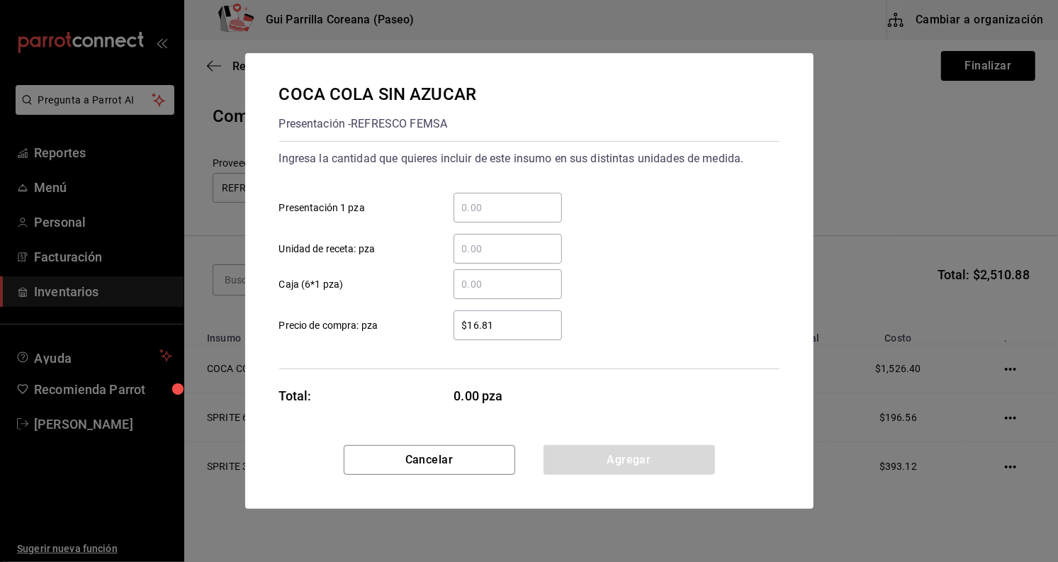
click at [546, 197] on div "​" at bounding box center [508, 208] width 108 height 30
click at [546, 199] on input "​ Presentación 1 pza" at bounding box center [508, 207] width 108 height 17
click at [514, 225] on div "​ Unidad de receta: pza" at bounding box center [524, 243] width 512 height 41
drag, startPoint x: 514, startPoint y: 225, endPoint x: 512, endPoint y: 210, distance: 14.3
click at [514, 225] on div "​ Unidad de receta: pza" at bounding box center [524, 243] width 512 height 41
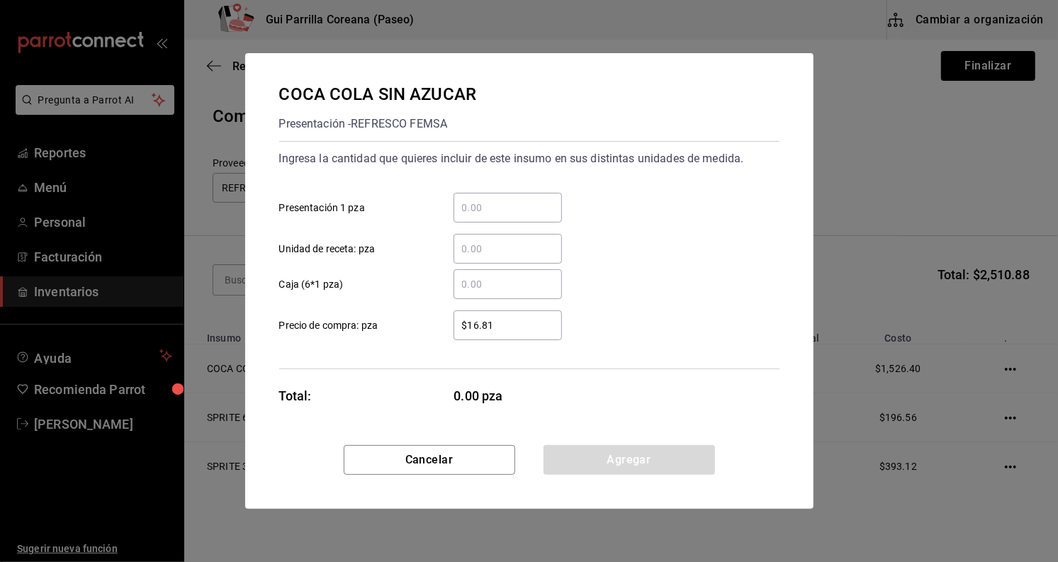
click at [512, 210] on input "​ Presentación 1 pza" at bounding box center [508, 207] width 108 height 17
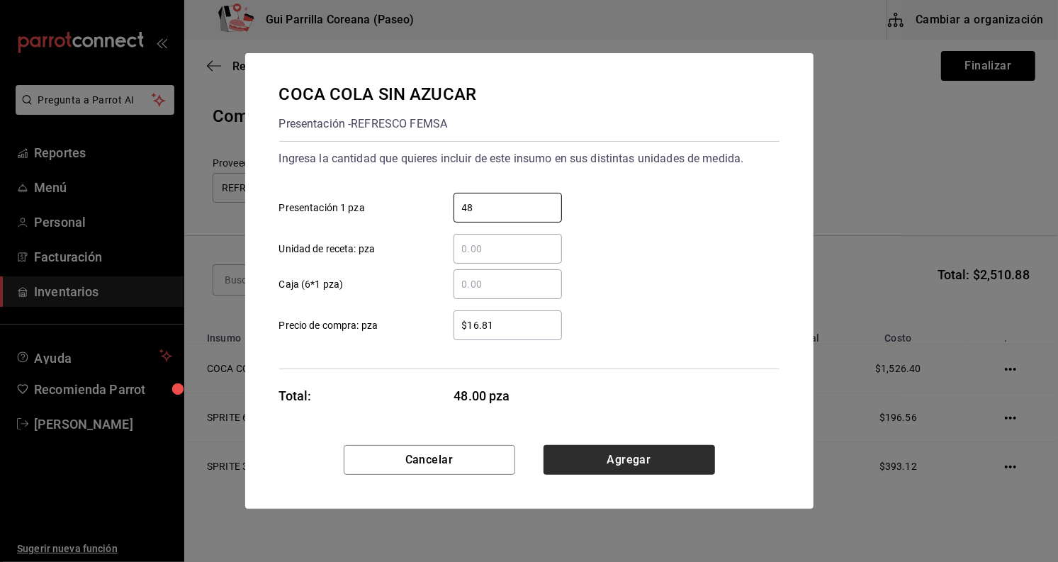
type input "48"
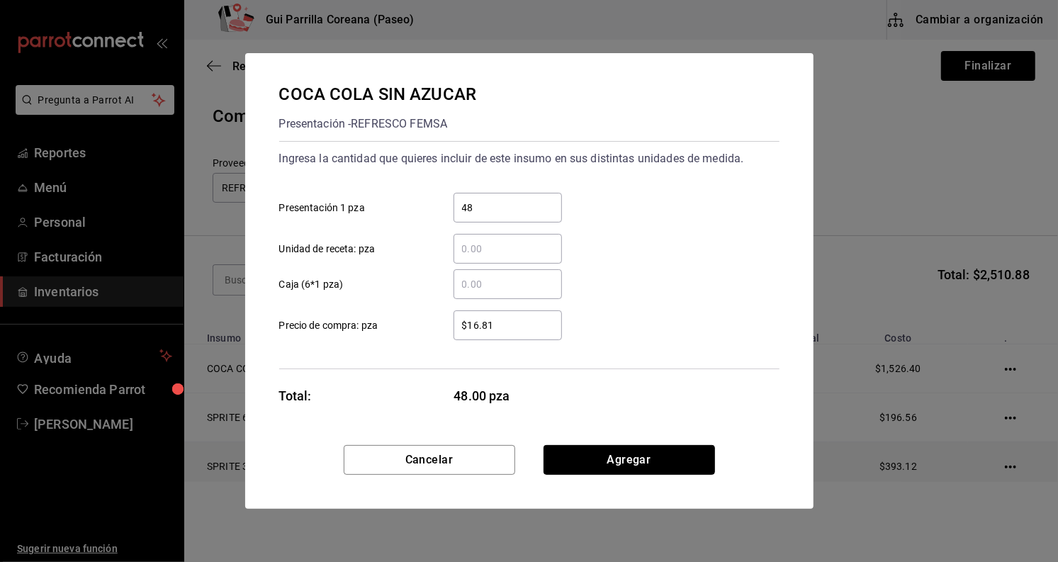
click at [614, 463] on button "Agregar" at bounding box center [629, 460] width 171 height 30
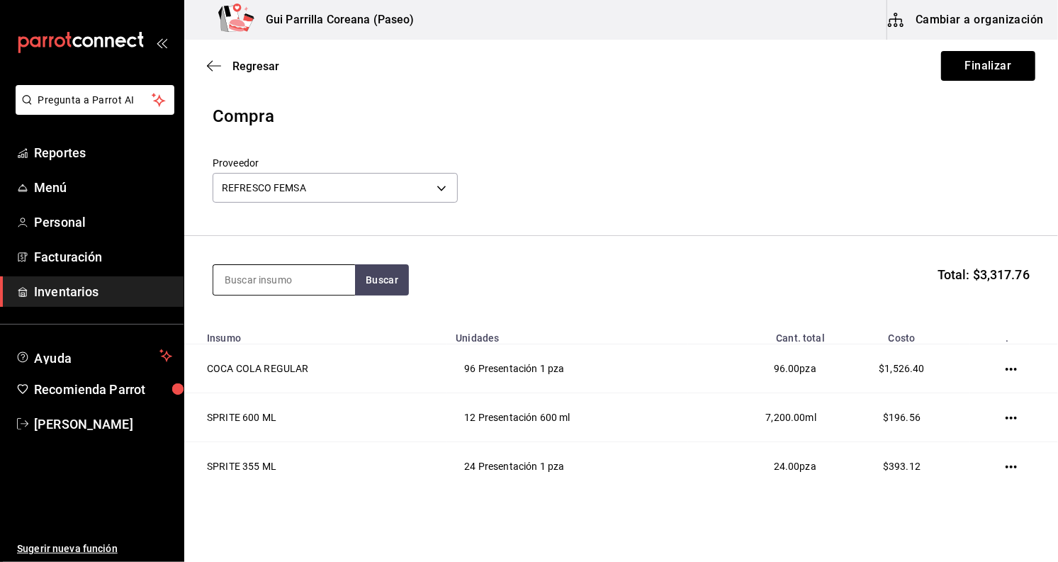
click at [276, 278] on input at bounding box center [284, 280] width 142 height 30
type input "s"
type input "mun"
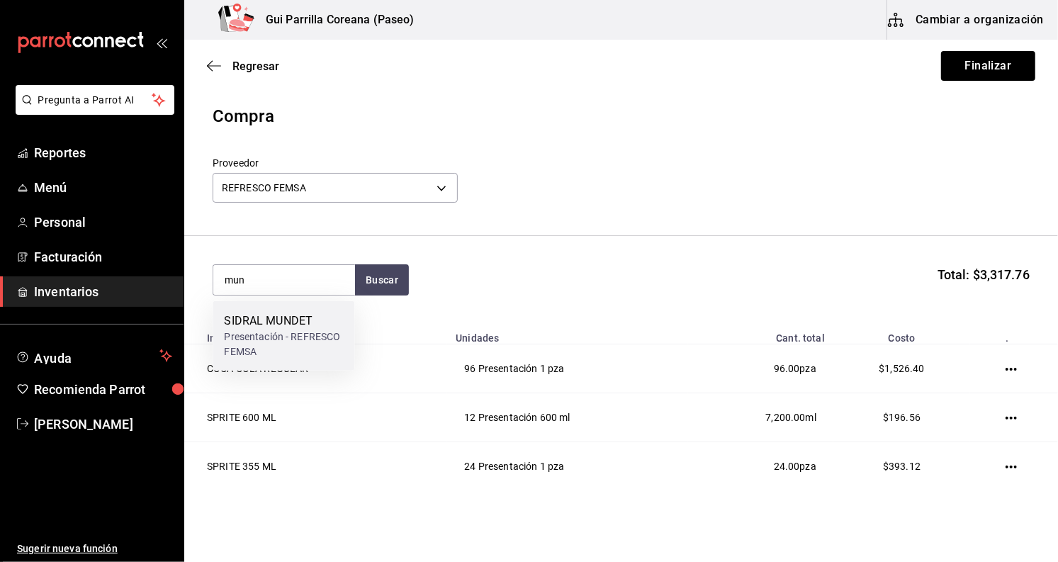
click at [276, 316] on div "SIDRAL MUNDET" at bounding box center [283, 320] width 119 height 17
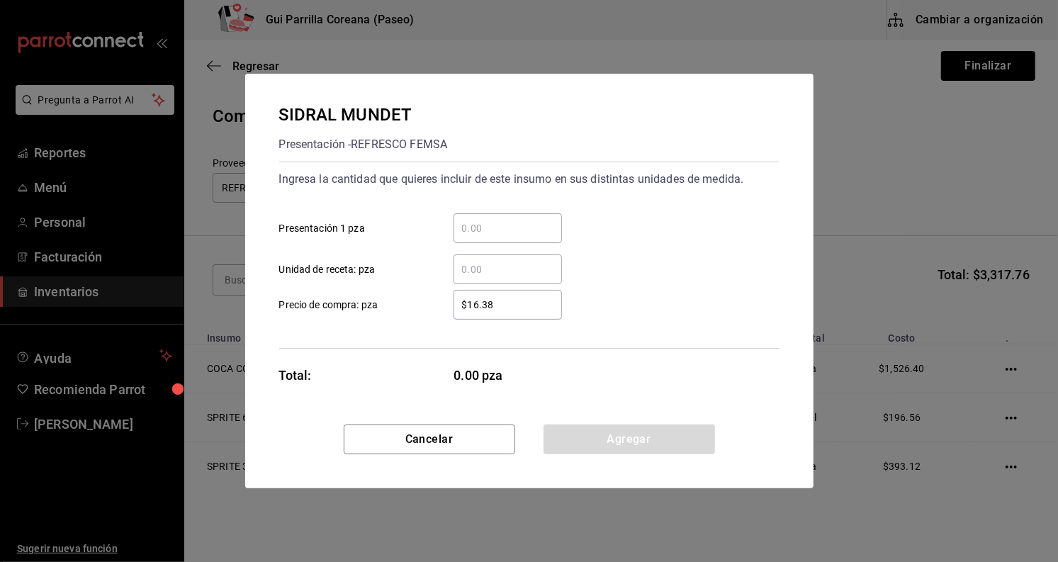
click at [516, 230] on input "​ Presentación 1 pza" at bounding box center [508, 228] width 108 height 17
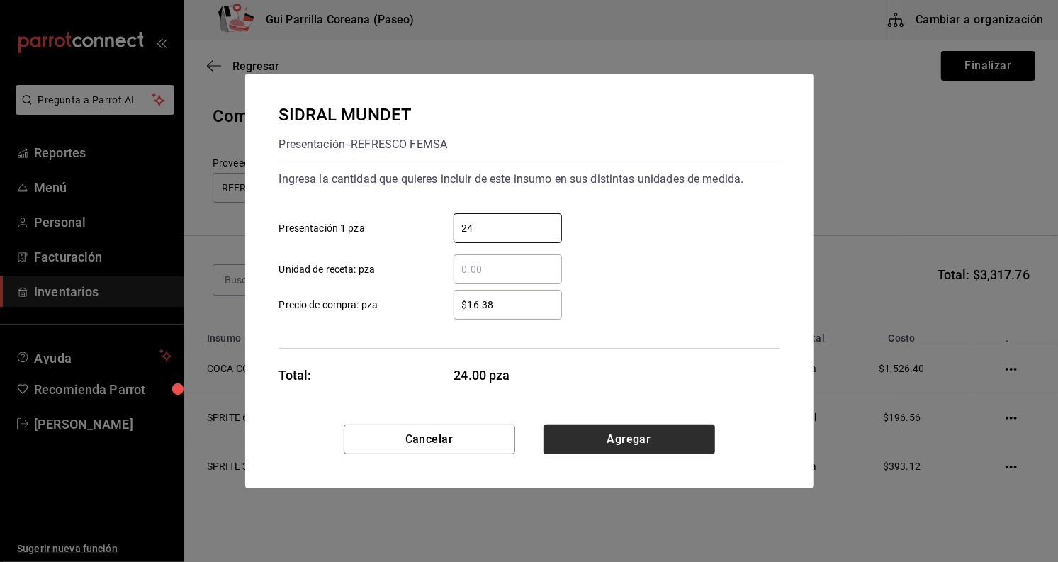
type input "24"
click at [616, 437] on button "Agregar" at bounding box center [629, 439] width 171 height 30
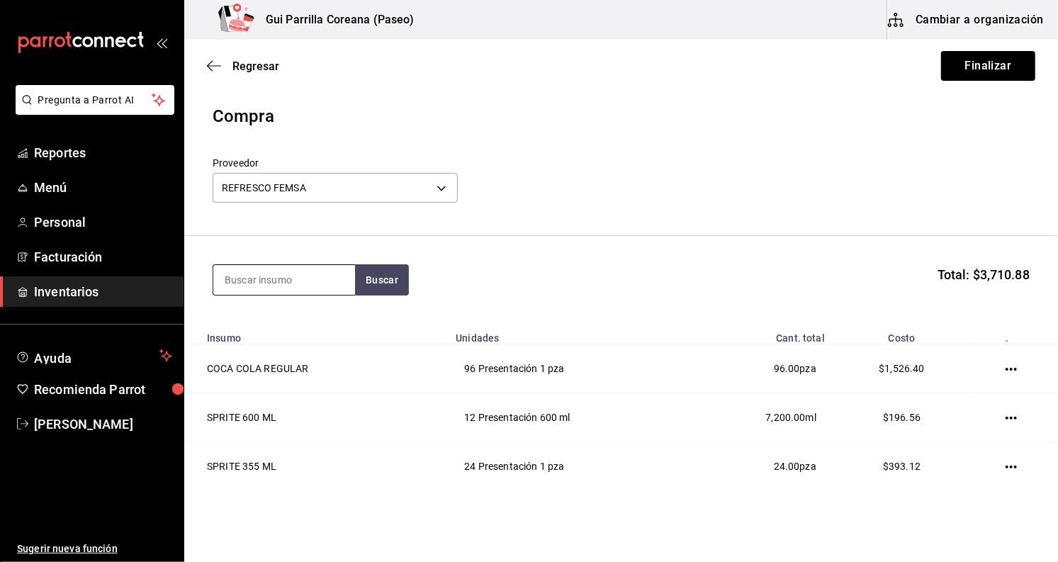
click at [275, 288] on input at bounding box center [284, 280] width 142 height 30
type input "s"
type input "agua"
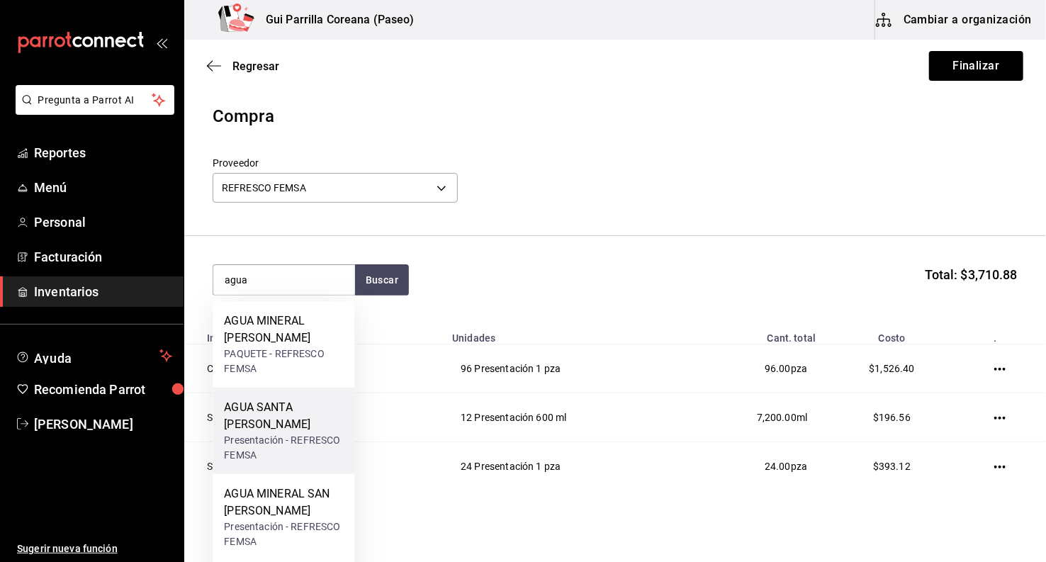
click at [325, 408] on div "AGUA SANTA [PERSON_NAME]" at bounding box center [283, 416] width 119 height 34
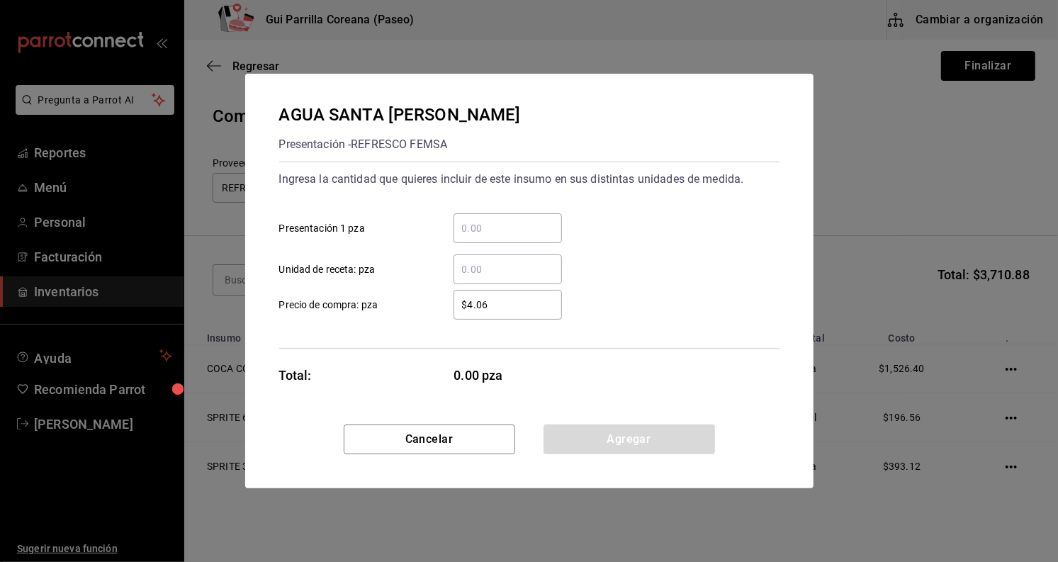
click at [522, 240] on div "​" at bounding box center [508, 228] width 108 height 30
click at [522, 237] on input "​ Presentación 1 pza" at bounding box center [508, 228] width 108 height 17
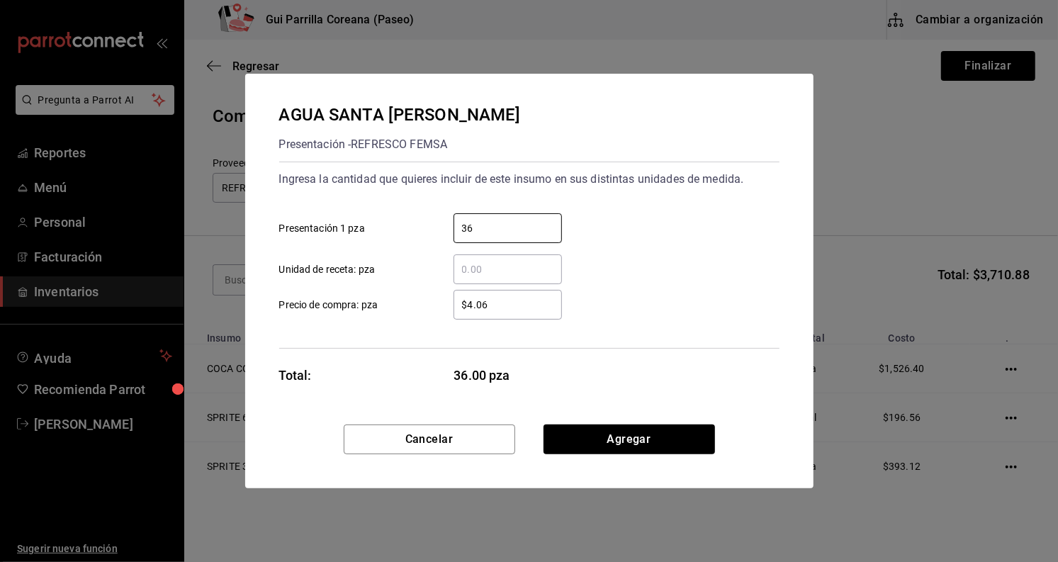
type input "36"
click at [597, 455] on div "Cancelar Agregar" at bounding box center [529, 456] width 568 height 64
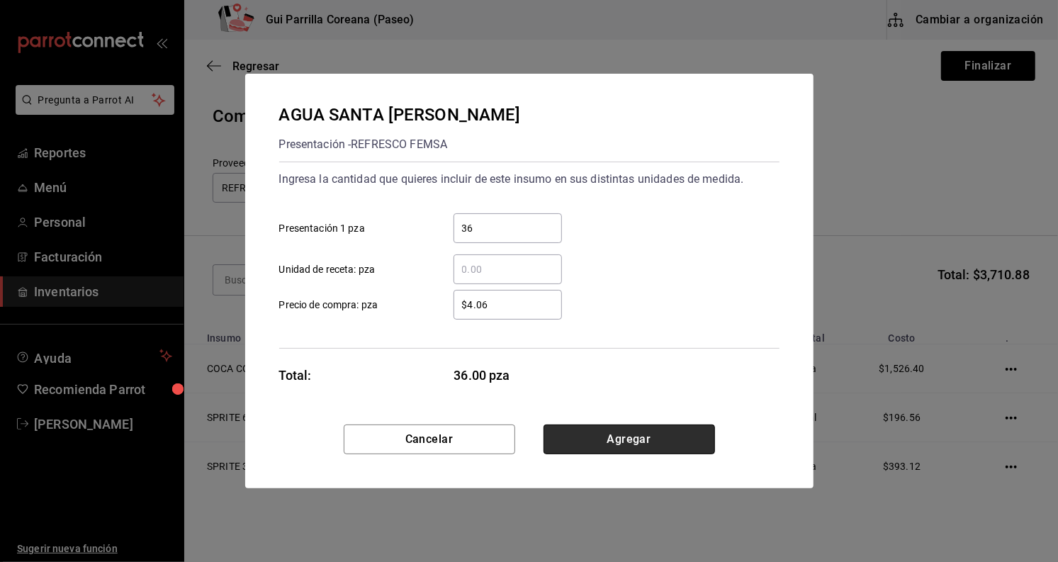
click at [596, 437] on button "Agregar" at bounding box center [629, 439] width 171 height 30
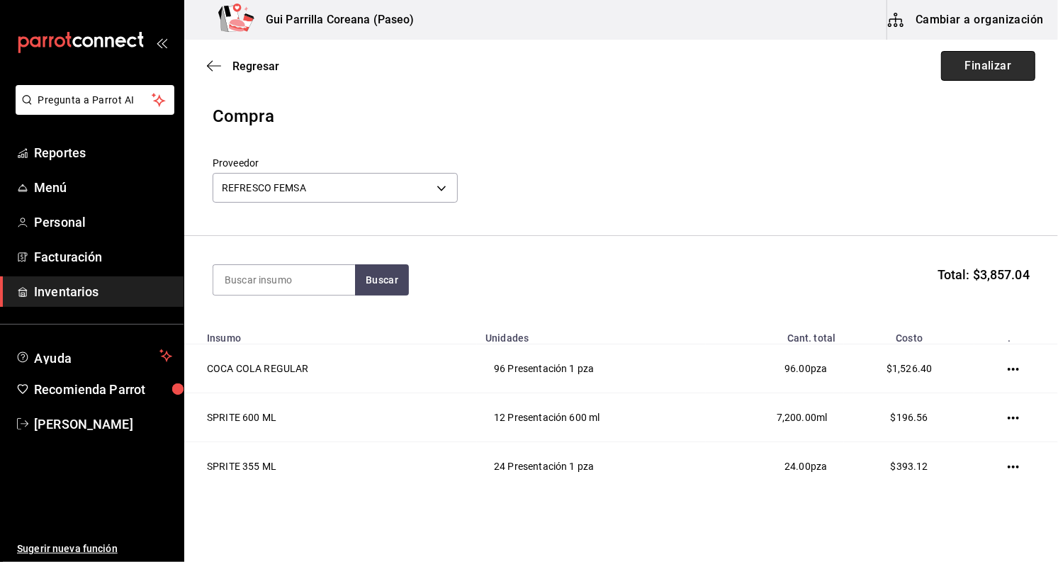
click at [992, 63] on button "Finalizar" at bounding box center [988, 66] width 94 height 30
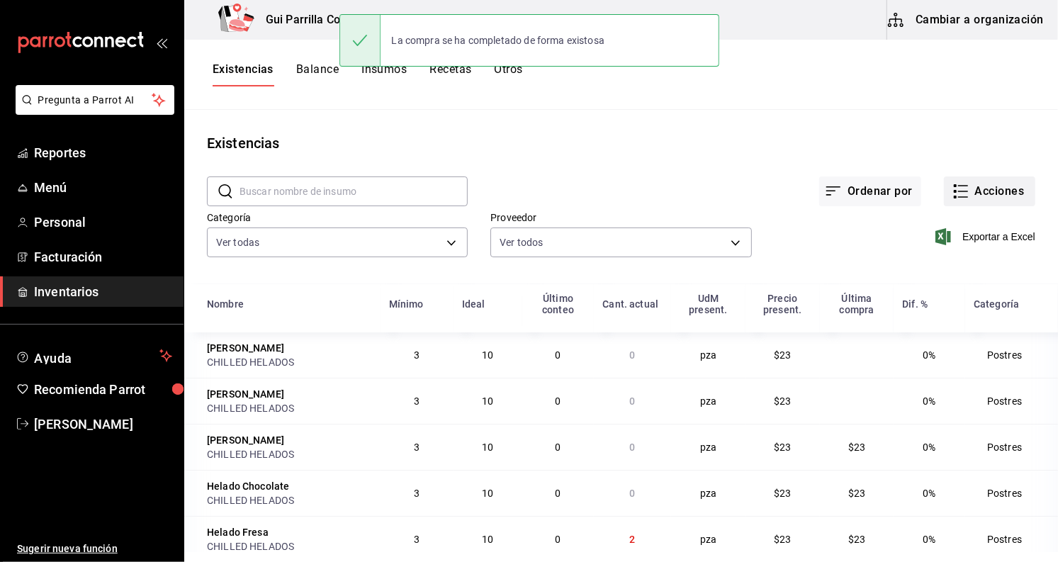
click at [1003, 182] on button "Acciones" at bounding box center [989, 191] width 91 height 30
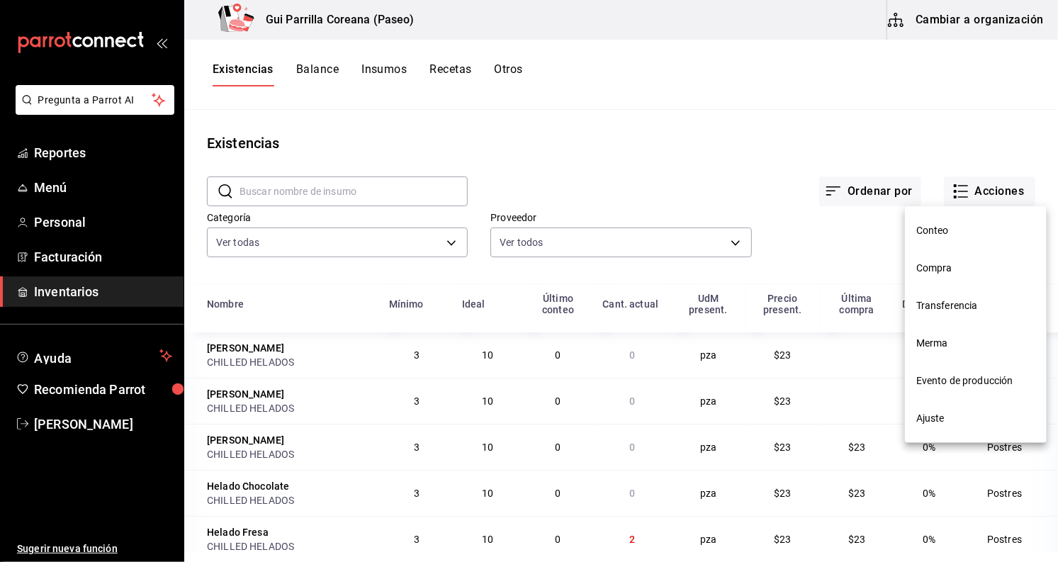
click at [997, 267] on span "Compra" at bounding box center [975, 268] width 119 height 15
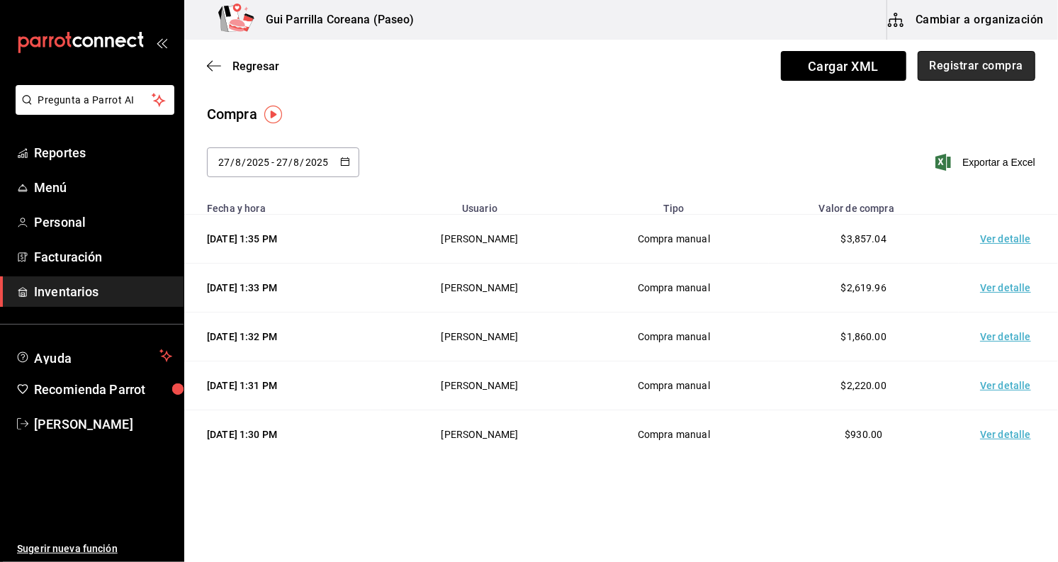
click at [1003, 69] on button "Registrar compra" at bounding box center [977, 66] width 118 height 30
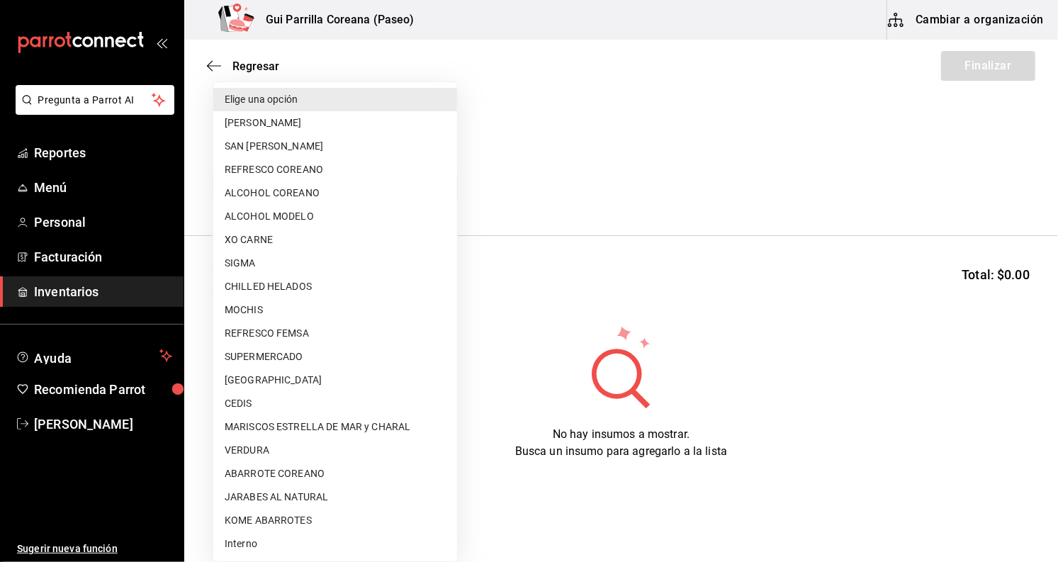
click at [429, 182] on body "Pregunta a Parrot AI Reportes Menú Personal Facturación Inventarios Ayuda Recom…" at bounding box center [529, 241] width 1058 height 482
click at [391, 117] on li "[PERSON_NAME]" at bounding box center [335, 122] width 244 height 23
type input "0666e60b-29c3-4b80-ba51-d53d4788f348"
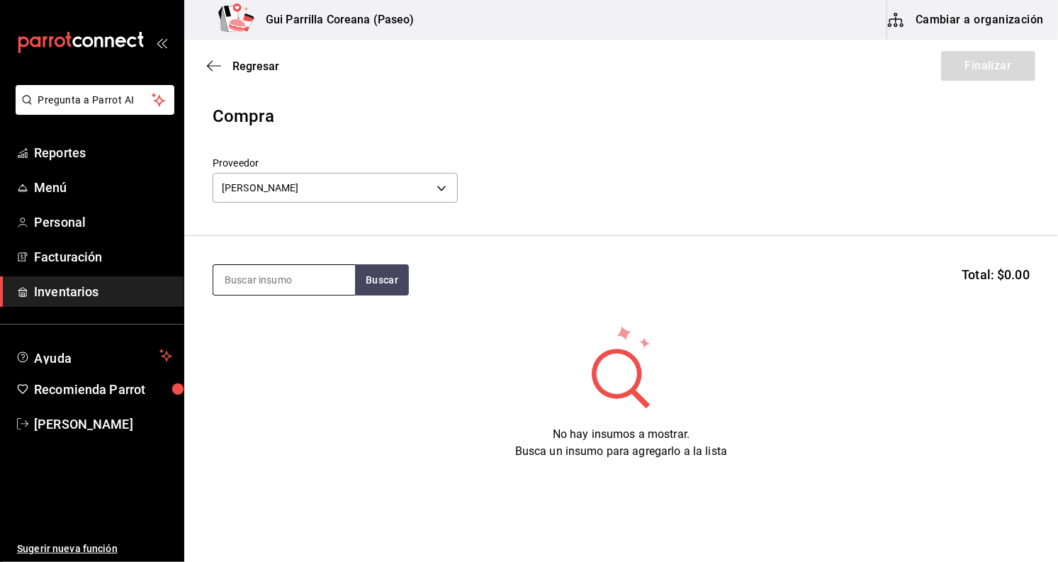
click at [325, 274] on input at bounding box center [284, 280] width 142 height 30
type input "peña"
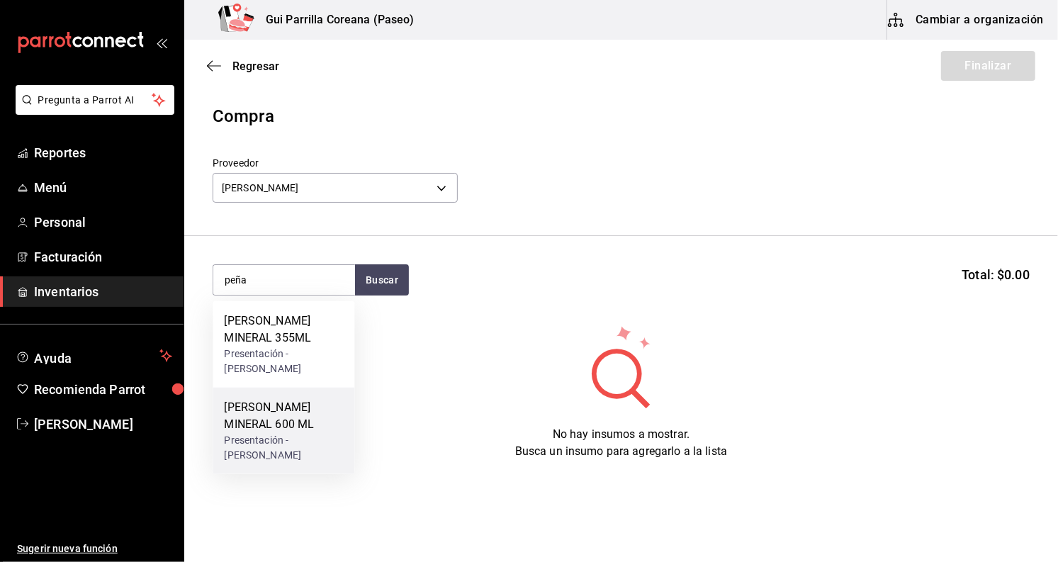
click at [281, 399] on div "[PERSON_NAME] MINERAL 600 ML" at bounding box center [283, 416] width 119 height 34
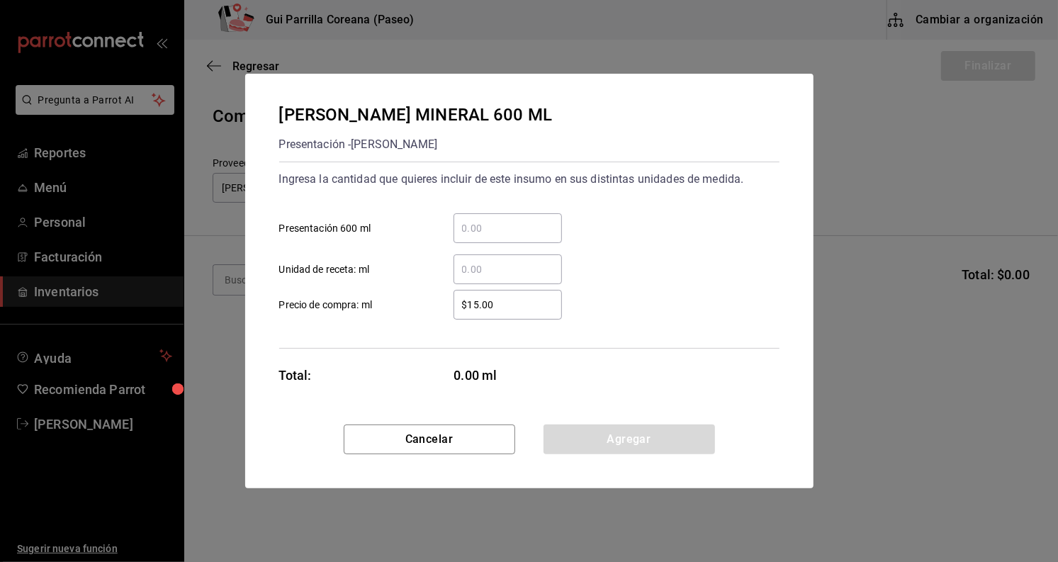
click at [471, 227] on input "​ Presentación 600 ml" at bounding box center [508, 228] width 108 height 17
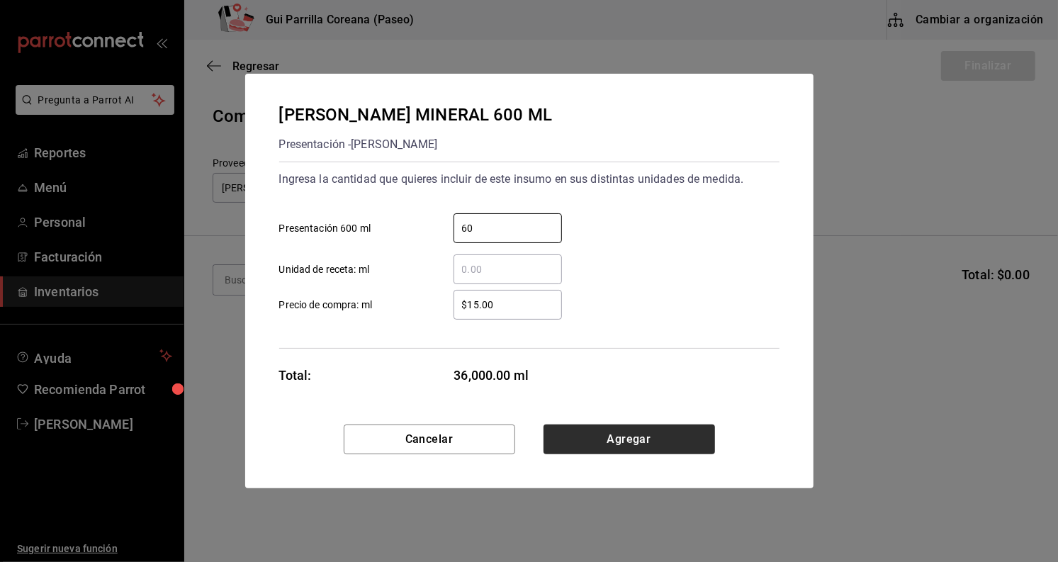
type input "60"
click at [618, 427] on button "Agregar" at bounding box center [629, 439] width 171 height 30
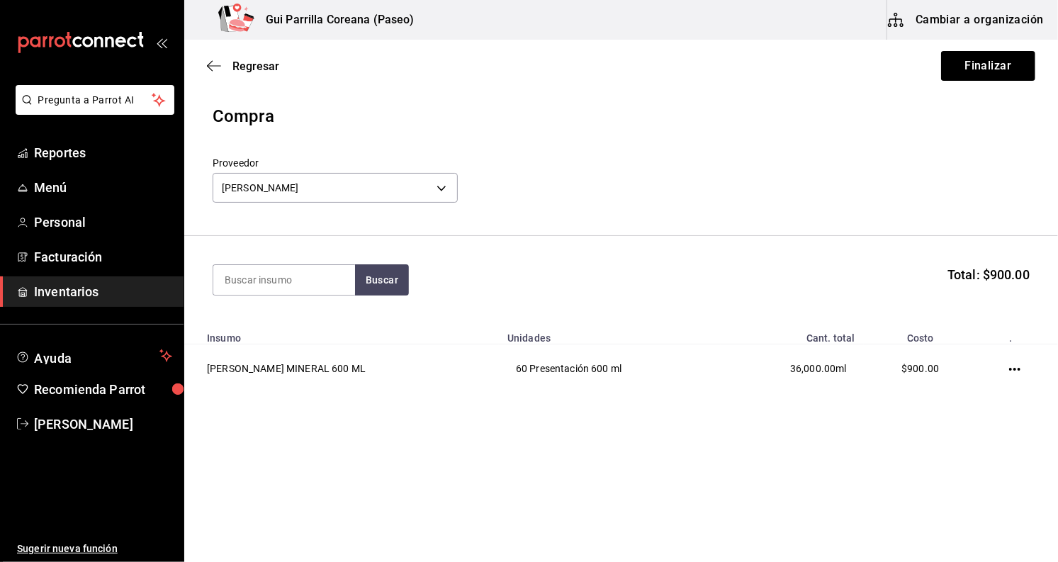
click at [303, 295] on section "Buscar Total: $900.00" at bounding box center [621, 280] width 874 height 88
click at [303, 290] on input at bounding box center [284, 280] width 142 height 30
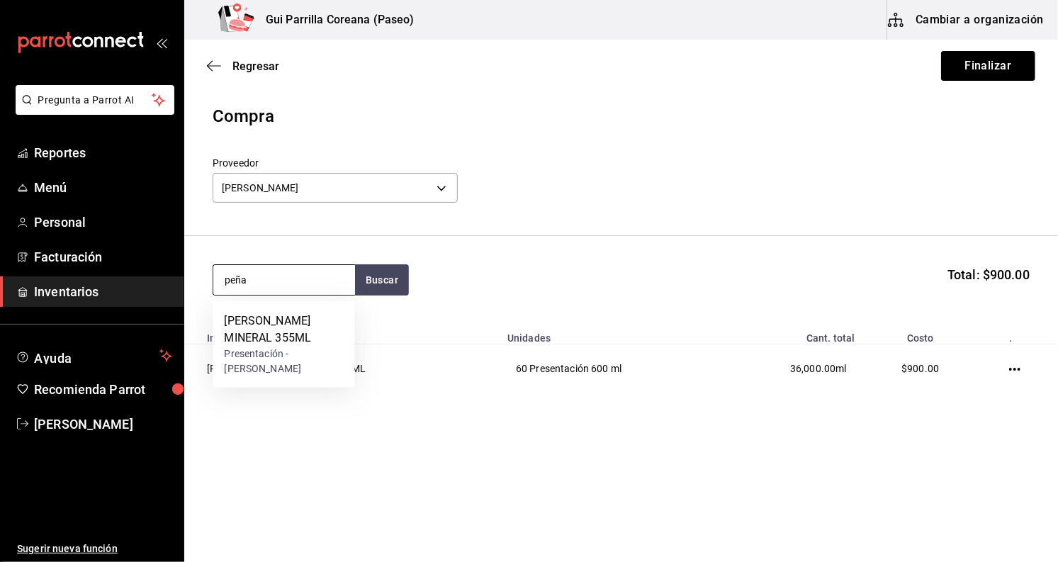
type input "peña"
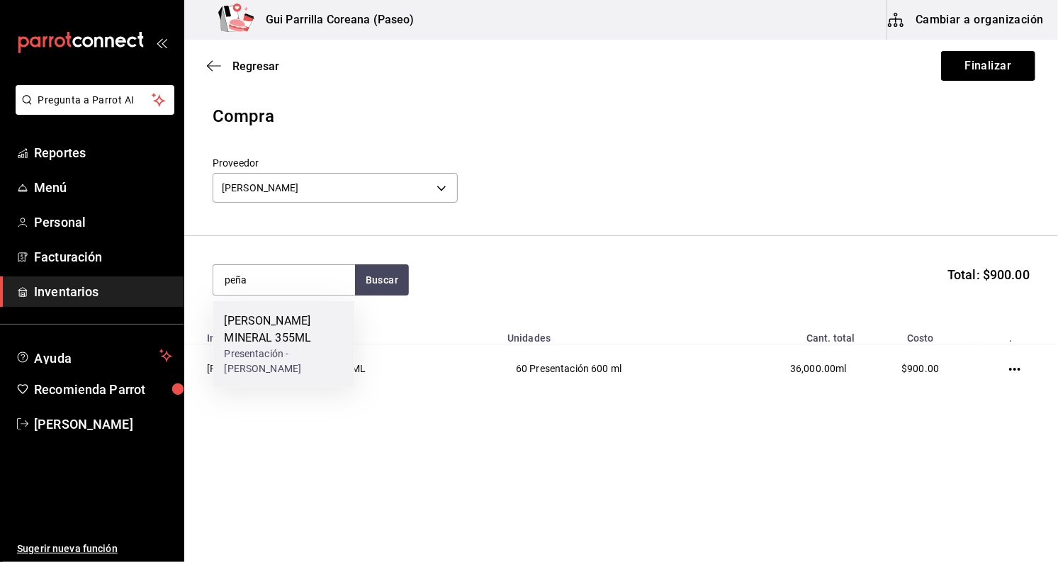
click at [293, 306] on div "[PERSON_NAME] MINERAL 355ML Presentación - [PERSON_NAME]" at bounding box center [284, 344] width 142 height 86
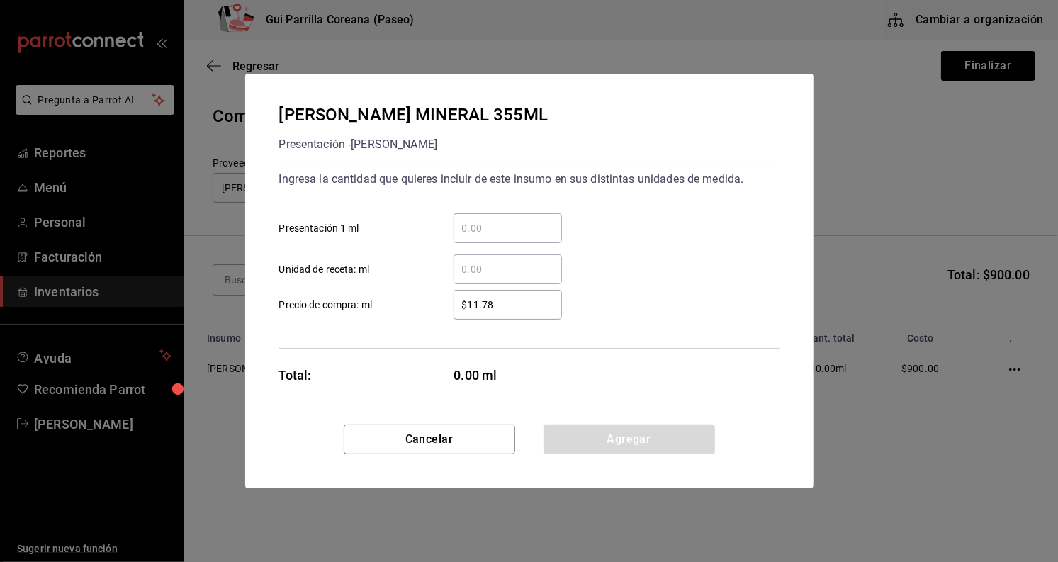
click at [519, 218] on div "​" at bounding box center [508, 228] width 108 height 30
click at [519, 220] on input "​ Presentación 1 ml" at bounding box center [508, 228] width 108 height 17
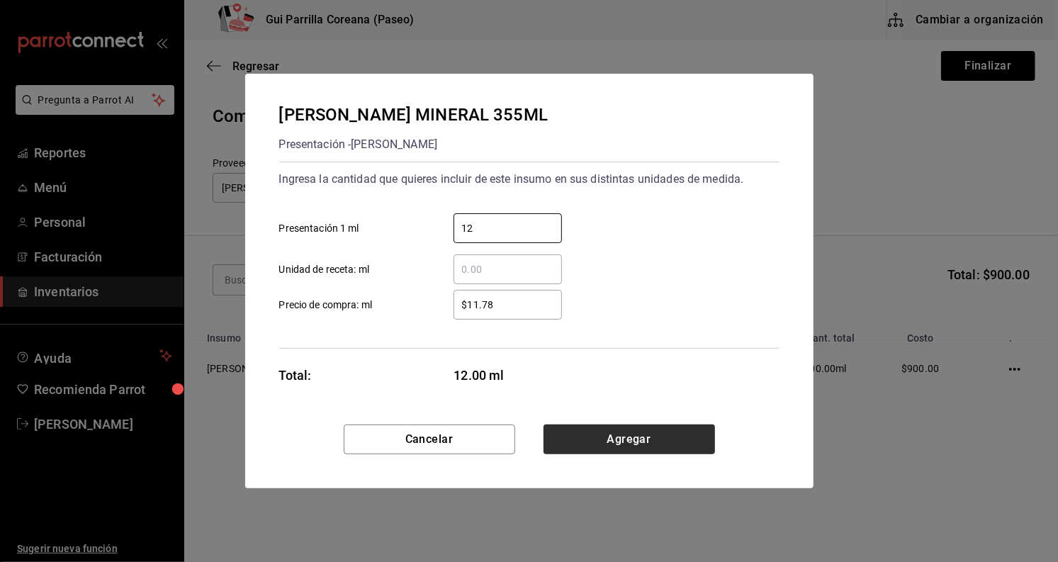
type input "12"
click at [644, 427] on button "Agregar" at bounding box center [629, 439] width 171 height 30
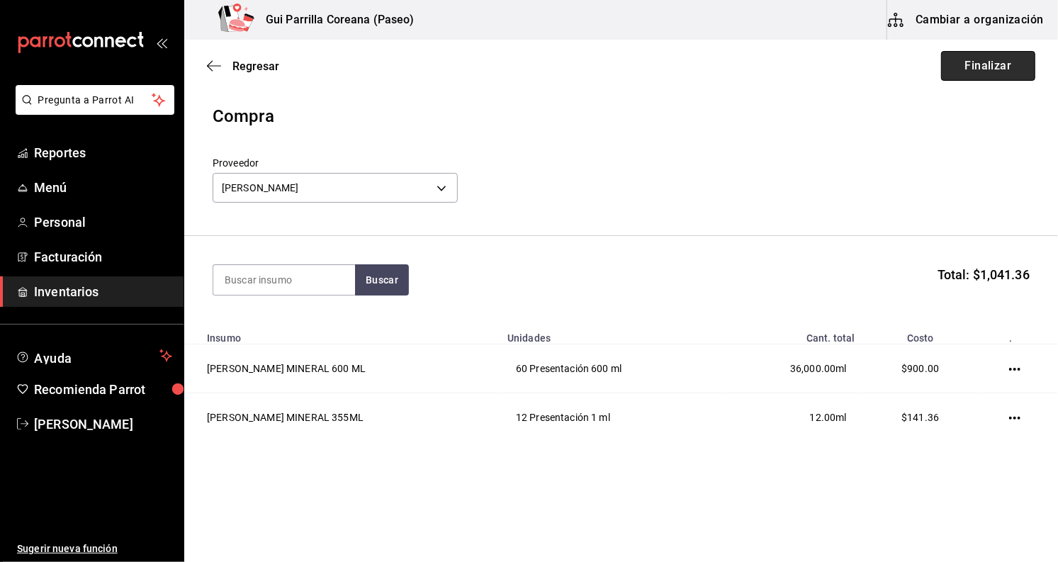
click at [977, 77] on button "Finalizar" at bounding box center [988, 66] width 94 height 30
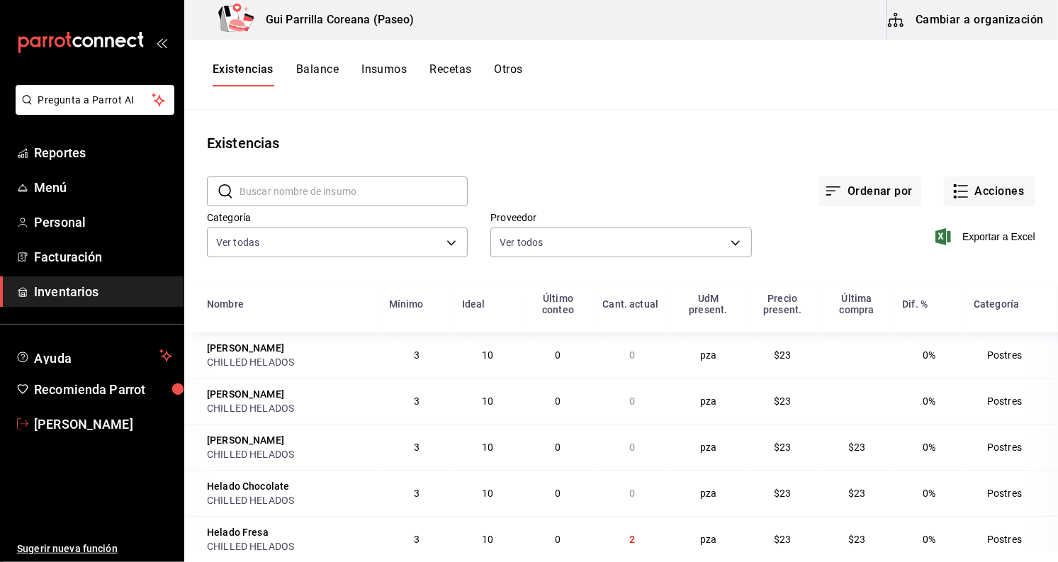
click at [55, 411] on link "[PERSON_NAME]" at bounding box center [92, 424] width 184 height 30
